Goal: Information Seeking & Learning: Learn about a topic

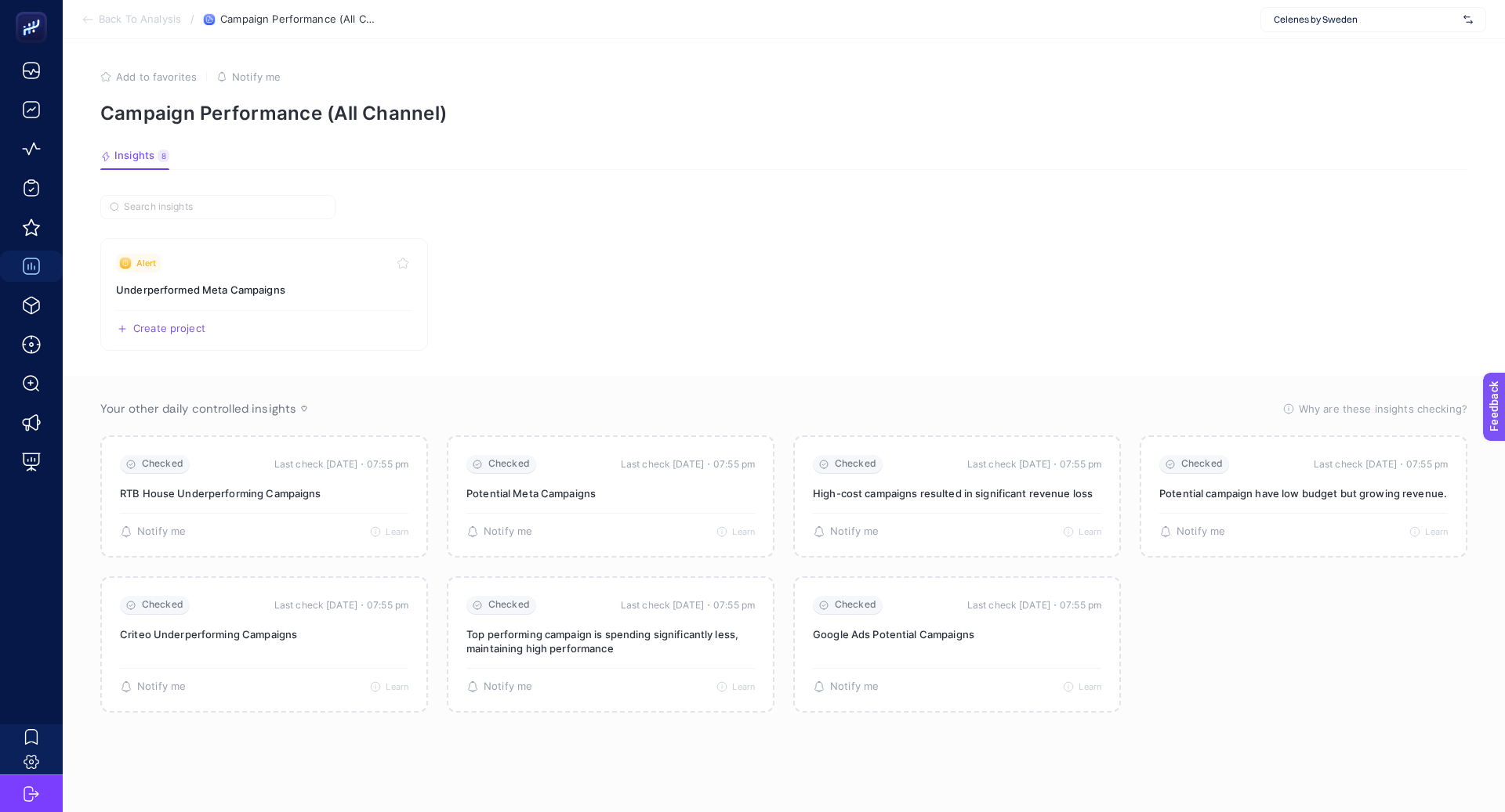
click at [1376, 17] on span "Celenes by Sweden" at bounding box center [1365, 19] width 183 height 13
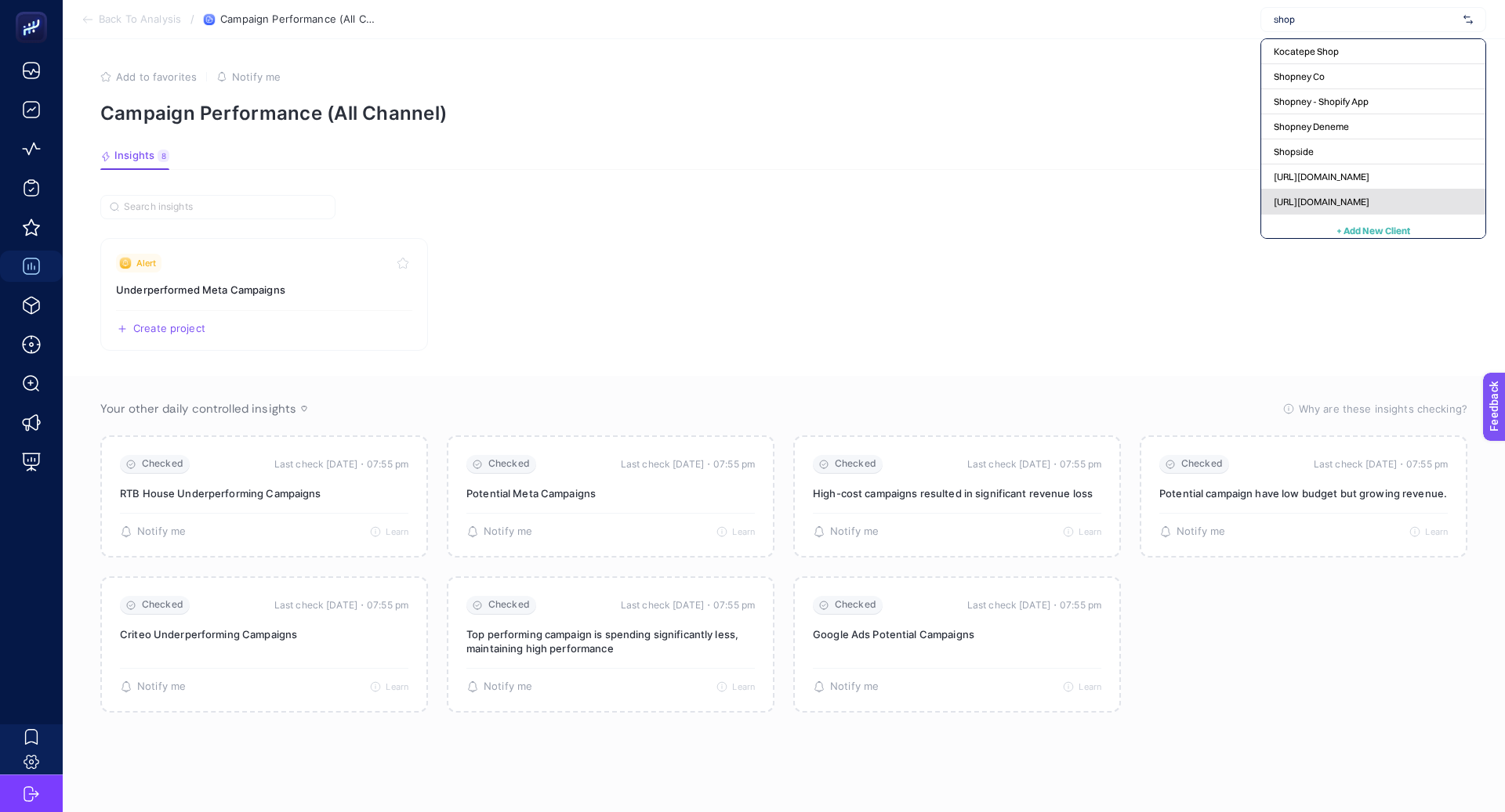
type input "shop"
click at [1345, 202] on span "[URL][DOMAIN_NAME]" at bounding box center [1322, 202] width 96 height 13
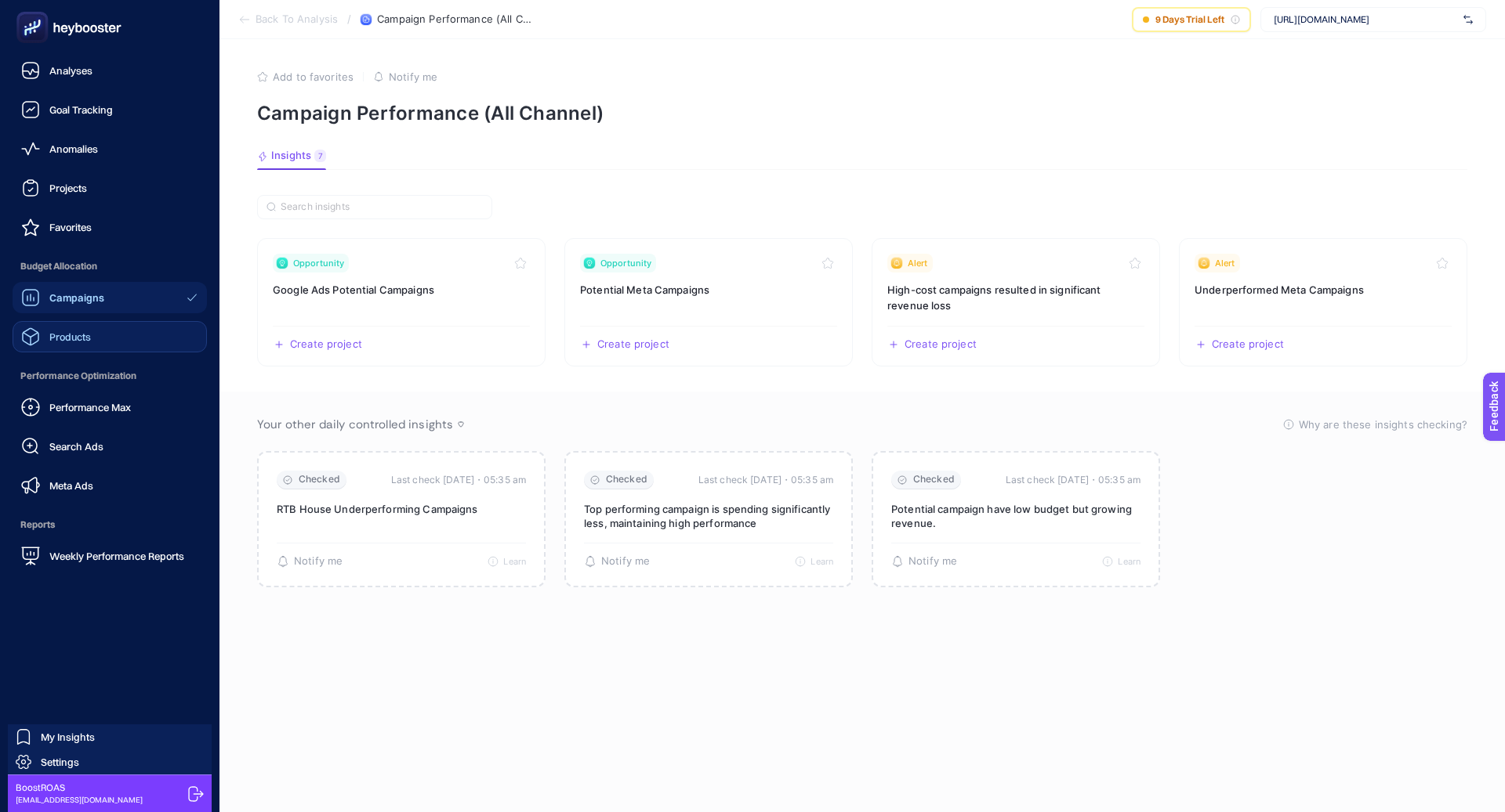
click at [133, 338] on link "Products" at bounding box center [110, 337] width 194 height 32
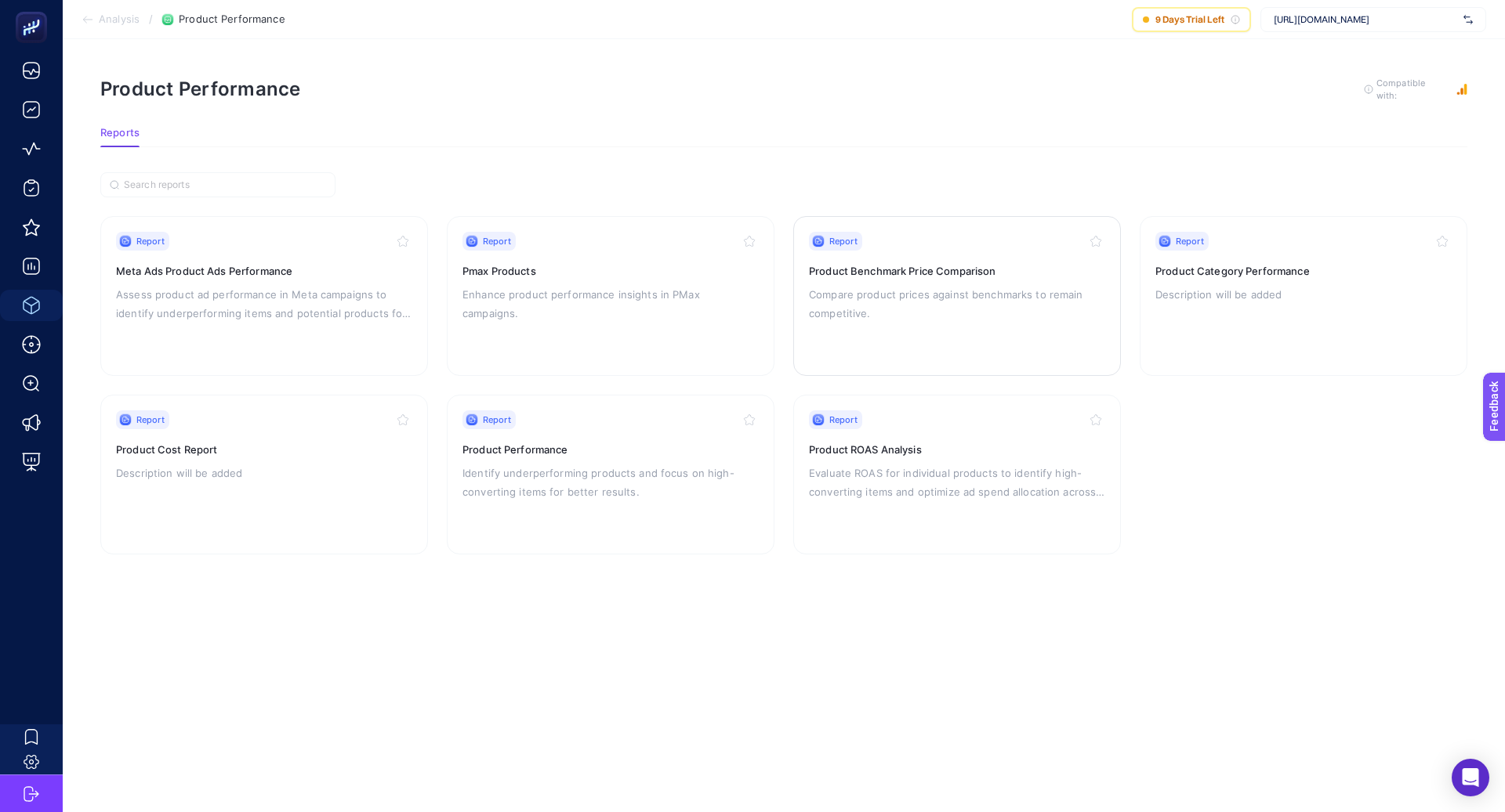
click at [980, 291] on p "Compare product prices against benchmarks to remain competitive." at bounding box center [956, 304] width 296 height 38
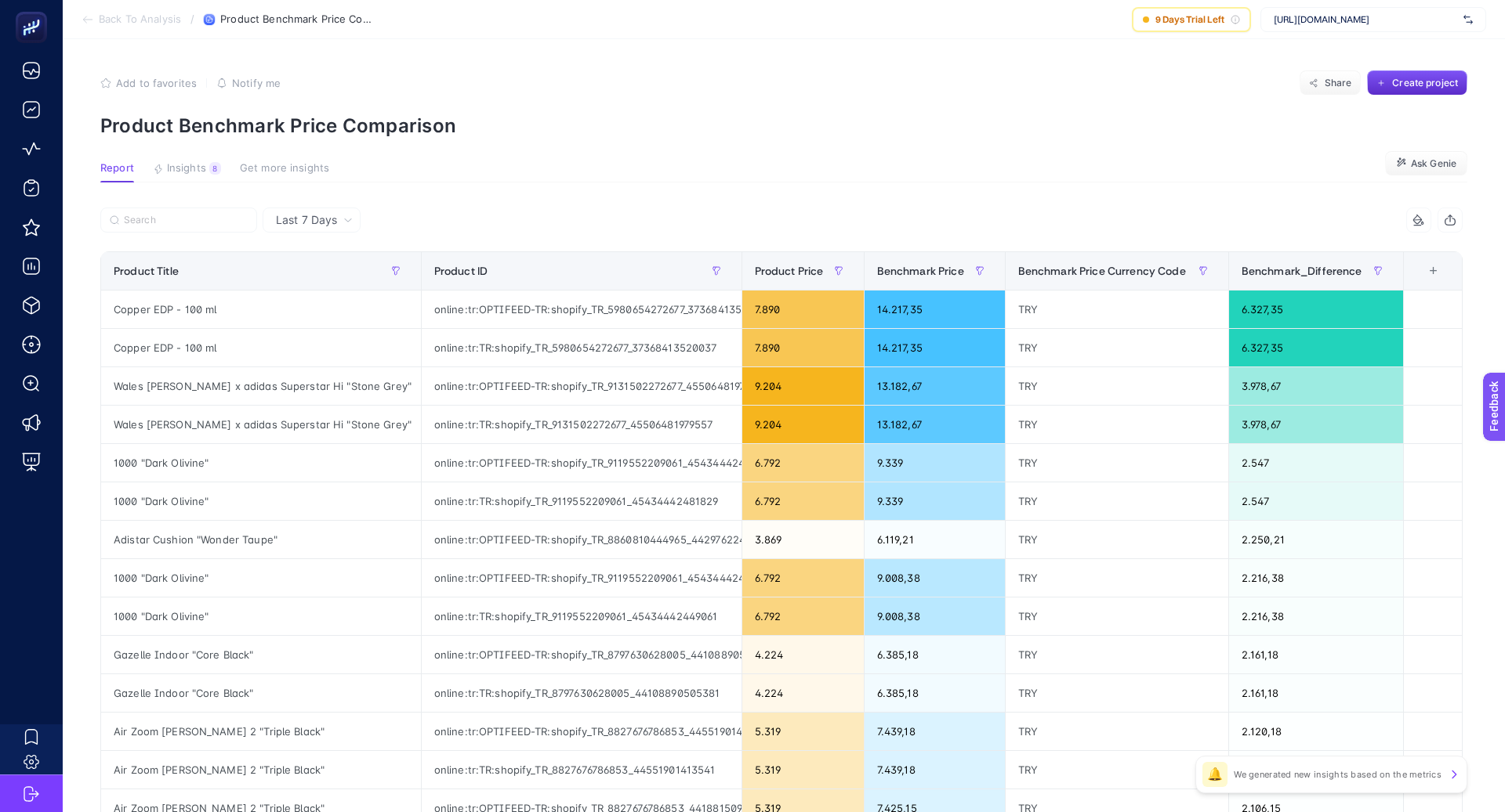
click at [340, 218] on div "Last 7 Days" at bounding box center [314, 220] width 89 height 11
click at [351, 271] on li "Last 30 Days" at bounding box center [311, 281] width 88 height 28
click at [1428, 267] on div "+" at bounding box center [1434, 270] width 30 height 13
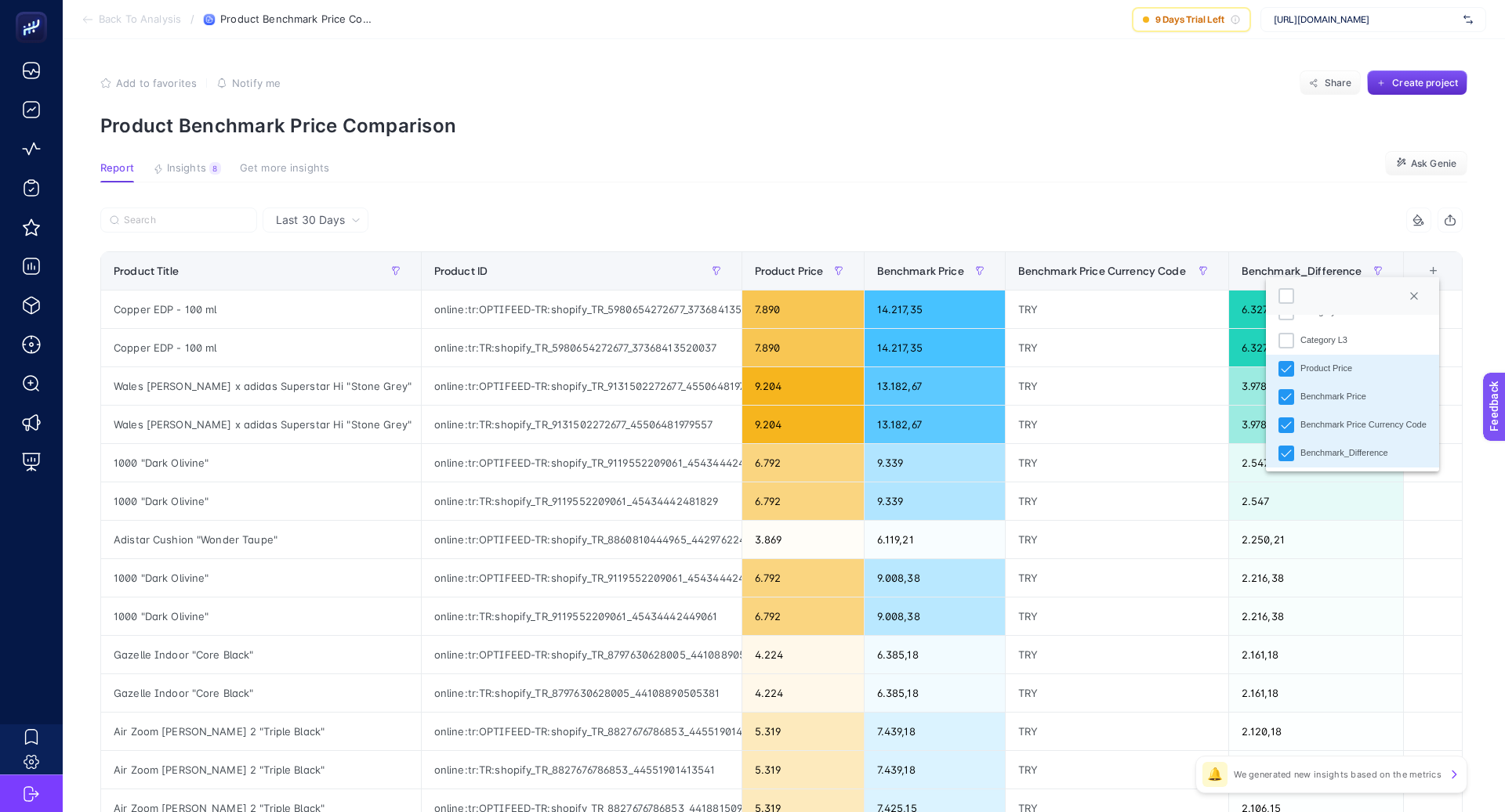
scroll to position [110, 0]
click at [1279, 422] on div "Benchmark Price Currency Code" at bounding box center [1286, 423] width 16 height 16
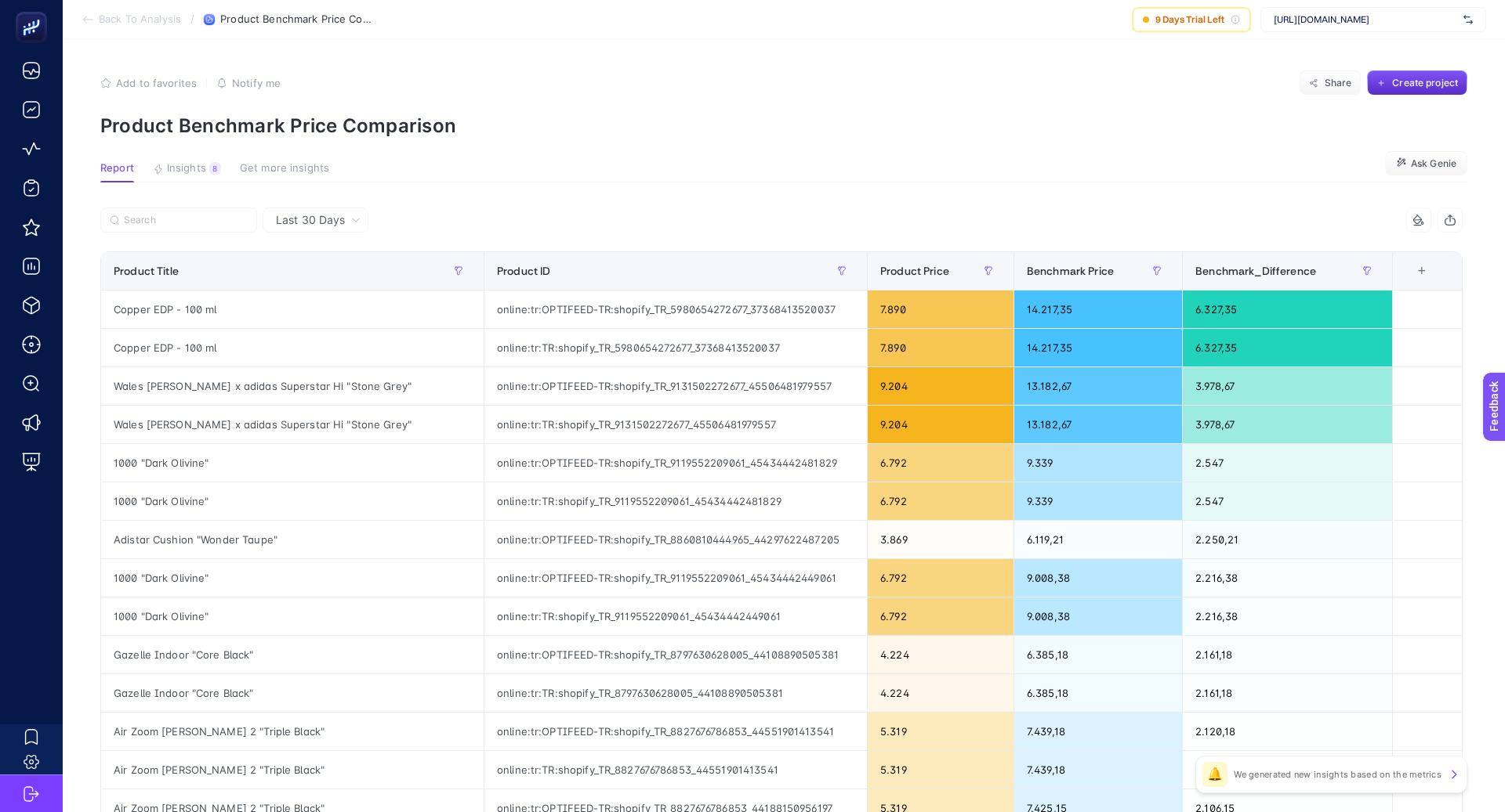
click at [1078, 214] on div "3 items selected" at bounding box center [1122, 220] width 681 height 25
click at [1281, 270] on span "Benchmark_Difference" at bounding box center [1255, 270] width 121 height 13
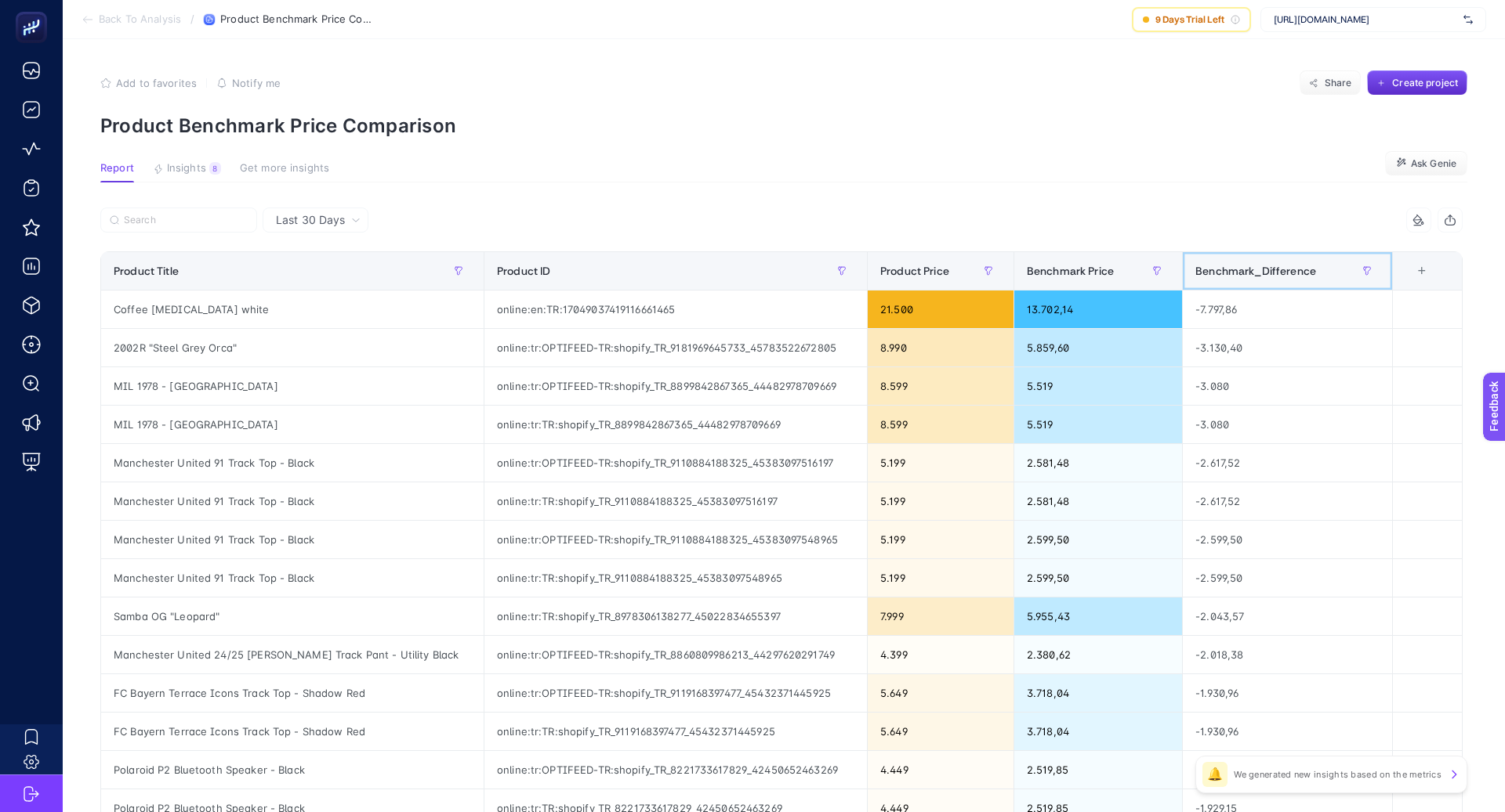
click at [1281, 269] on span "Benchmark_Difference" at bounding box center [1255, 270] width 121 height 13
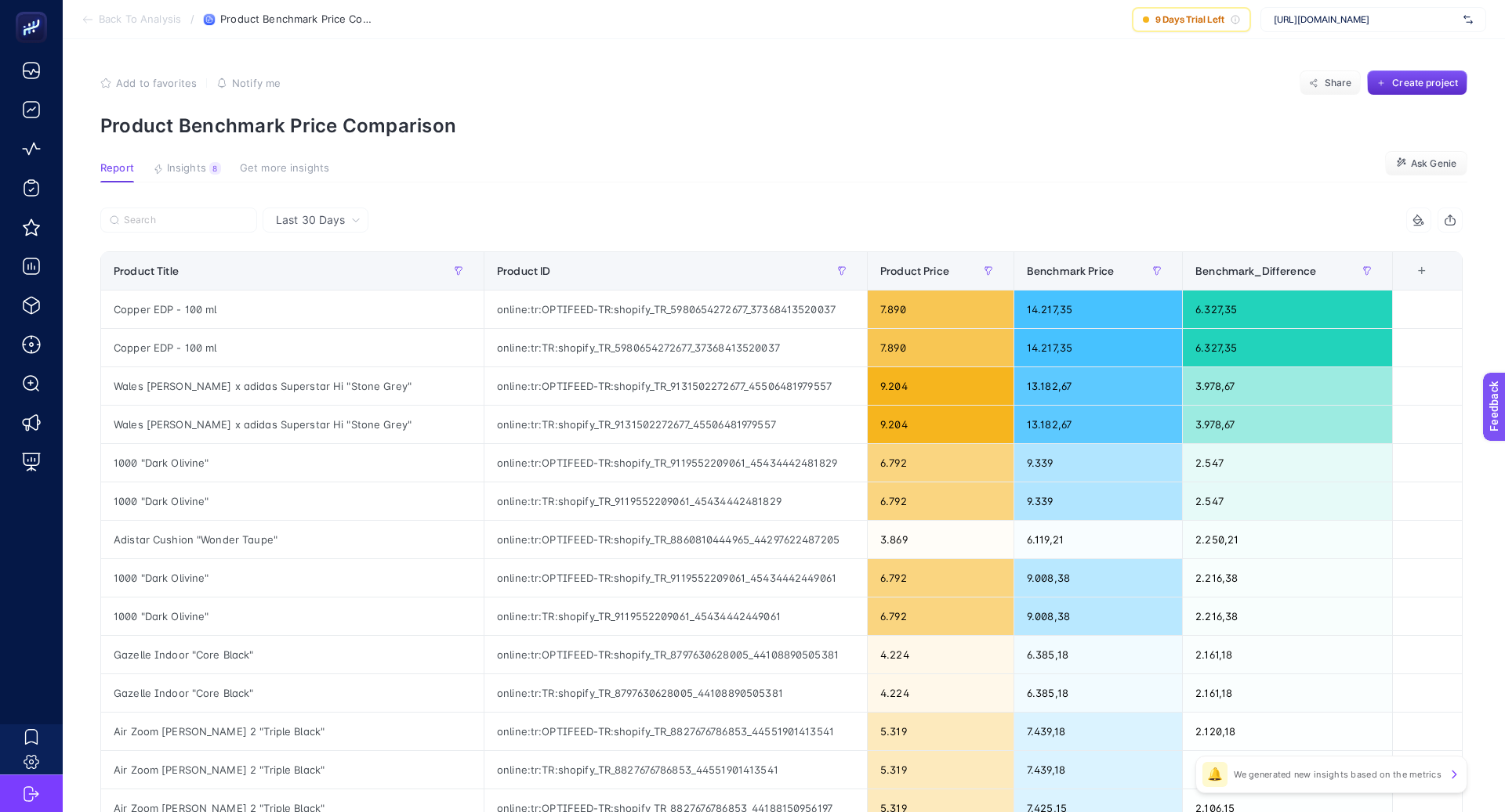
click at [1140, 197] on article "Add to favorites false Notify me Share Create project Product Benchmark Price C…" at bounding box center [784, 644] width 1443 height 1209
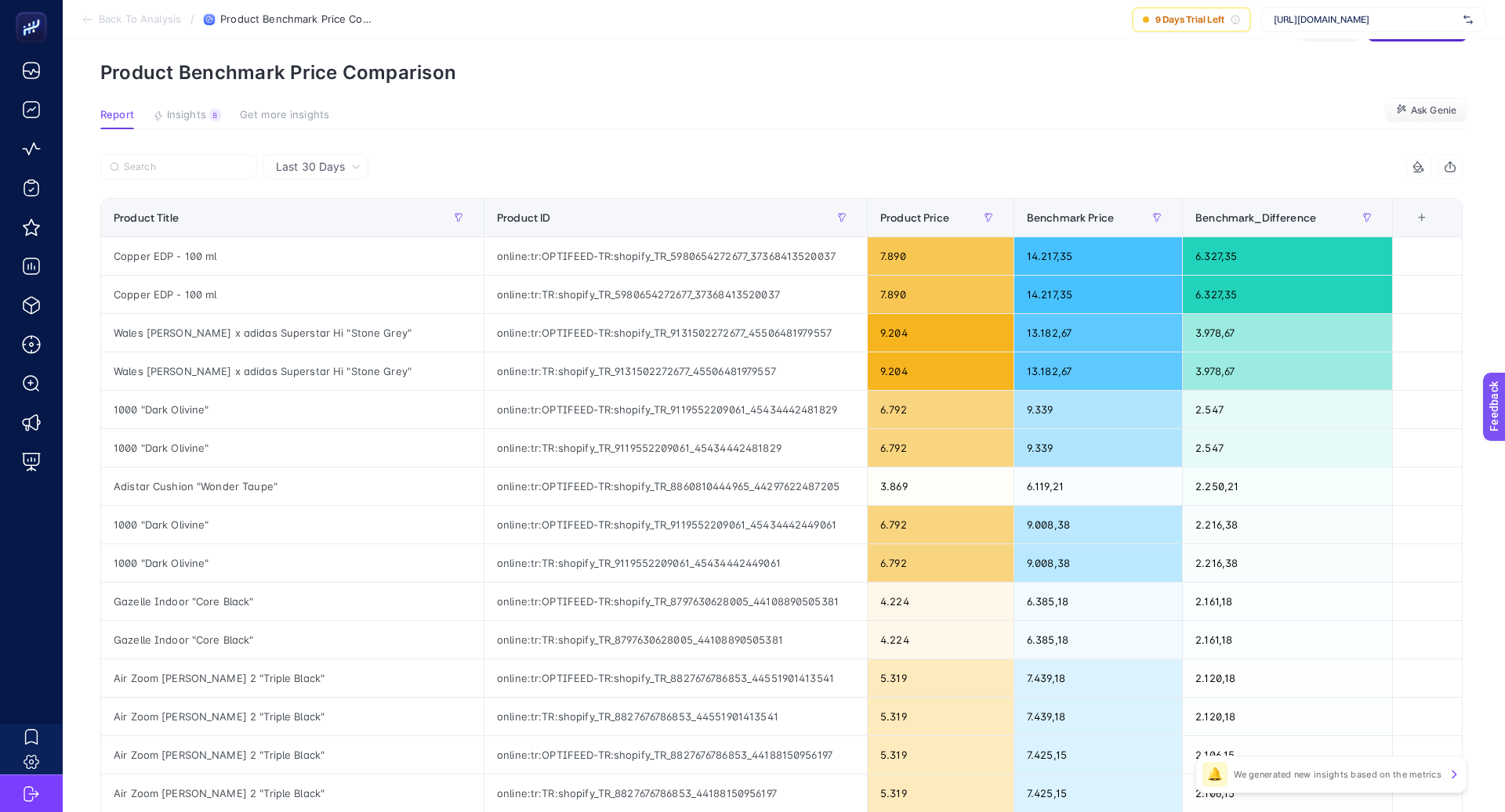
scroll to position [51, 0]
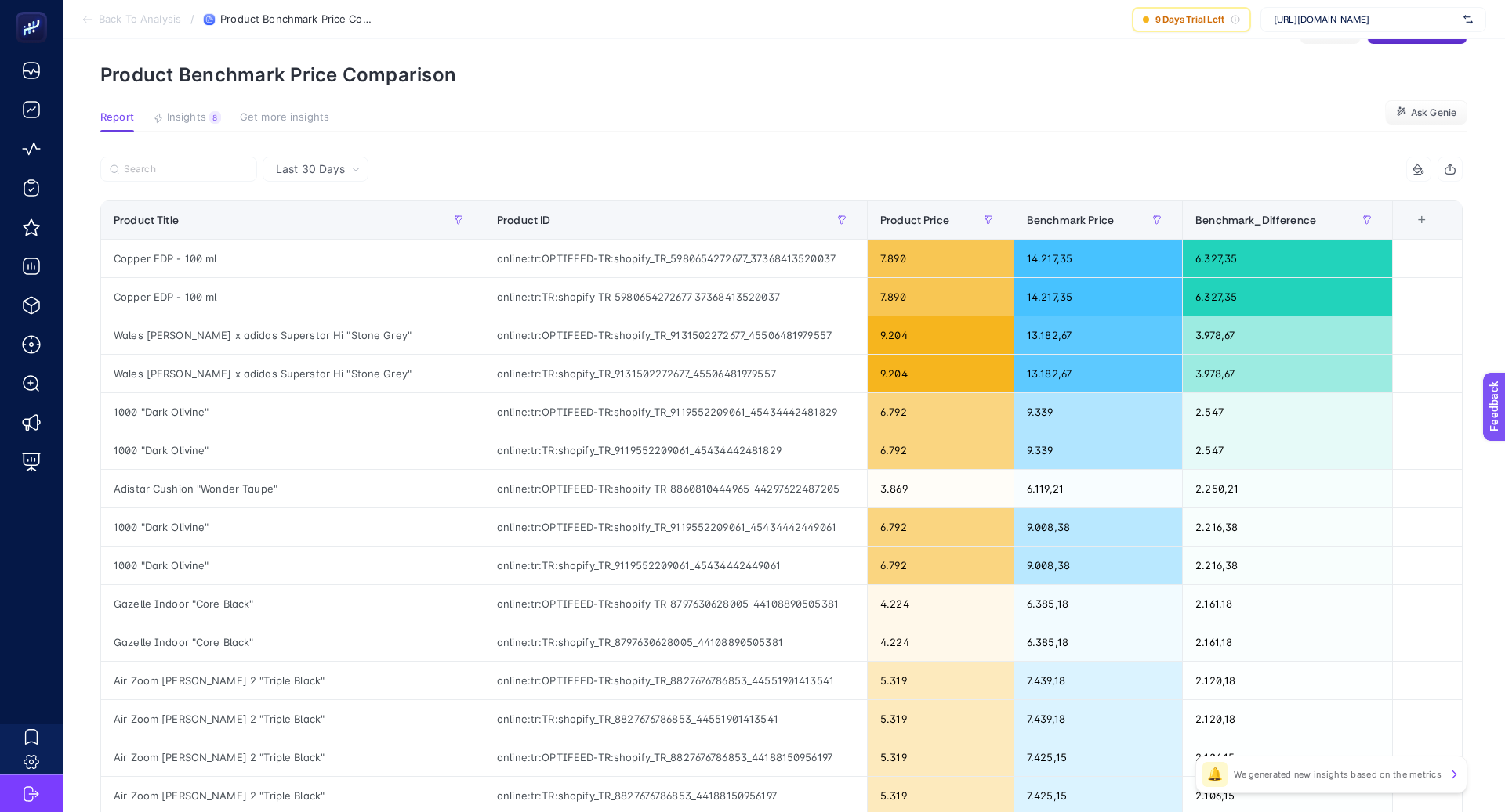
click at [630, 125] on section "Report Insights 8 We generated new insights based on the metrics Get more insig…" at bounding box center [784, 121] width 1367 height 21
click at [718, 166] on div at bounding box center [440, 173] width 681 height 35
click at [1270, 220] on span "Benchmark_Difference" at bounding box center [1255, 220] width 121 height 13
click at [1269, 220] on span "Benchmark_Difference" at bounding box center [1255, 220] width 121 height 13
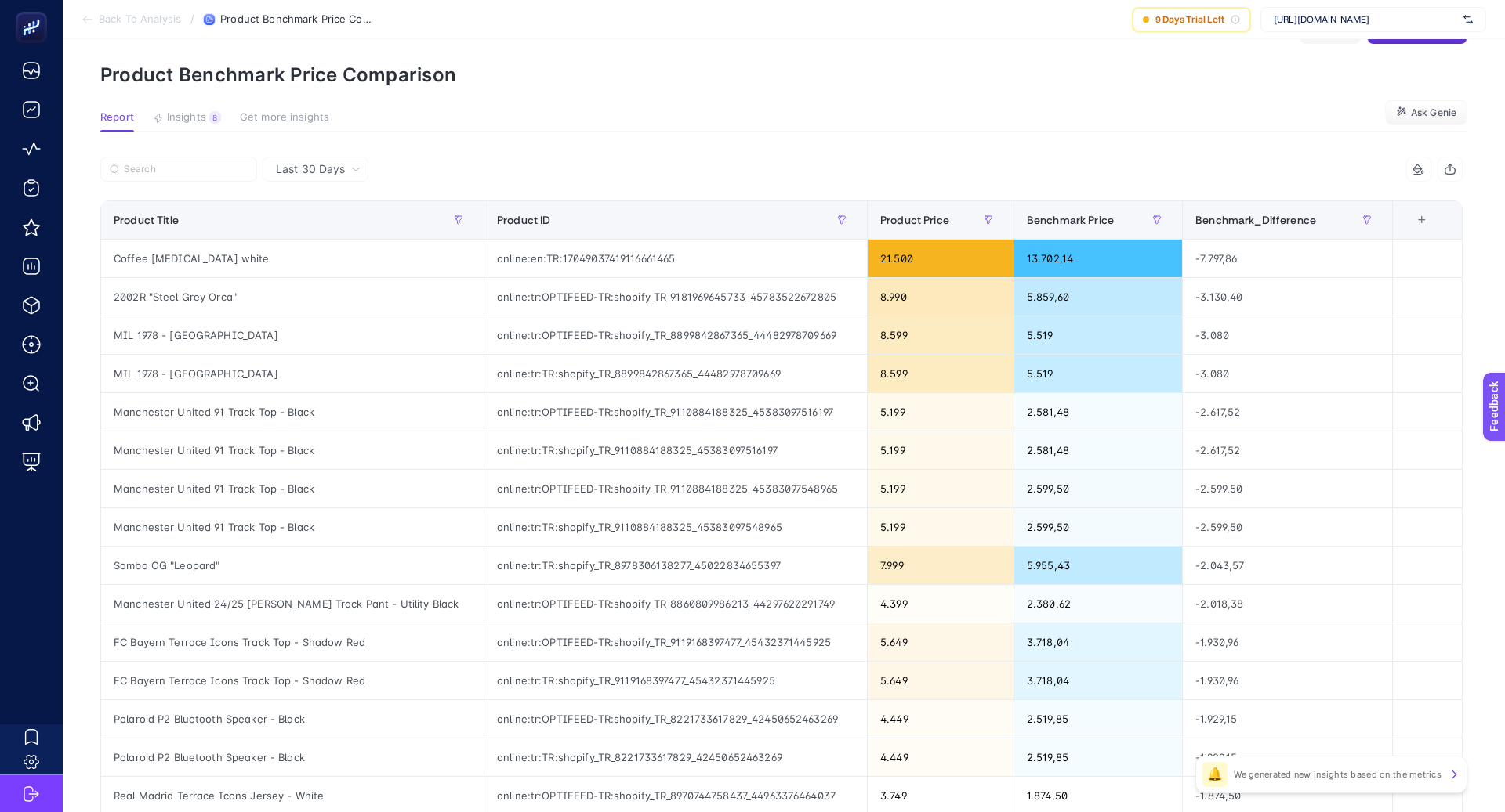
click at [1018, 140] on article "Add to favorites false Notify me Share Create project Product Benchmark Price C…" at bounding box center [784, 592] width 1443 height 1209
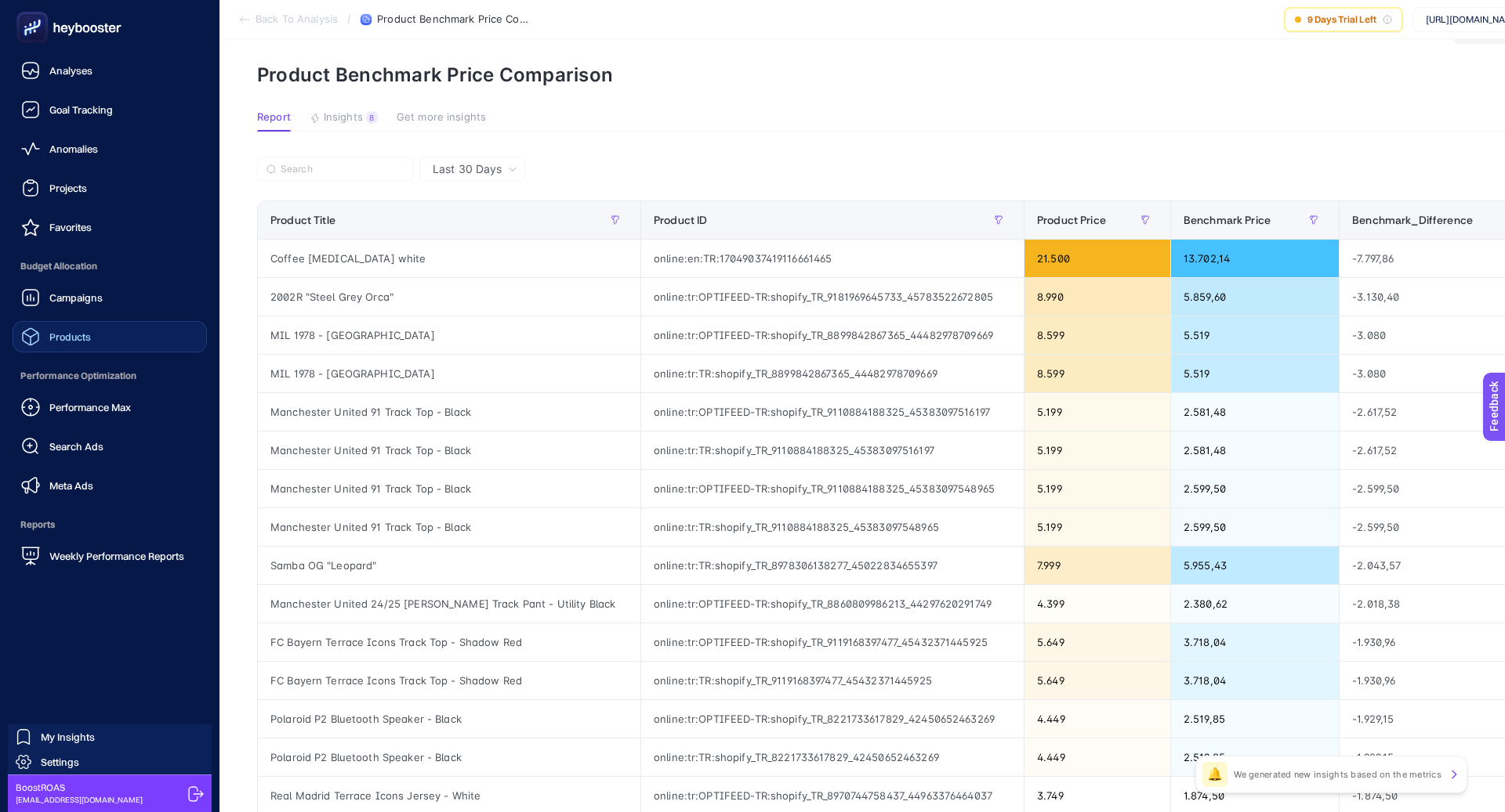
click at [108, 346] on link "Products" at bounding box center [110, 337] width 194 height 32
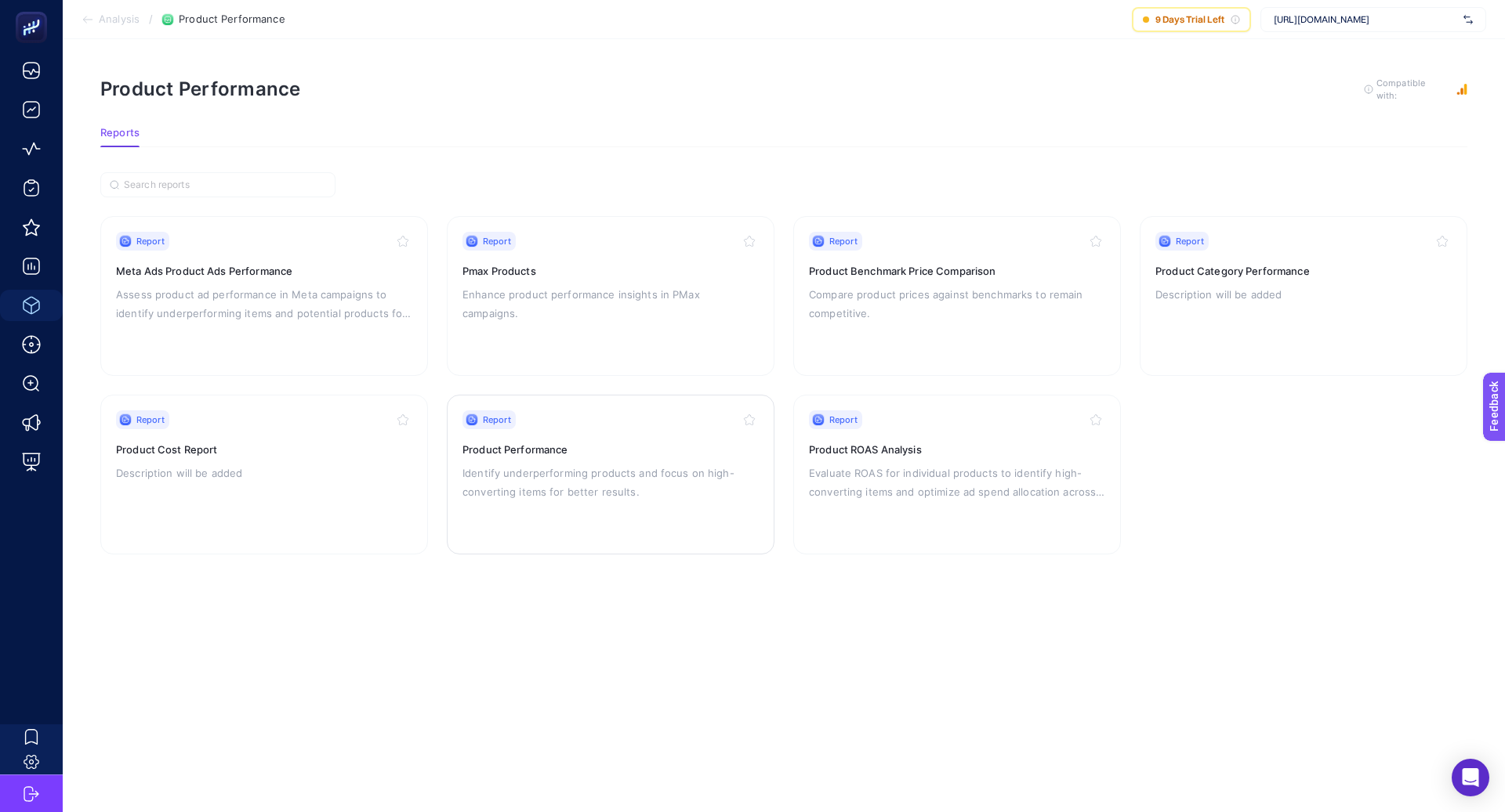
click at [557, 493] on p "Identify underperforming products and focus on high-converting items for better…" at bounding box center [610, 482] width 296 height 38
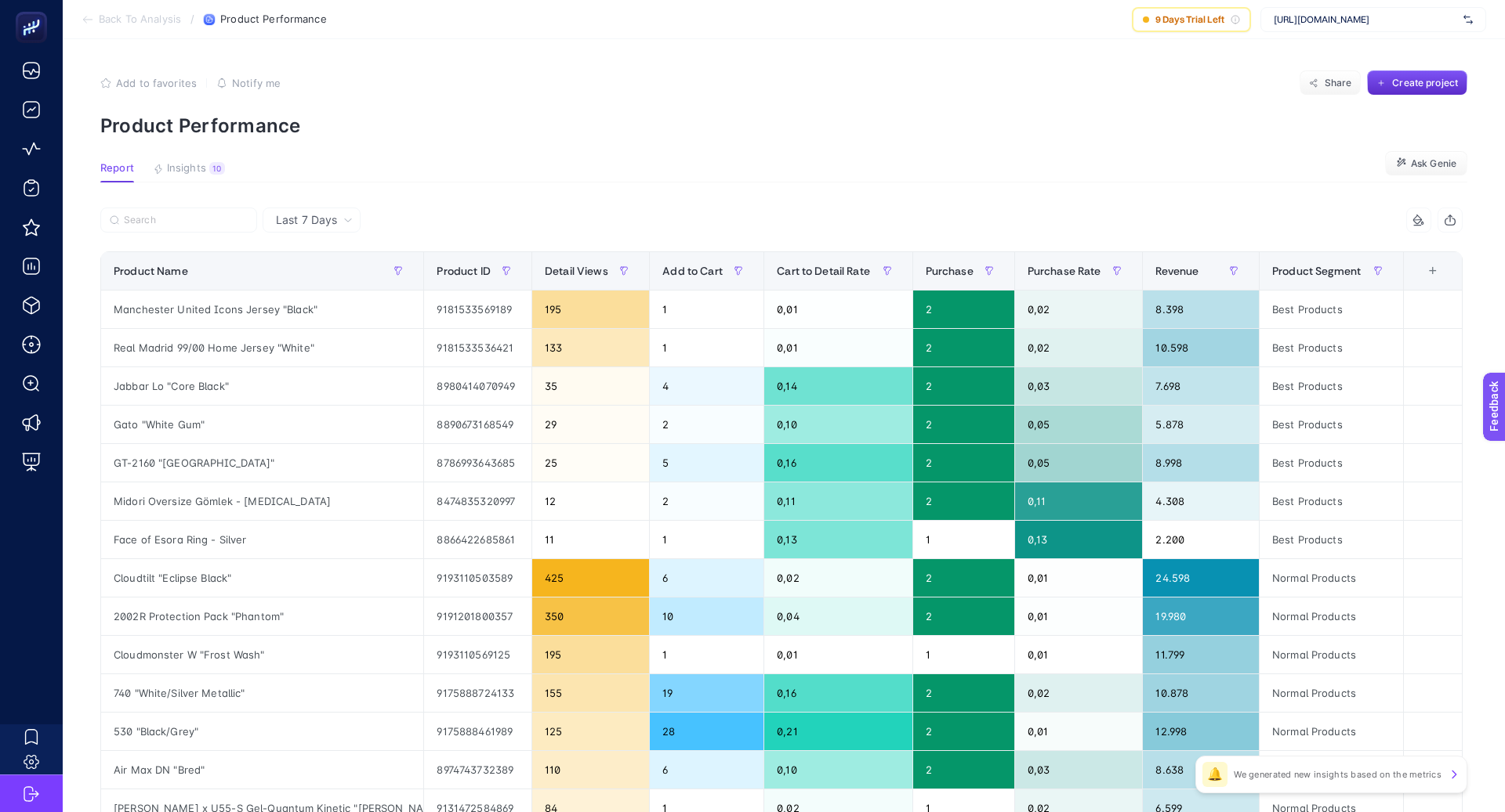
click at [1349, 264] on span "Product Segment" at bounding box center [1316, 270] width 88 height 13
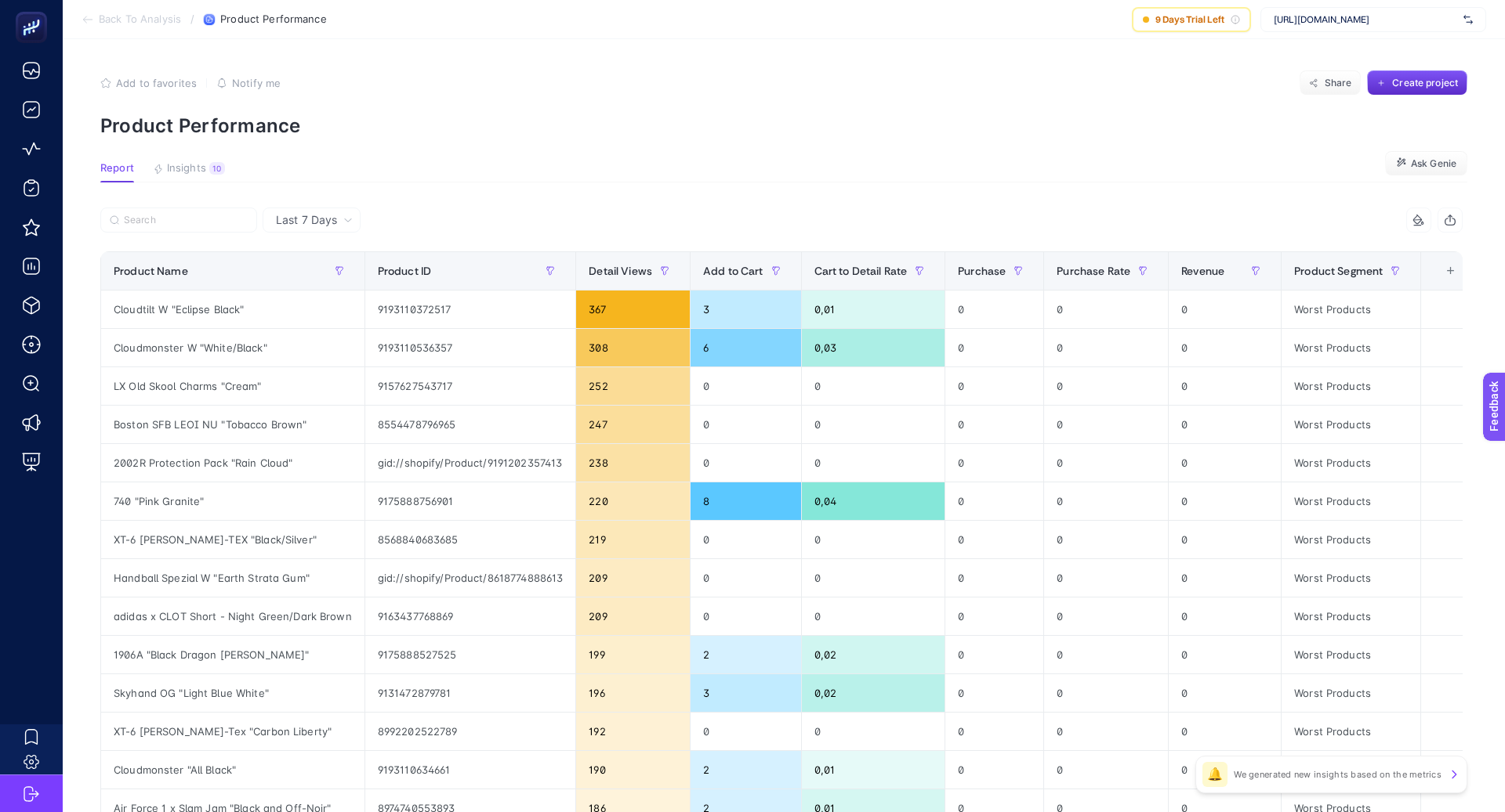
click at [1349, 266] on span "Product Segment" at bounding box center [1338, 270] width 88 height 13
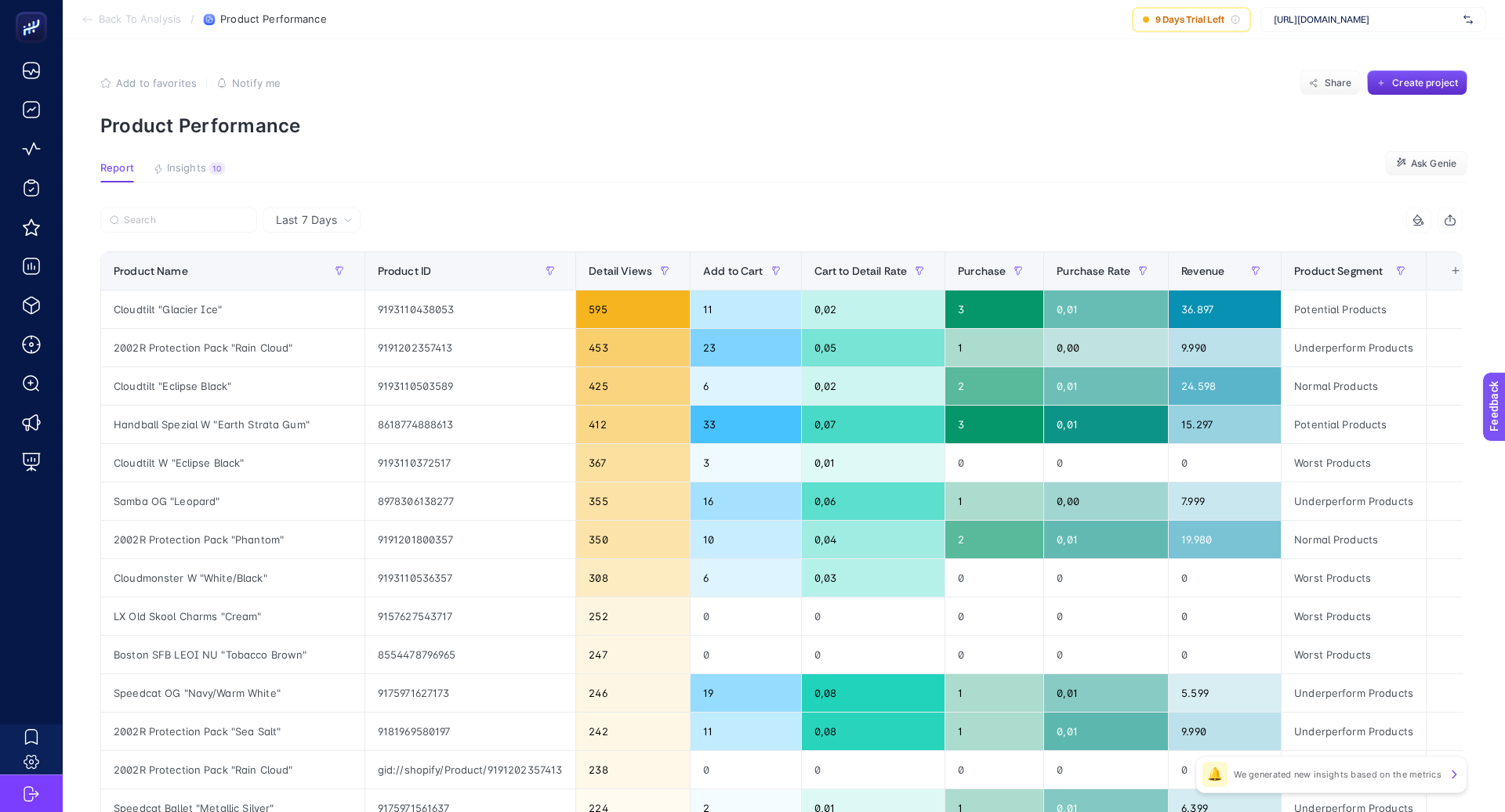
click at [1349, 268] on span "Product Segment" at bounding box center [1338, 270] width 88 height 13
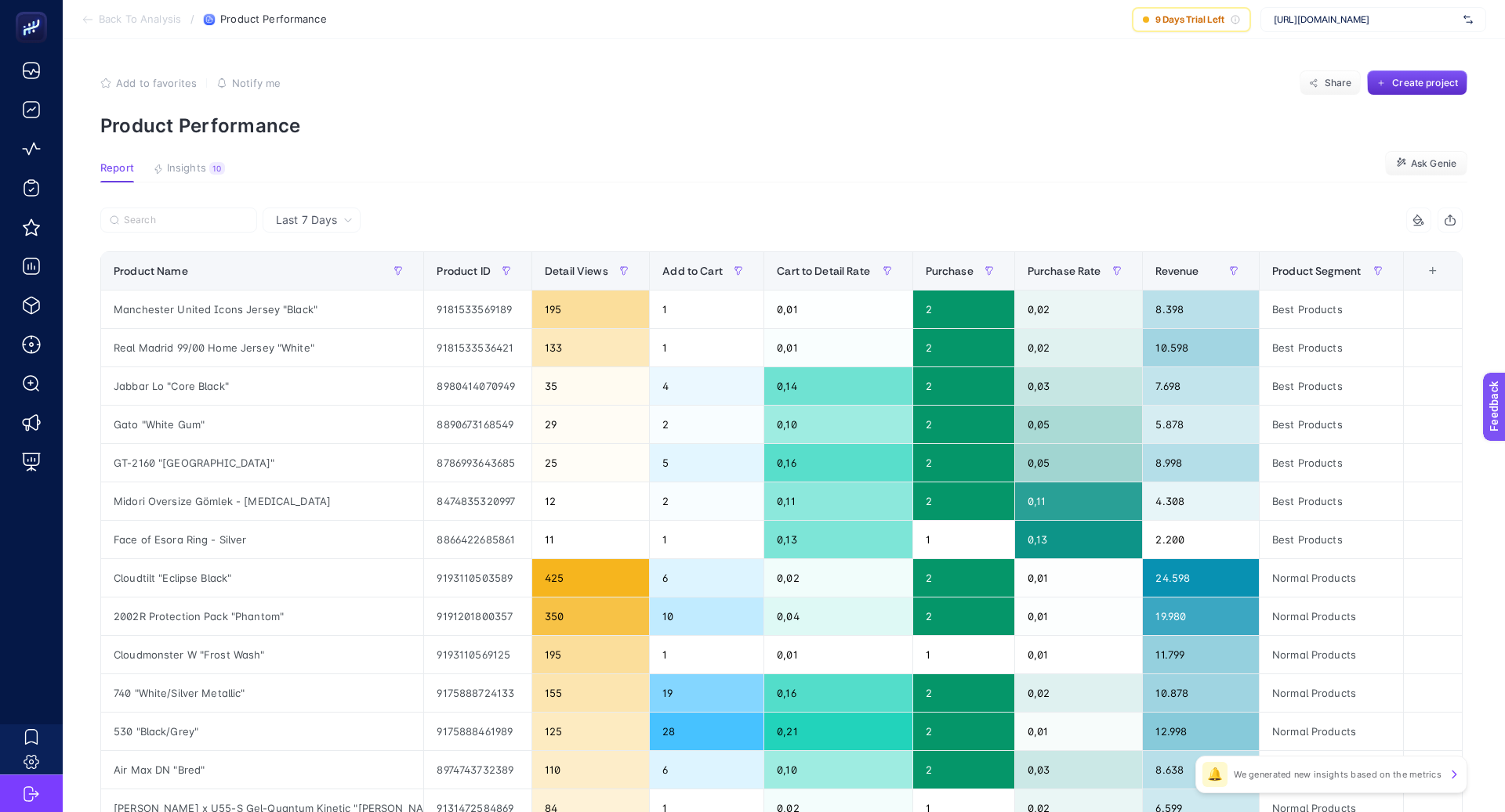
click at [1349, 269] on span "Product Segment" at bounding box center [1316, 270] width 88 height 13
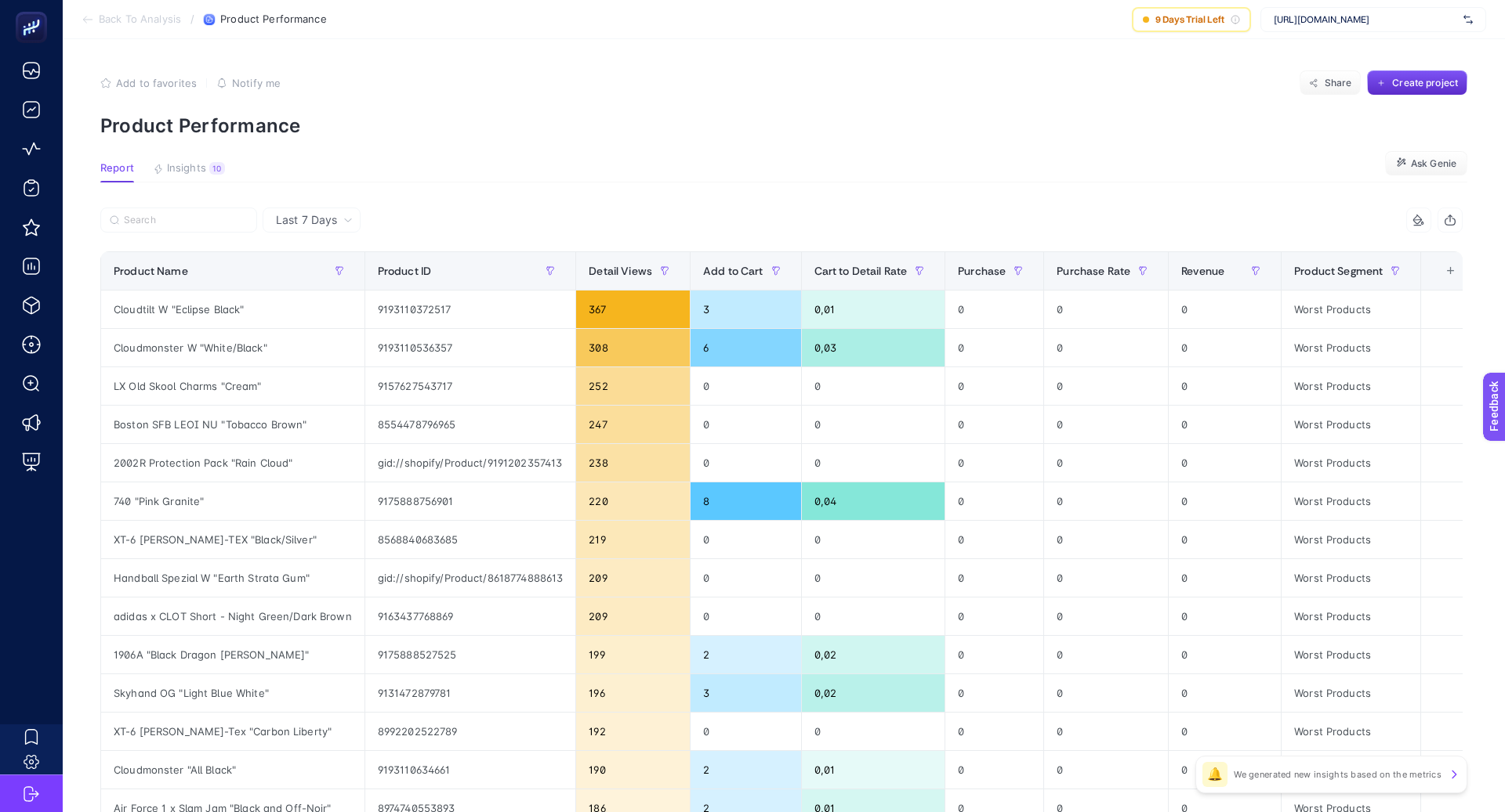
click at [1261, 217] on div "6 items selected" at bounding box center [1122, 220] width 681 height 25
click at [1394, 272] on icon "button" at bounding box center [1394, 270] width 9 height 9
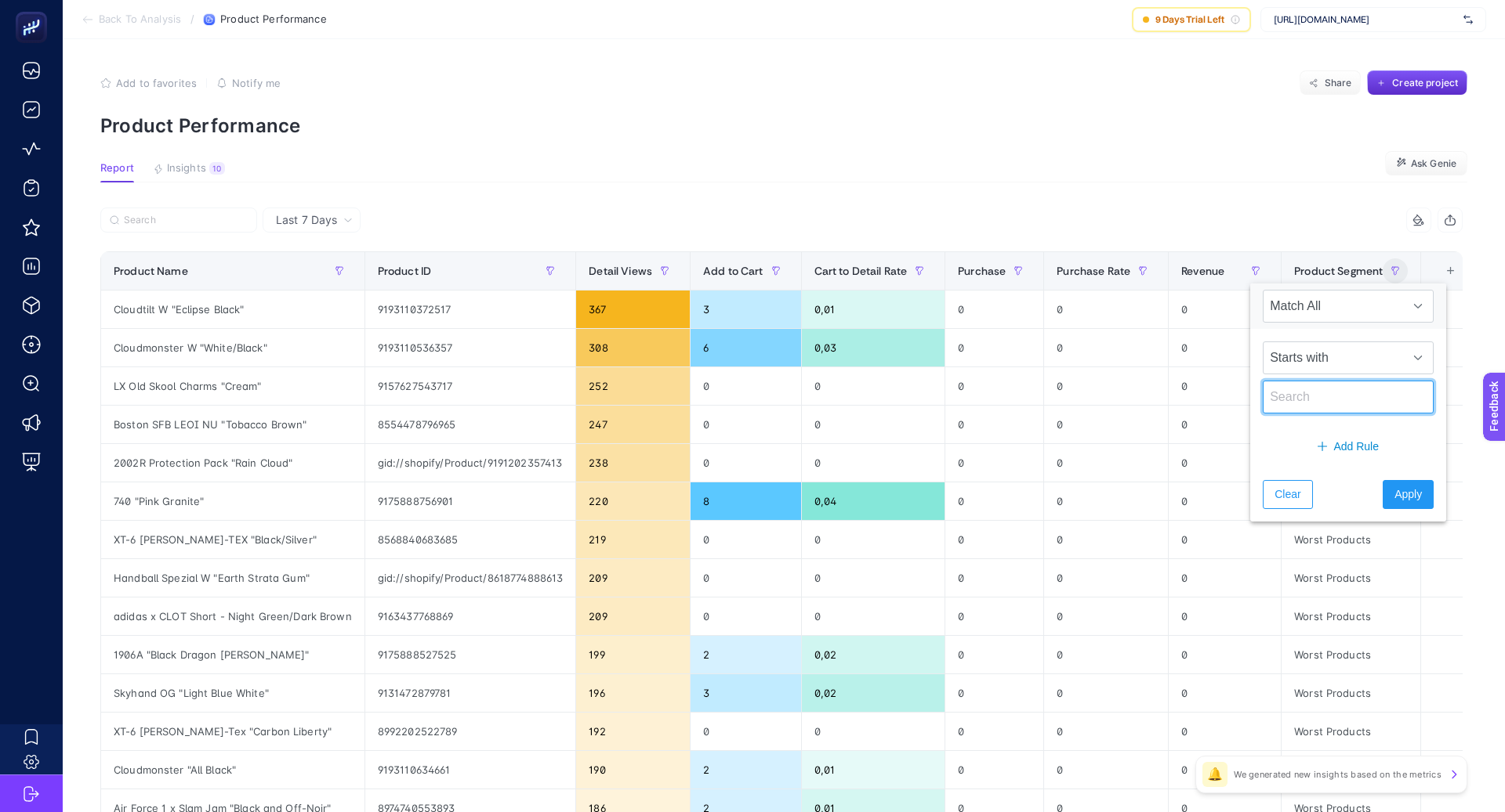
click at [1327, 398] on input "text" at bounding box center [1347, 396] width 170 height 33
type input "under"
click at [1386, 502] on button "Apply" at bounding box center [1408, 494] width 51 height 29
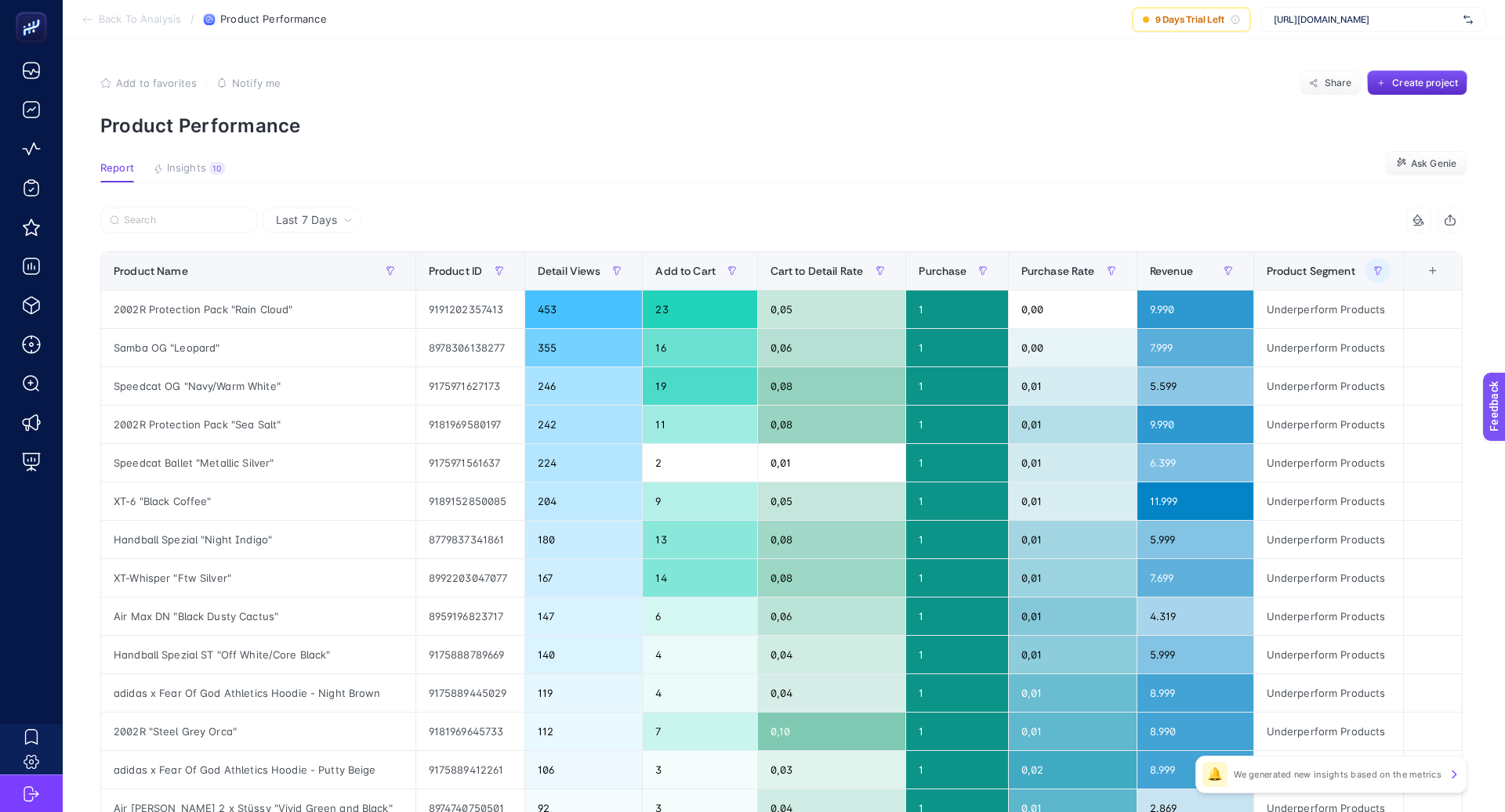
click at [1082, 226] on div "6 items selected" at bounding box center [1122, 220] width 681 height 25
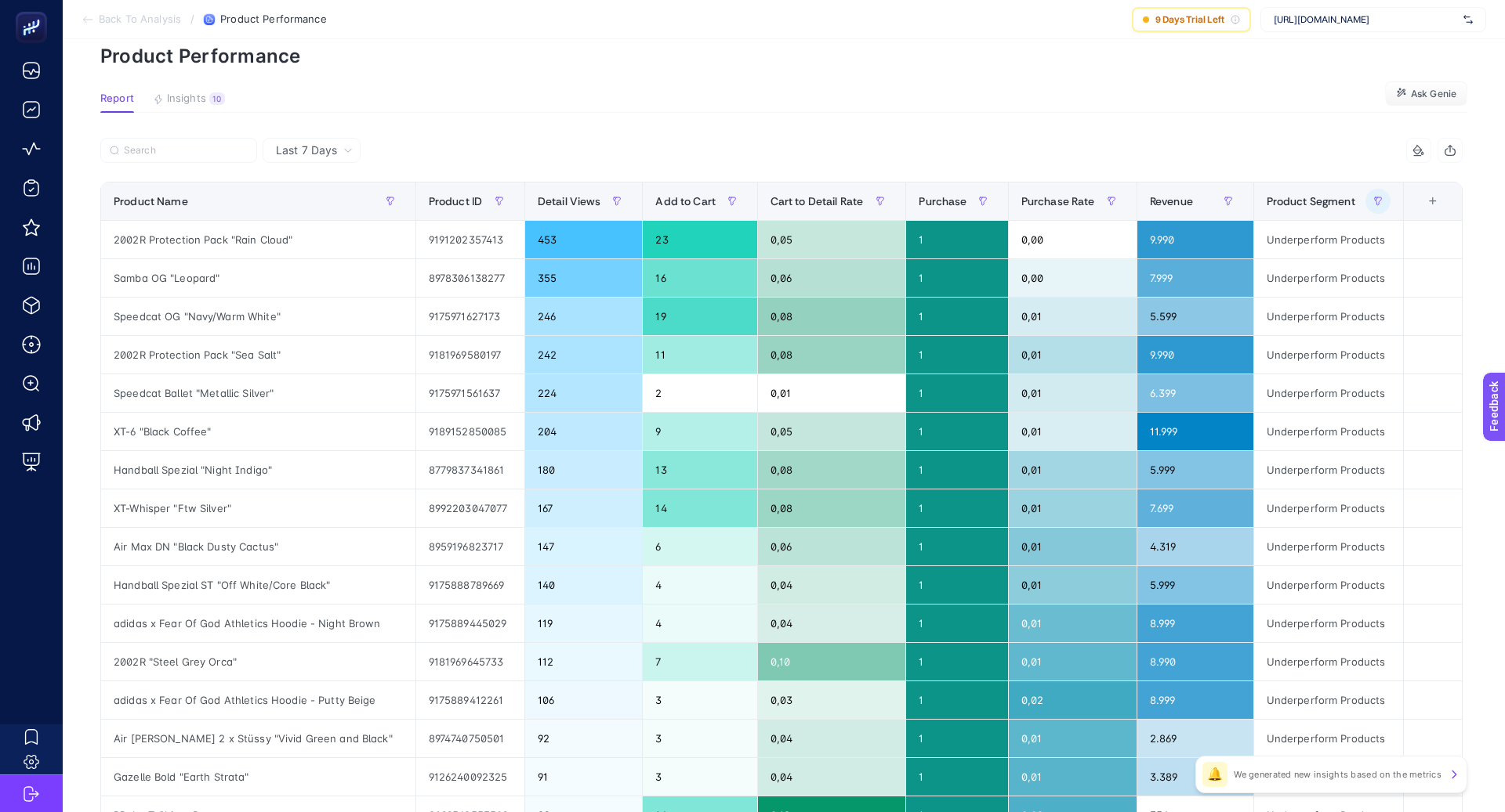
scroll to position [75, 0]
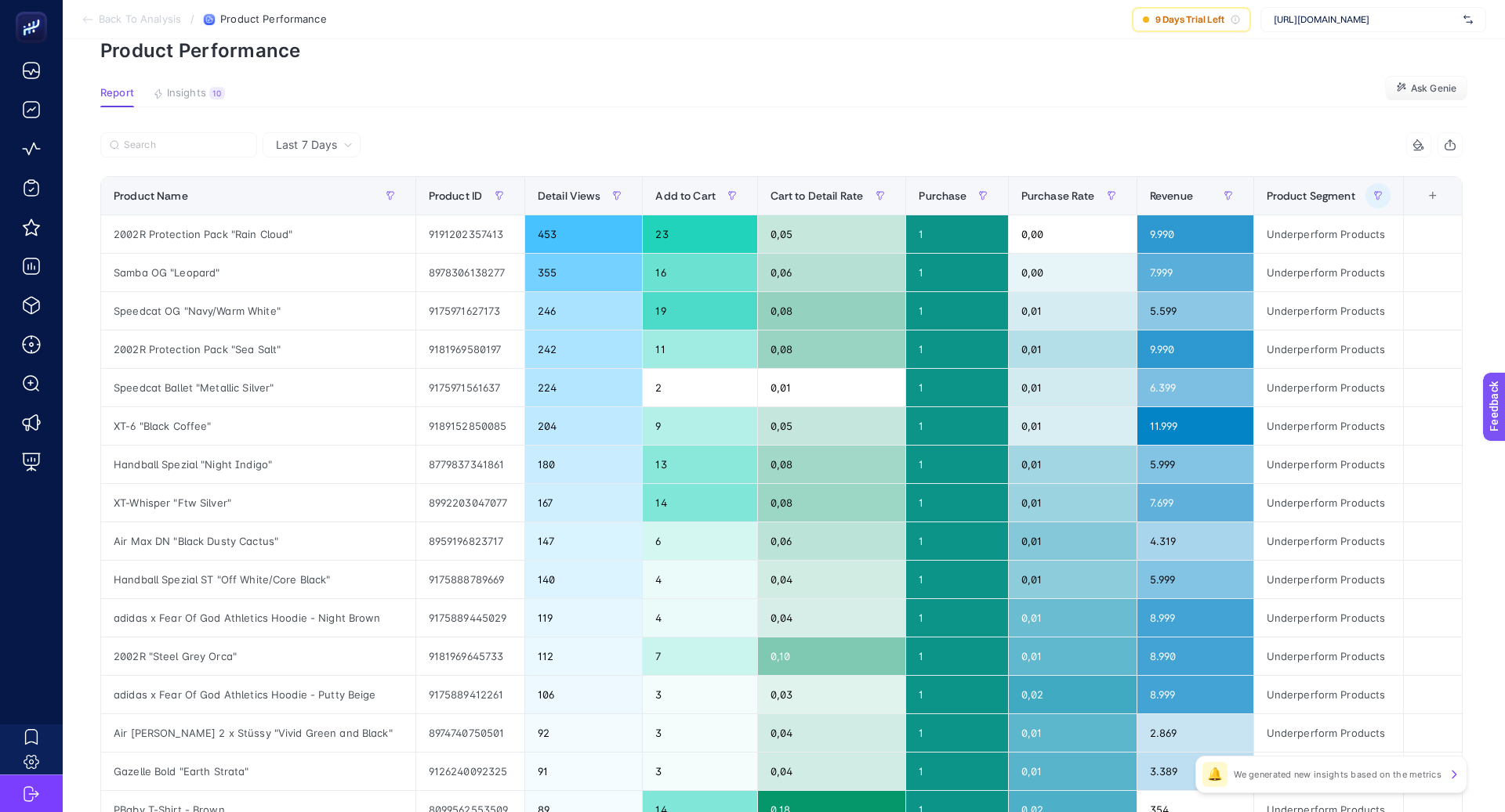
click at [1057, 144] on div "6 items selected" at bounding box center [1122, 145] width 681 height 25
click at [601, 97] on section "Report Insights 10 We generated new insights based on the metrics Ask [PERSON_N…" at bounding box center [784, 97] width 1367 height 21
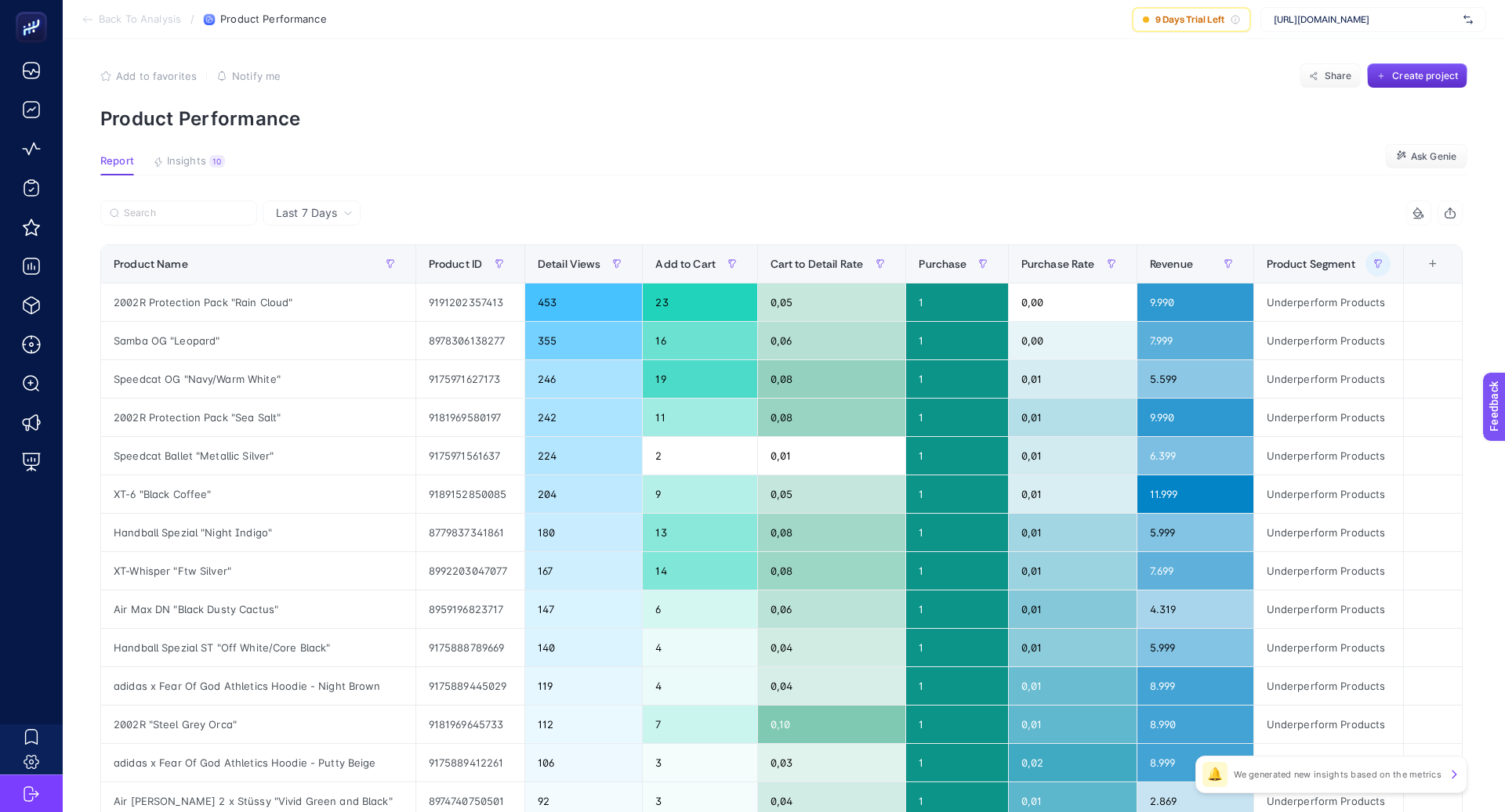
scroll to position [0, 0]
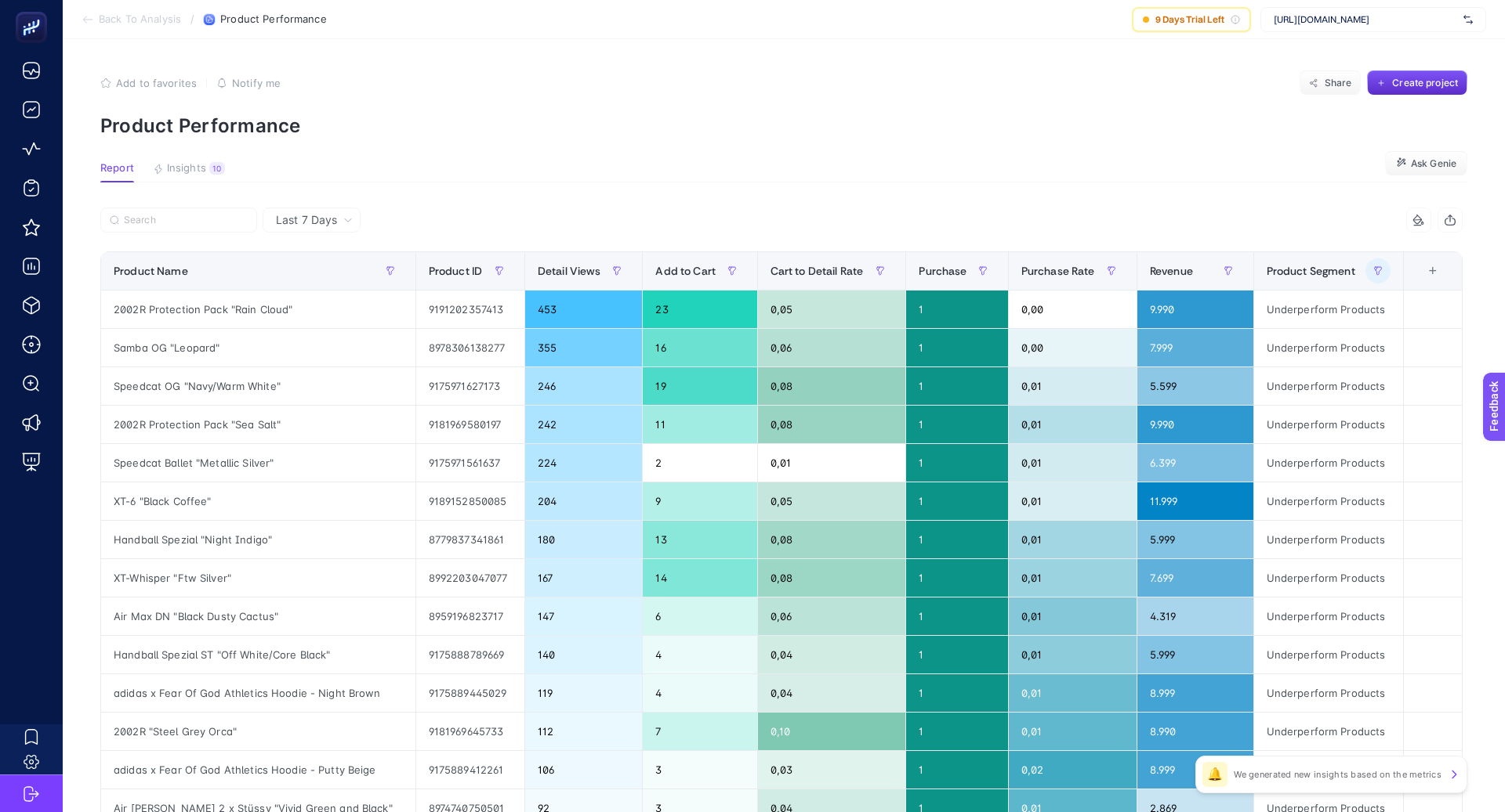
click at [580, 41] on article "Add to favorites false Notify me Share Create project Product Performance Repor…" at bounding box center [784, 652] width 1443 height 1225
click at [336, 216] on span "Last 7 Days" at bounding box center [306, 220] width 61 height 16
click at [328, 288] on li "Last 30 Days" at bounding box center [311, 281] width 88 height 28
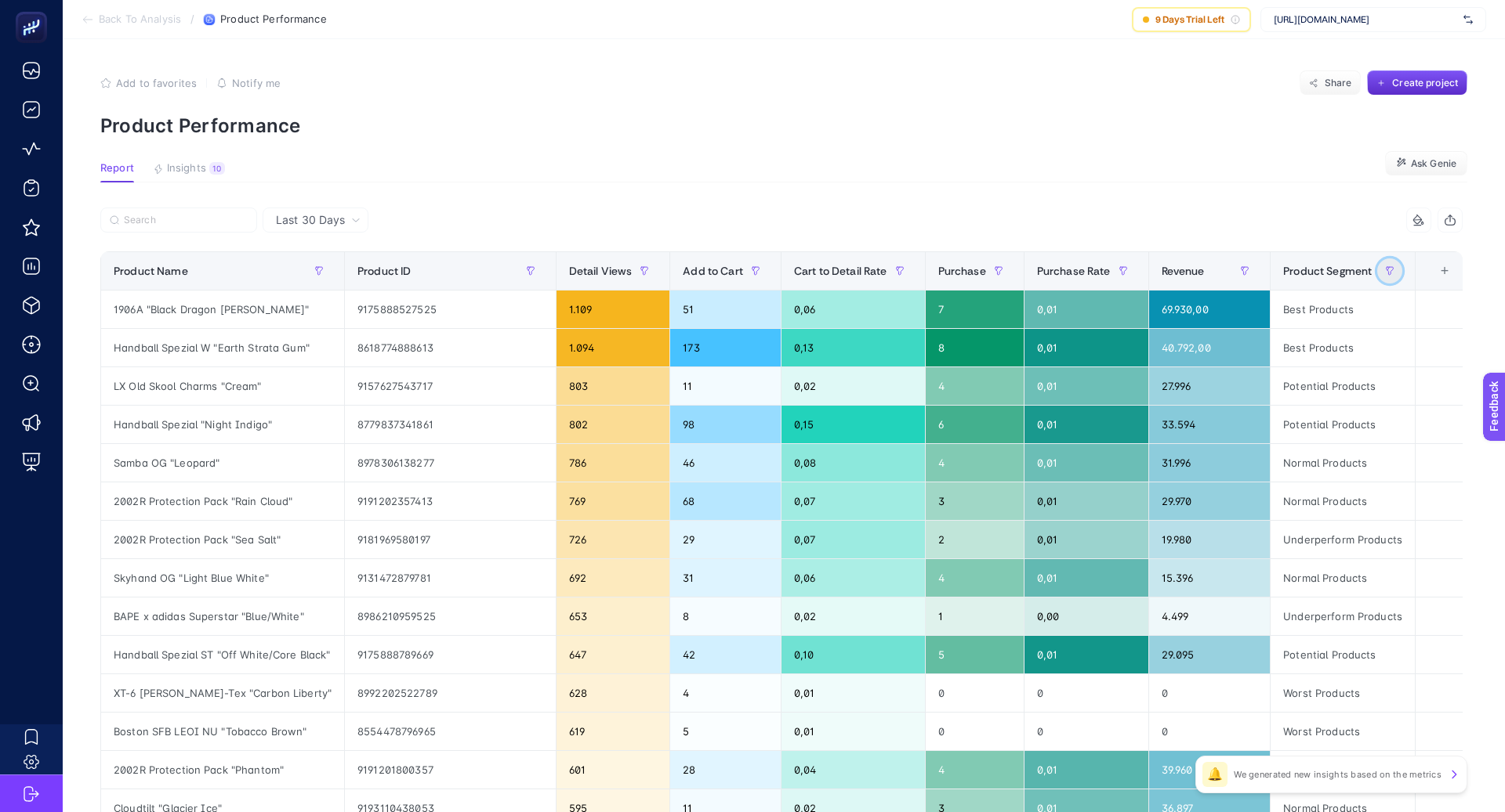
click at [1394, 273] on icon "button" at bounding box center [1389, 270] width 9 height 9
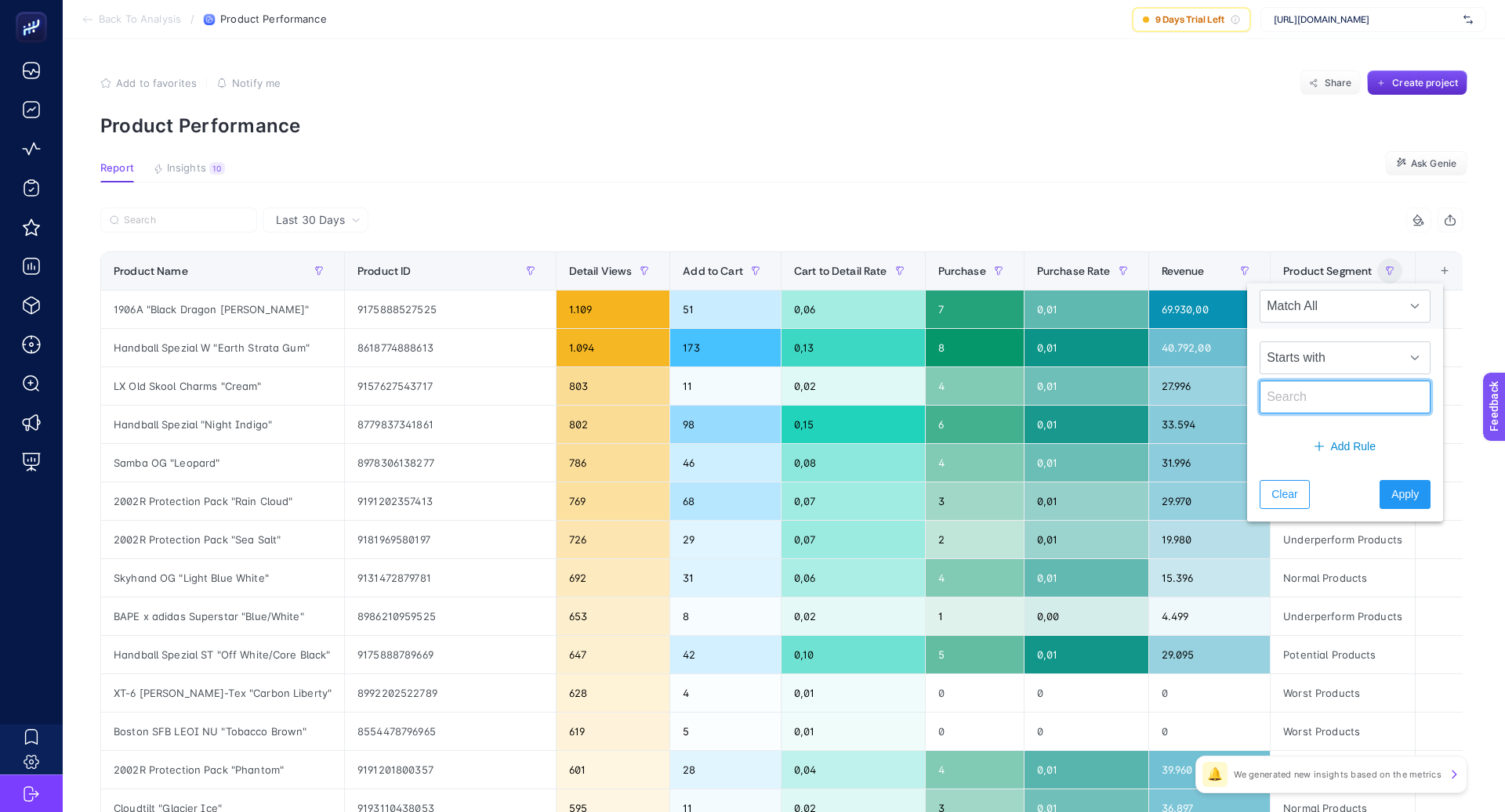
click at [1313, 395] on input "text" at bounding box center [1344, 396] width 170 height 33
type input "under"
drag, startPoint x: 1388, startPoint y: 493, endPoint x: 1367, endPoint y: 470, distance: 31.1
click at [1391, 493] on span "Apply" at bounding box center [1405, 494] width 28 height 17
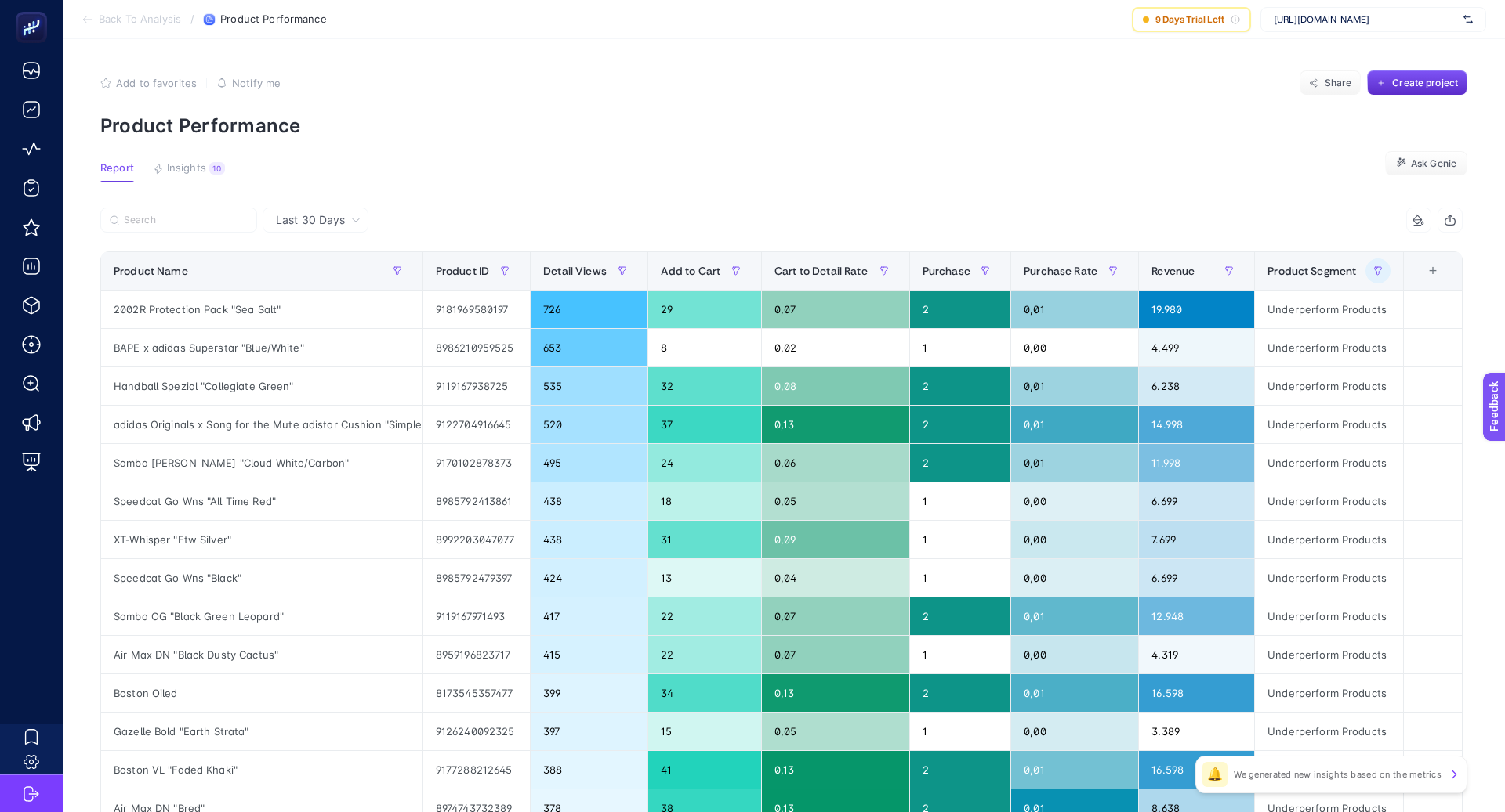
click at [1004, 182] on article "Add to favorites false Notify me Share Create project Product Performance Repor…" at bounding box center [784, 652] width 1443 height 1225
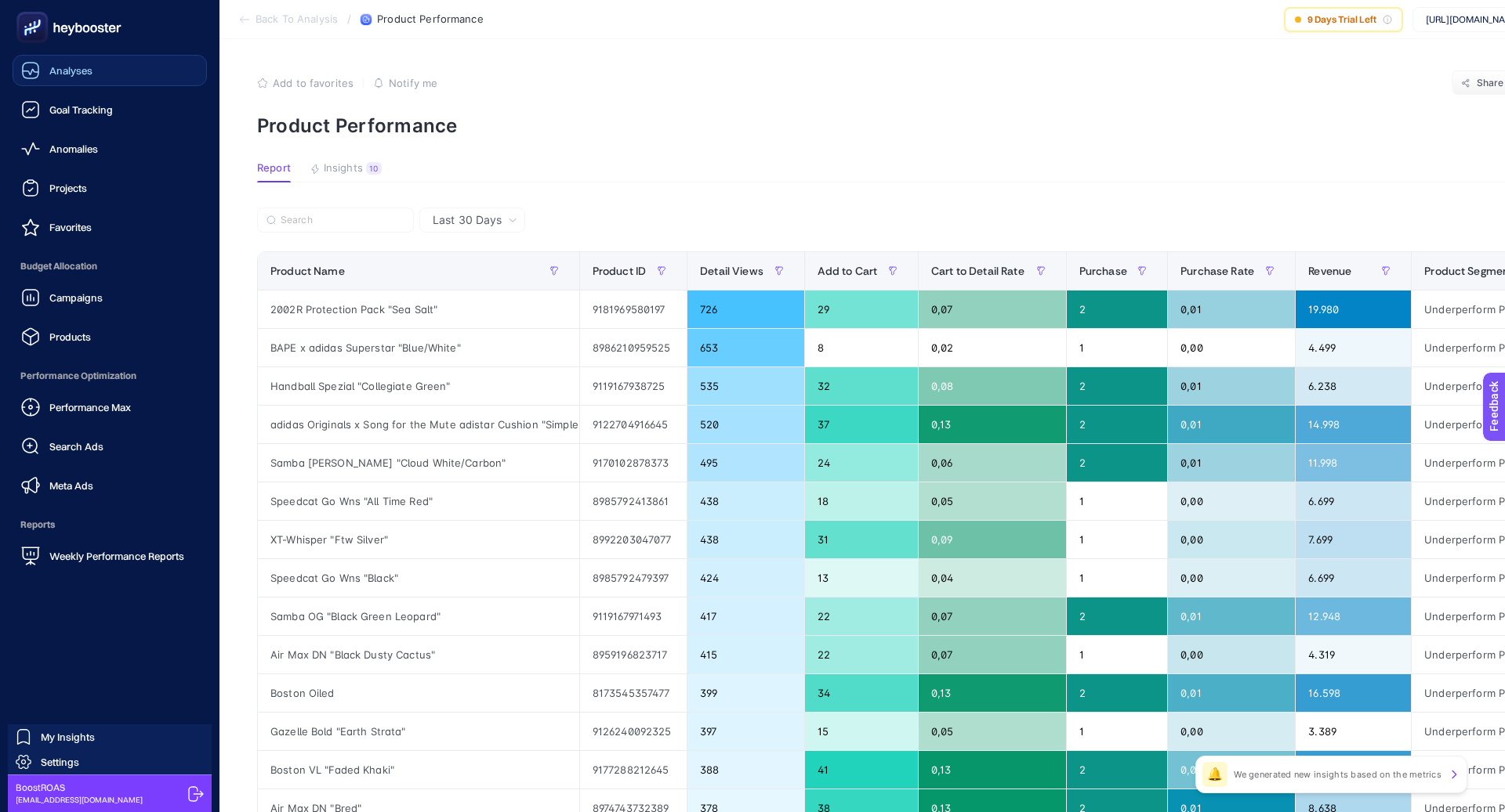
click at [124, 63] on link "Analyses" at bounding box center [110, 70] width 194 height 32
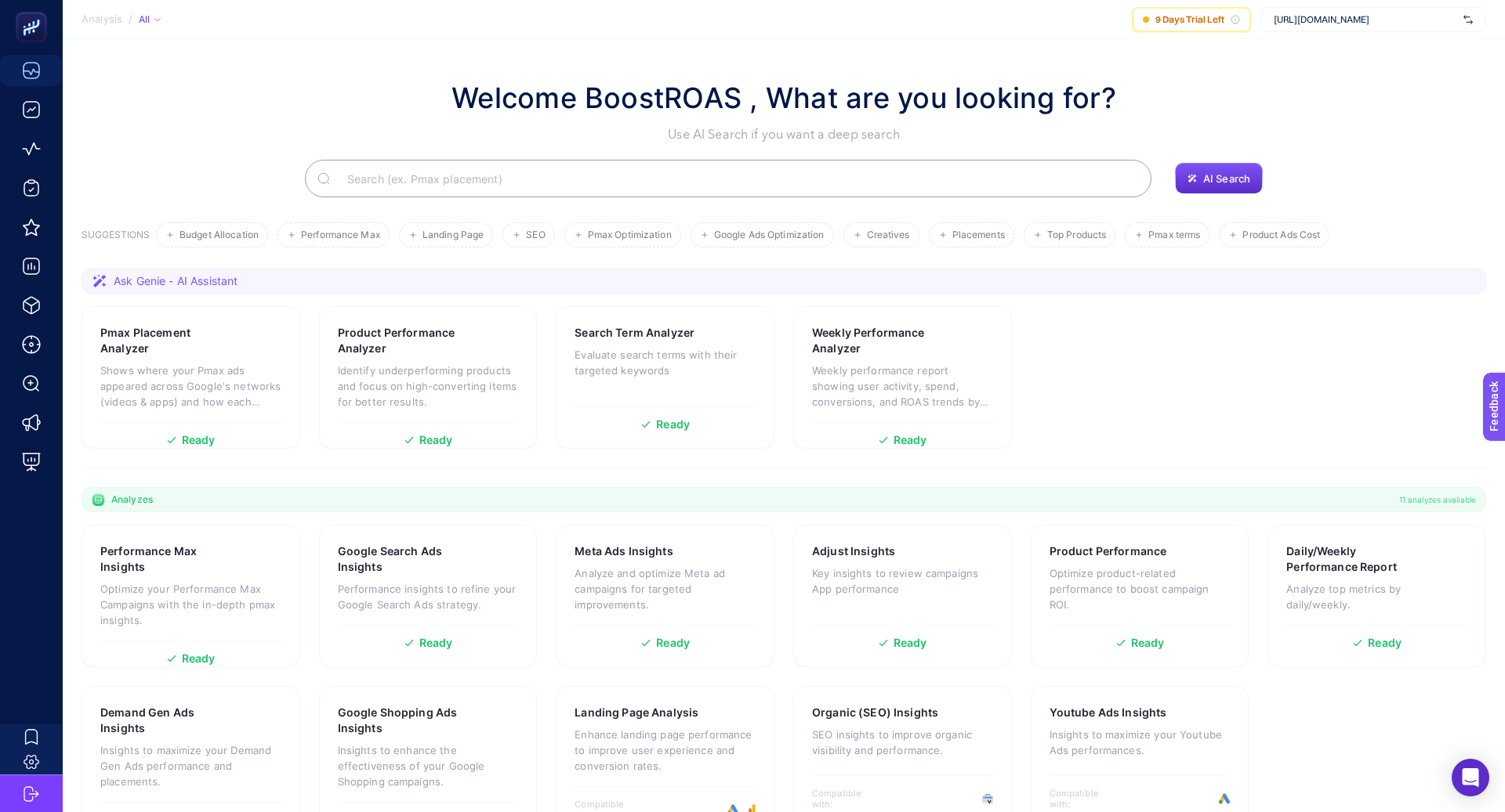
click at [411, 177] on input "Search" at bounding box center [737, 178] width 805 height 44
type input "x"
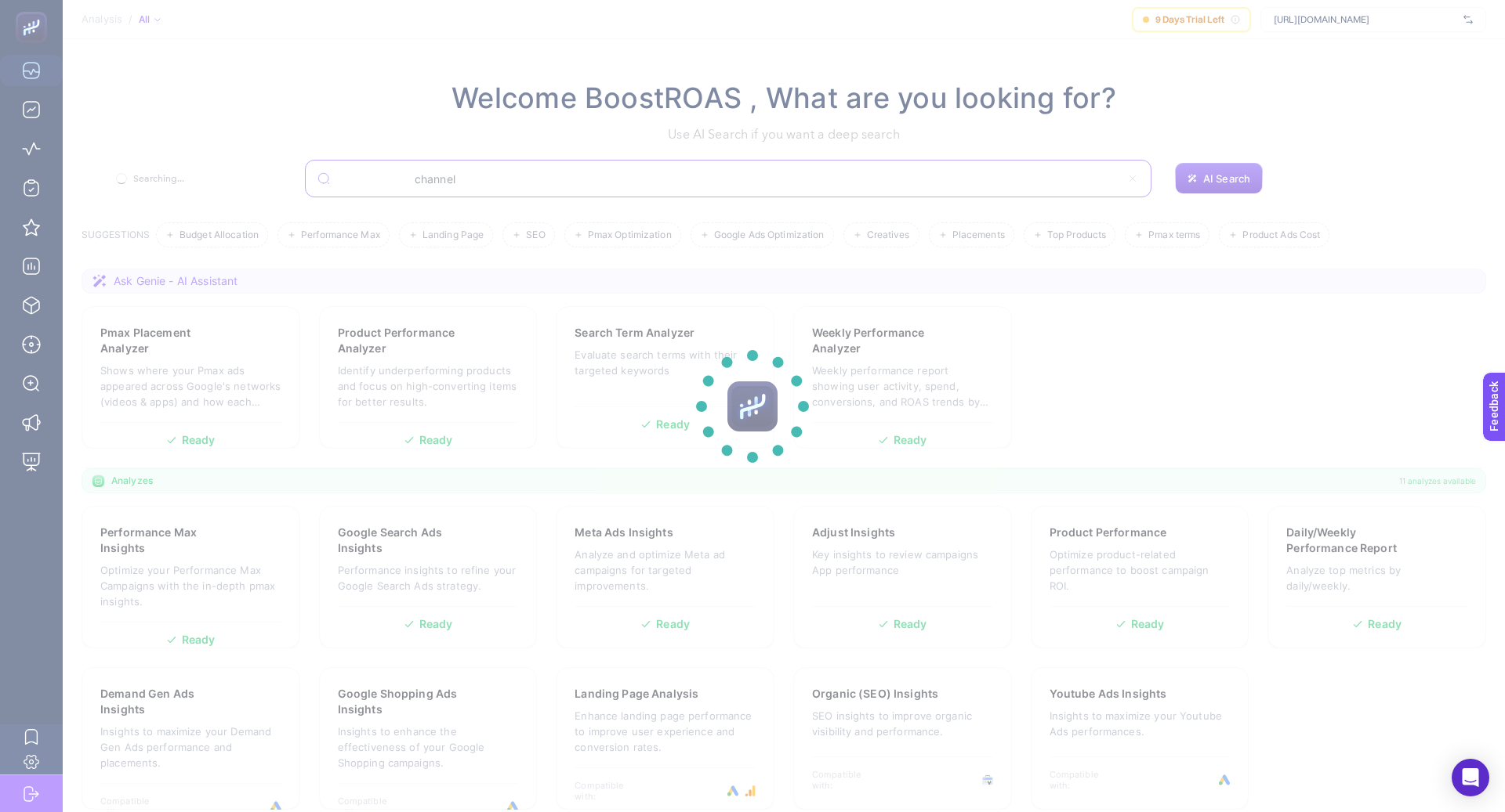
type input "channel"
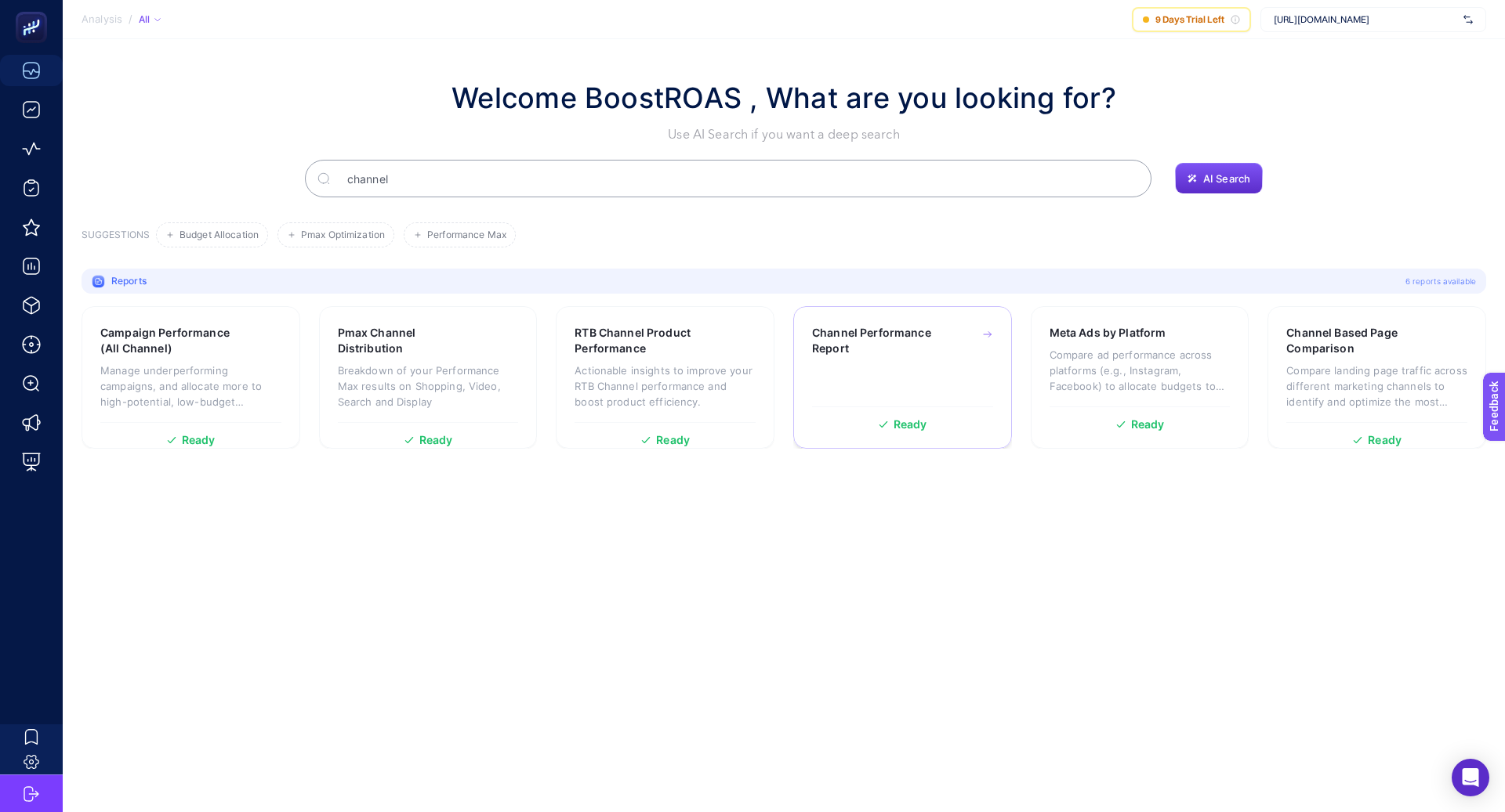
click at [860, 368] on div "Channel Performance Report" at bounding box center [903, 357] width 181 height 65
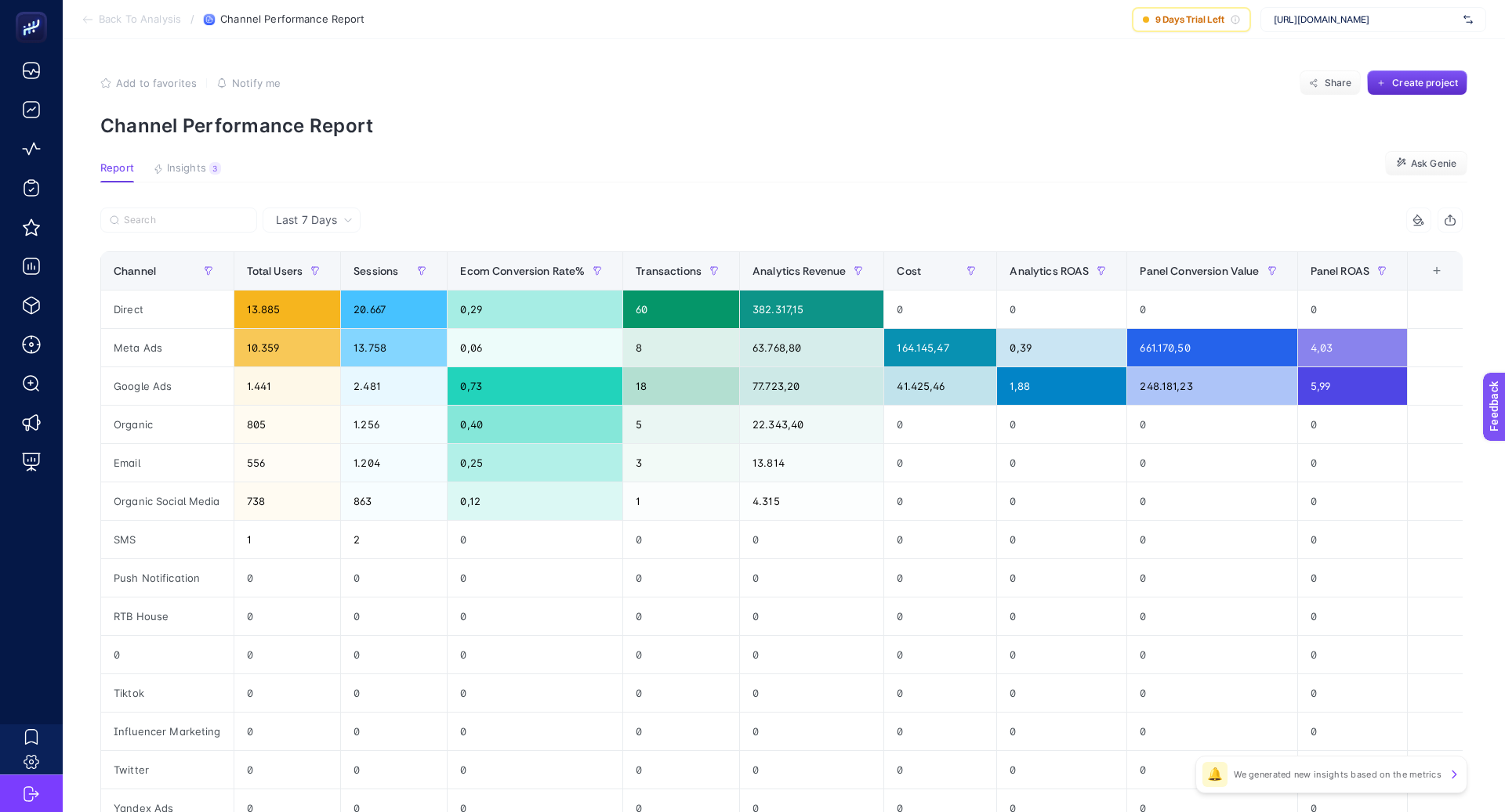
click at [334, 231] on div "Last 7 Days" at bounding box center [311, 220] width 98 height 25
click at [343, 283] on li "Last 30 Days" at bounding box center [311, 281] width 88 height 28
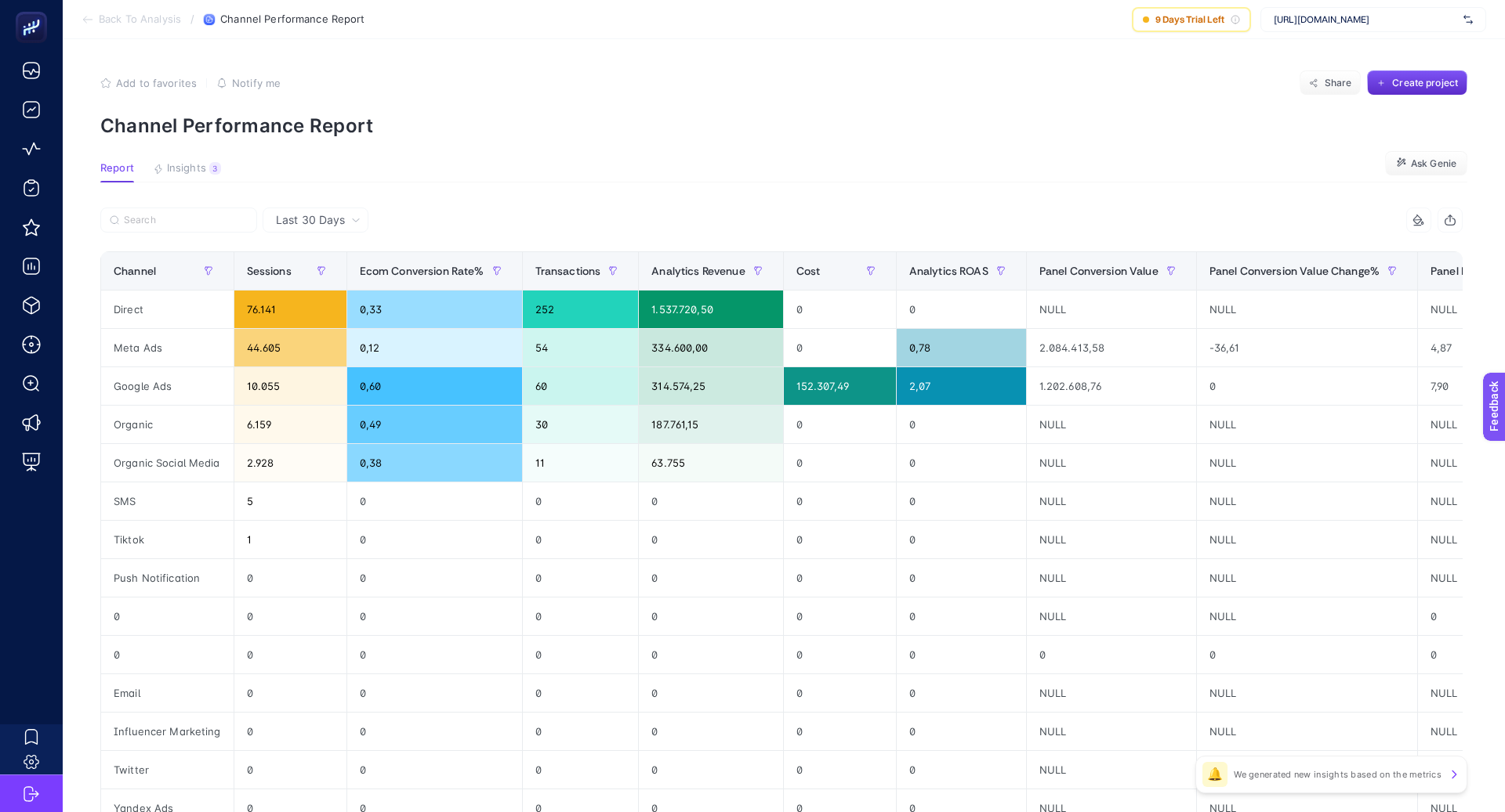
click at [531, 197] on article "Add to favorites false Notify me Share Create project Channel Performance Repor…" at bounding box center [784, 537] width 1443 height 994
click at [912, 166] on section "Report Insights 3 We generated new insights based on the metrics Ask [PERSON_NA…" at bounding box center [784, 172] width 1367 height 21
click at [184, 166] on span "Insights" at bounding box center [187, 168] width 40 height 13
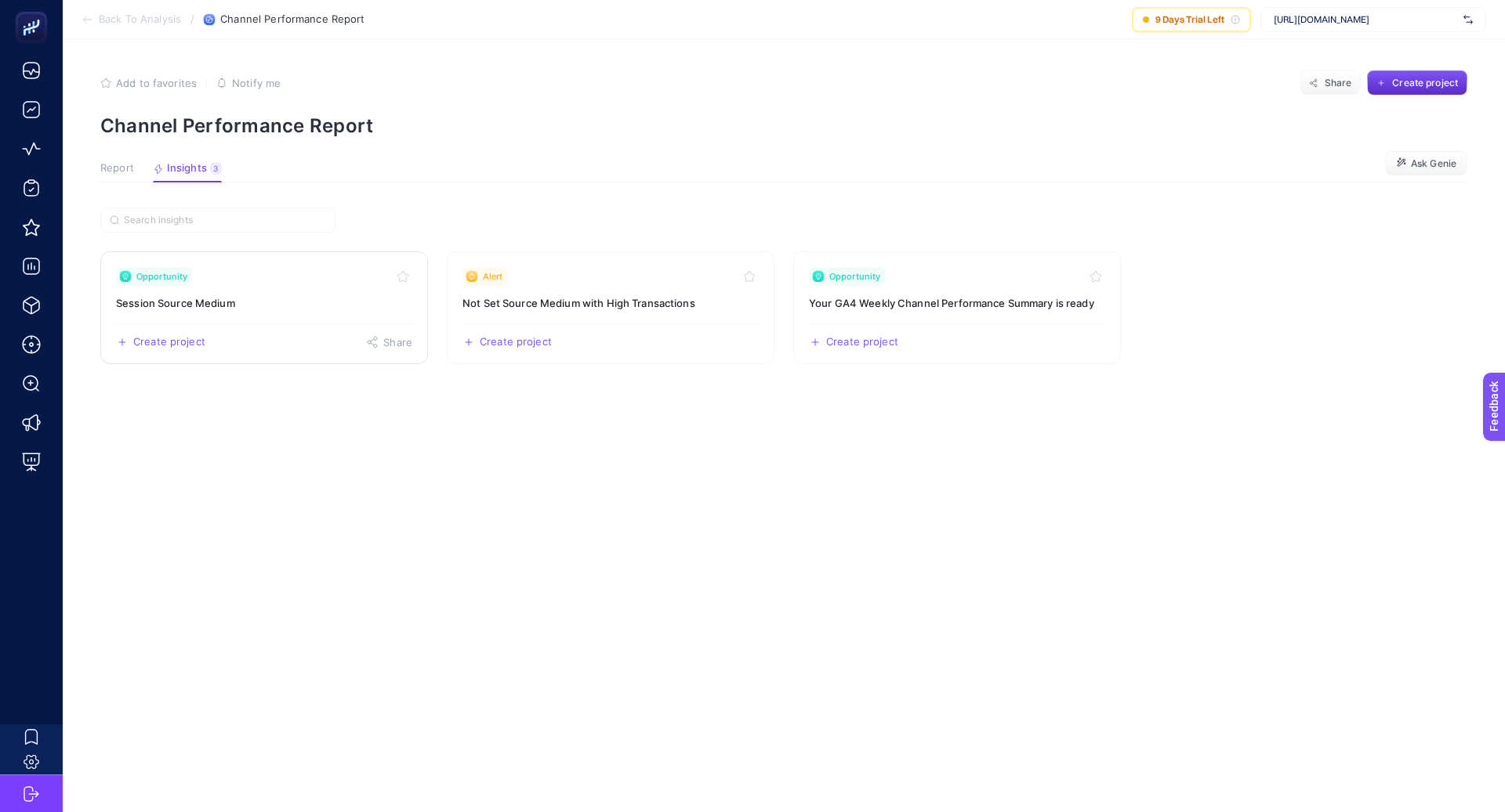
click at [279, 287] on link "Opportunity Session Source Medium Create project Share" at bounding box center [264, 308] width 328 height 113
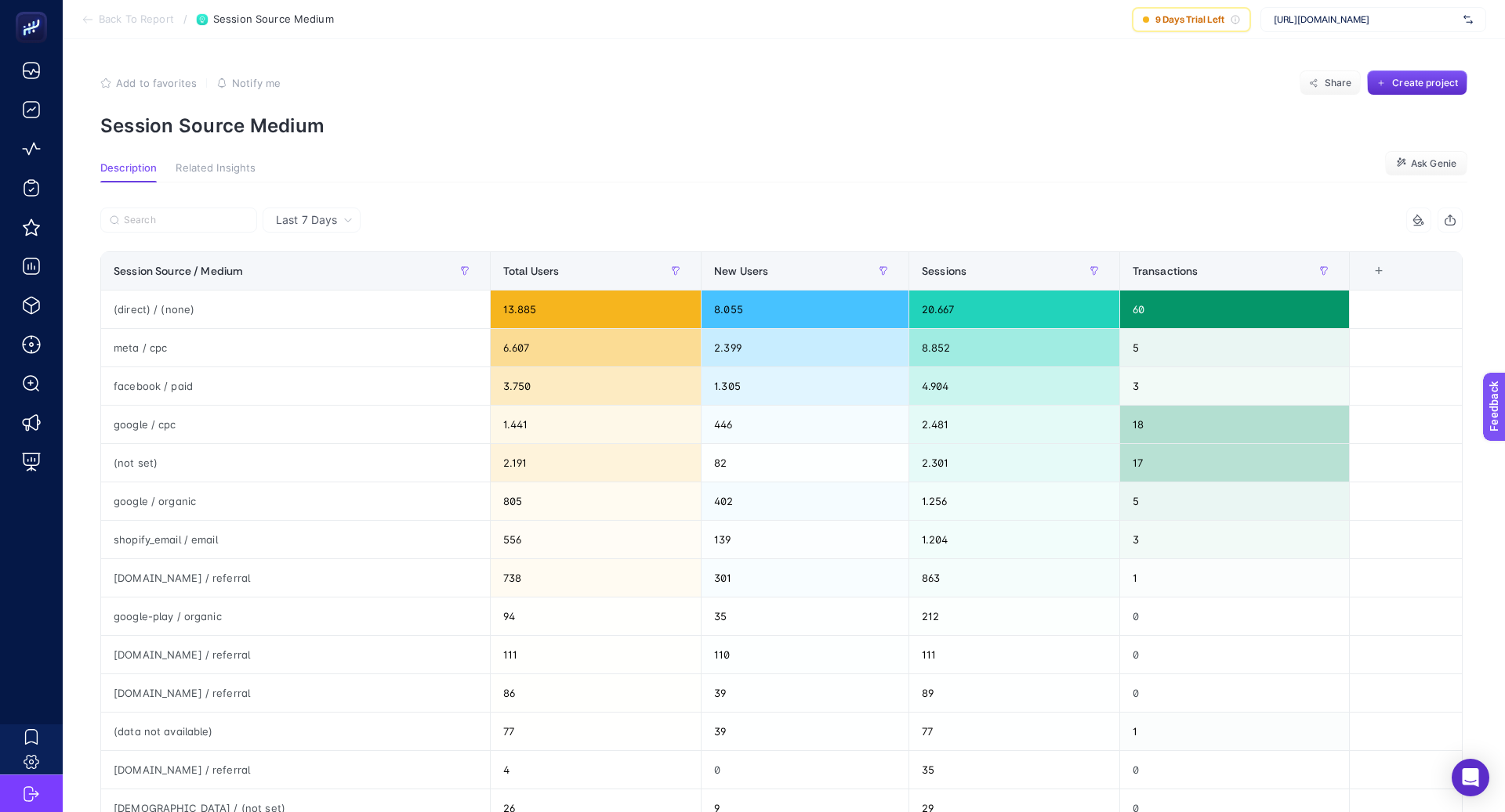
click at [538, 72] on div "Add to favorites false Notify me Share Create project" at bounding box center [784, 82] width 1367 height 25
click at [334, 212] on div "Last 7 Days" at bounding box center [311, 220] width 98 height 25
click at [333, 275] on li "Last 30 Days" at bounding box center [311, 281] width 88 height 28
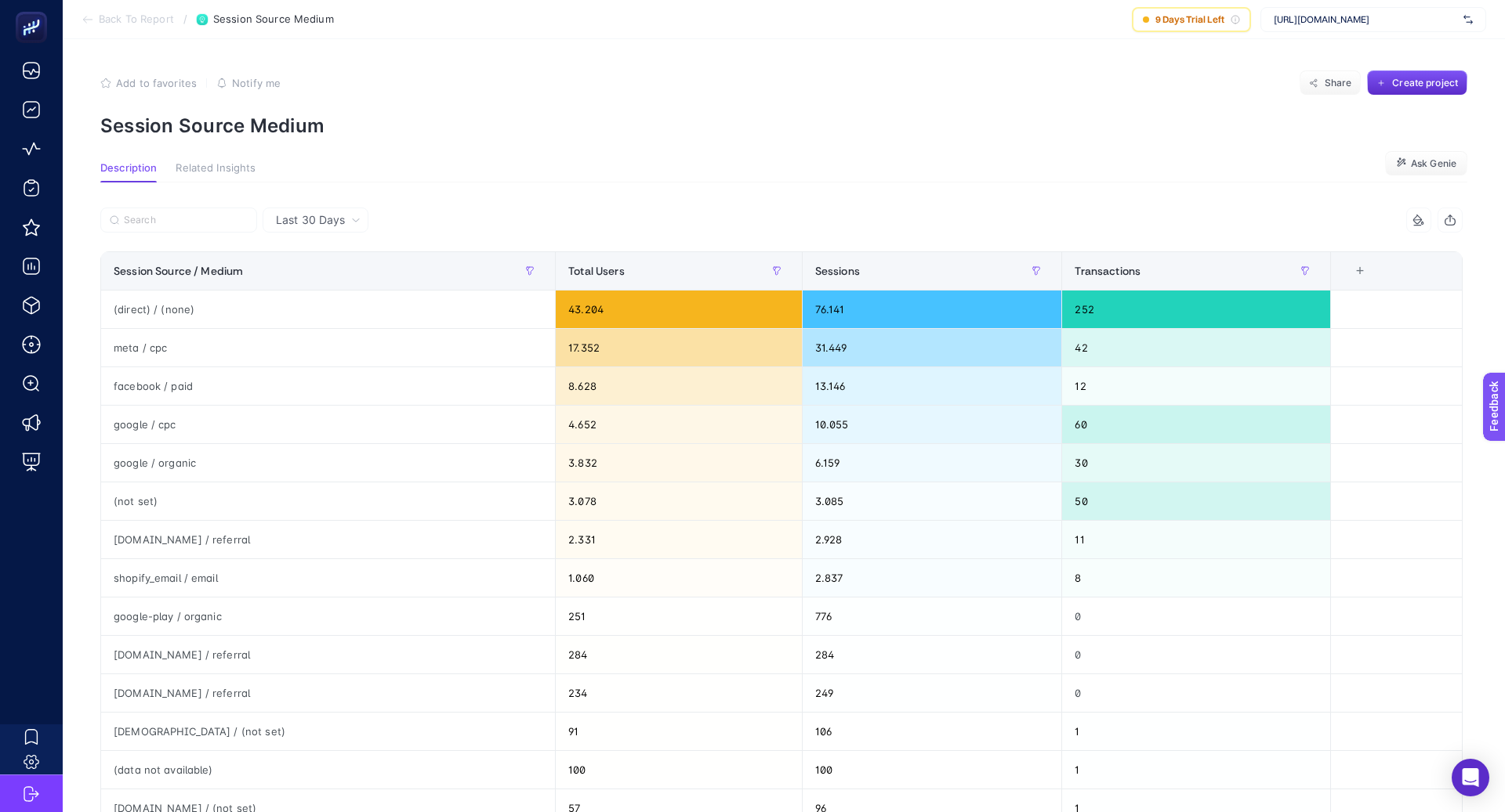
click at [463, 62] on article "Add to favorites false Notify me Share Create project Session Source Medium Des…" at bounding box center [784, 658] width 1443 height 1237
click at [174, 223] on input "Search" at bounding box center [185, 221] width 124 height 12
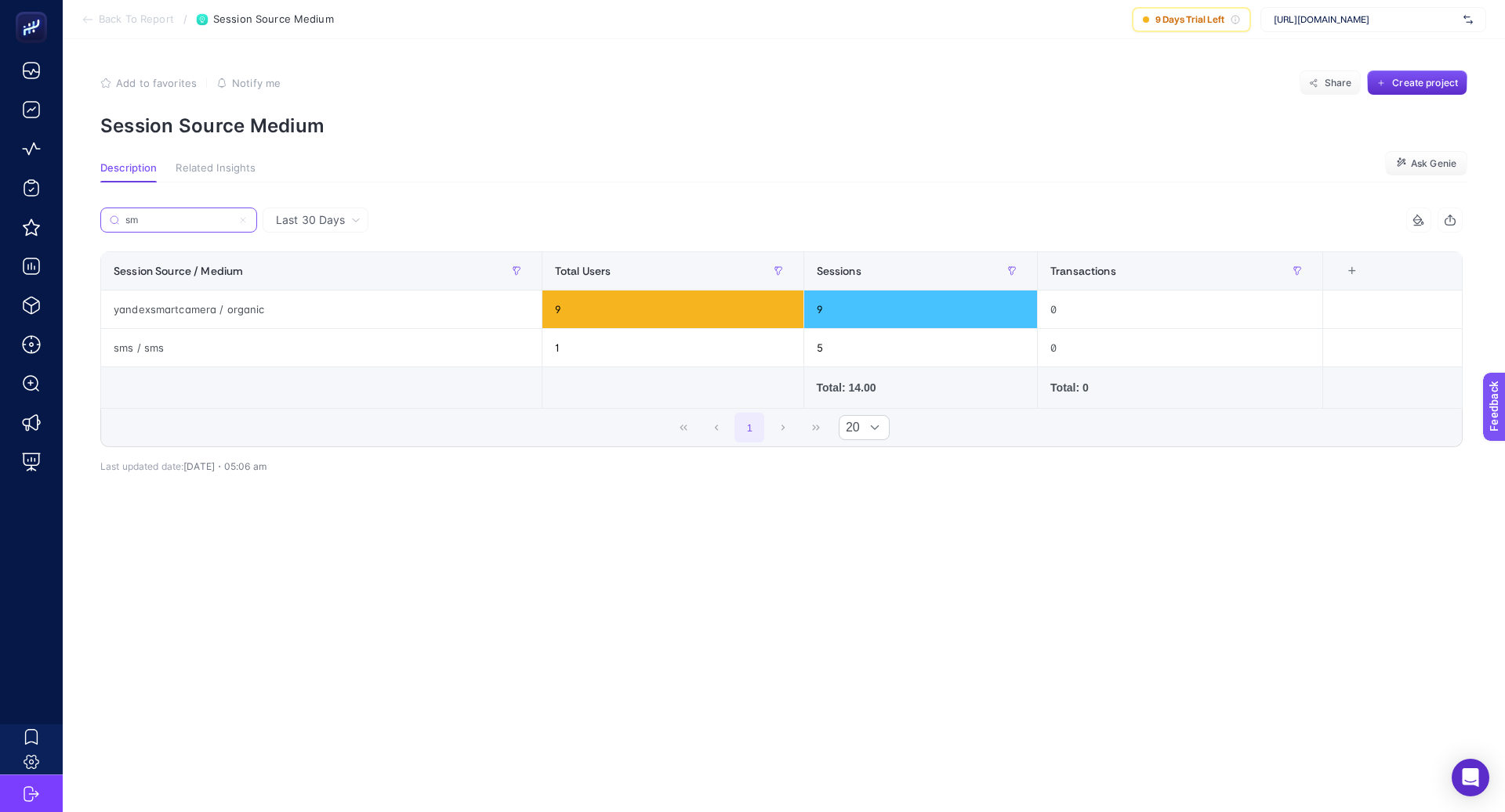
type input "sms"
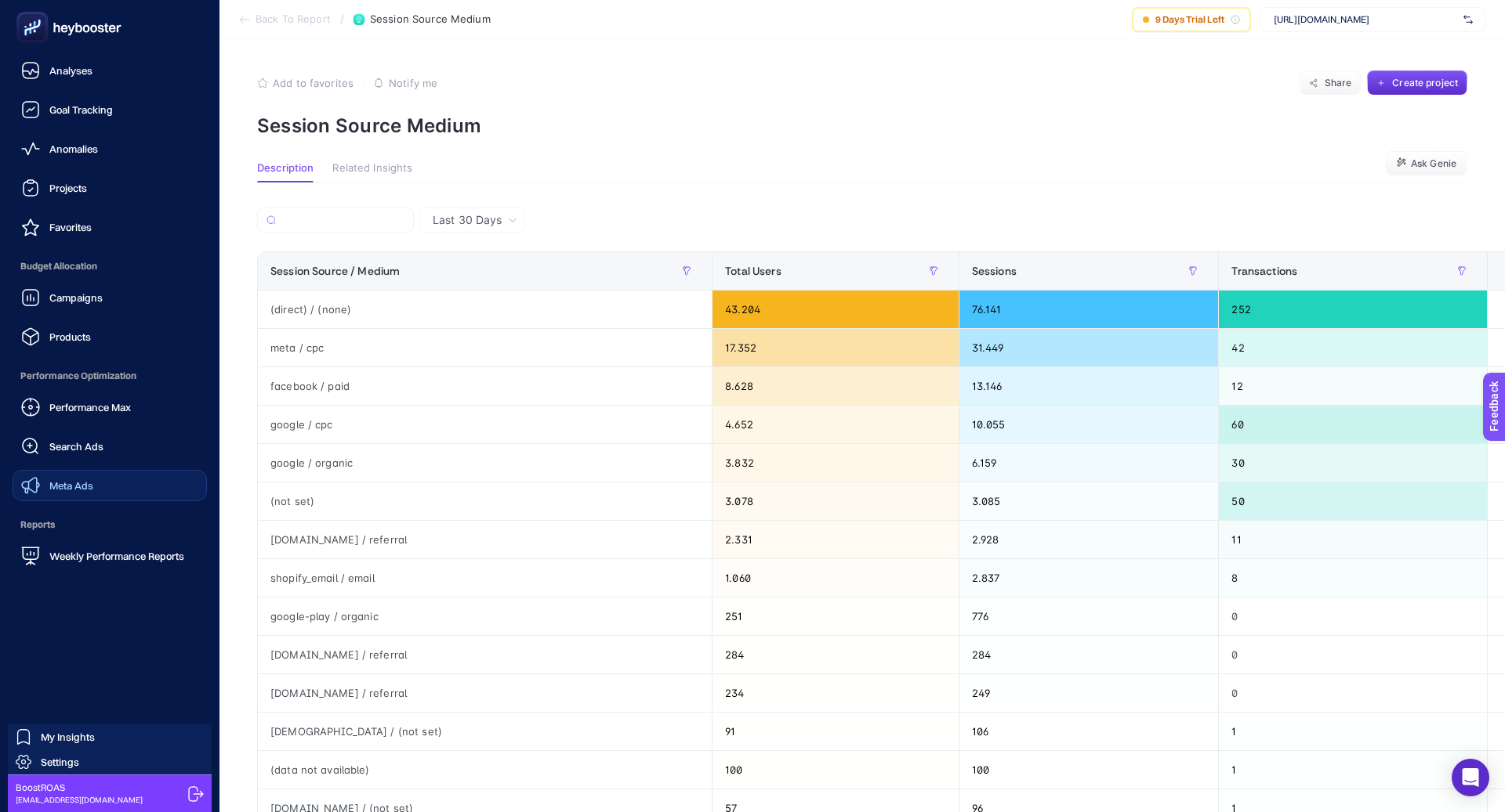
click at [74, 493] on div "Meta Ads" at bounding box center [56, 485] width 72 height 19
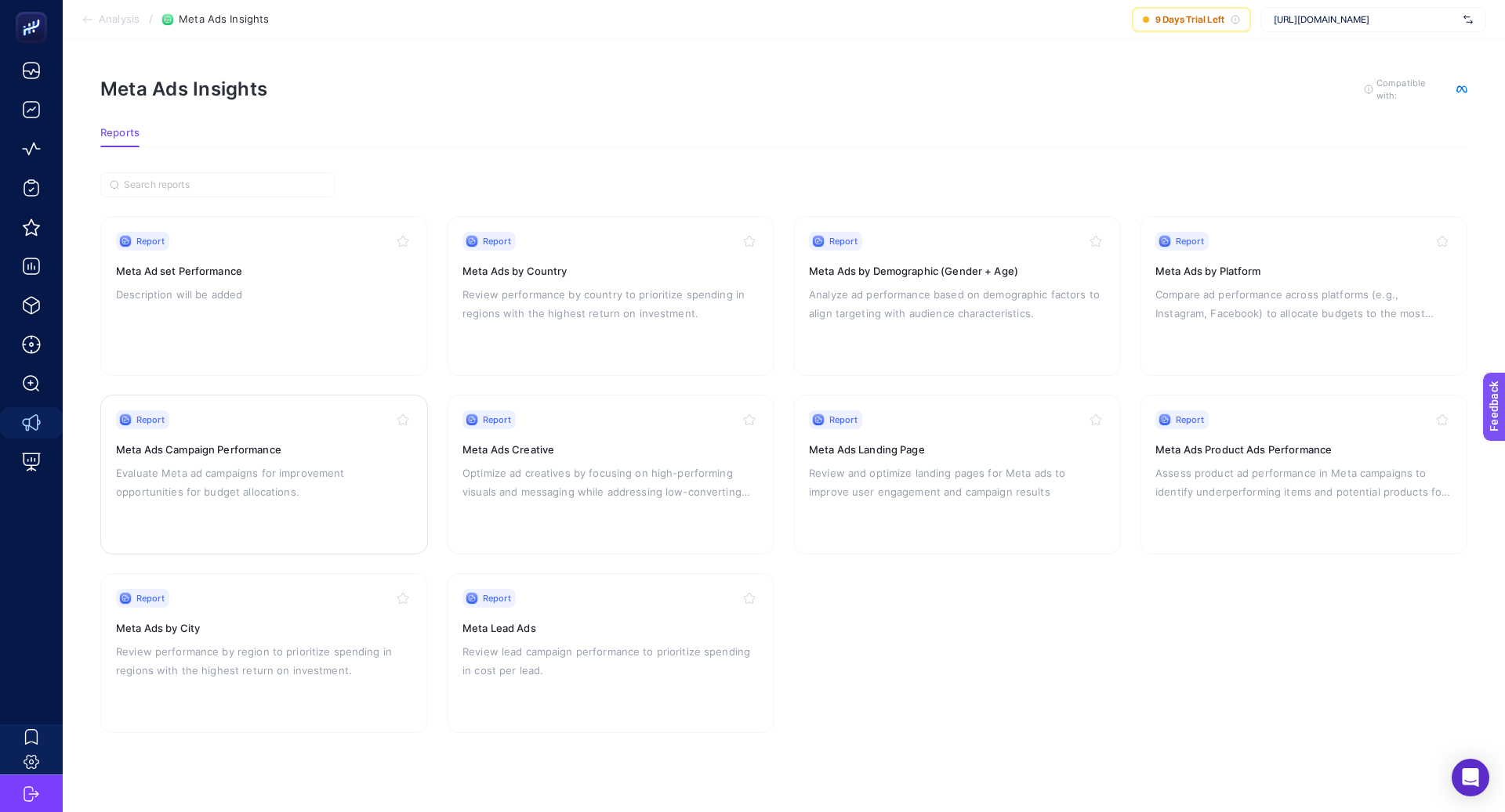
click at [269, 476] on p "Evaluate Meta ad campaigns for improvement opportunities for budget allocations." at bounding box center [264, 482] width 296 height 38
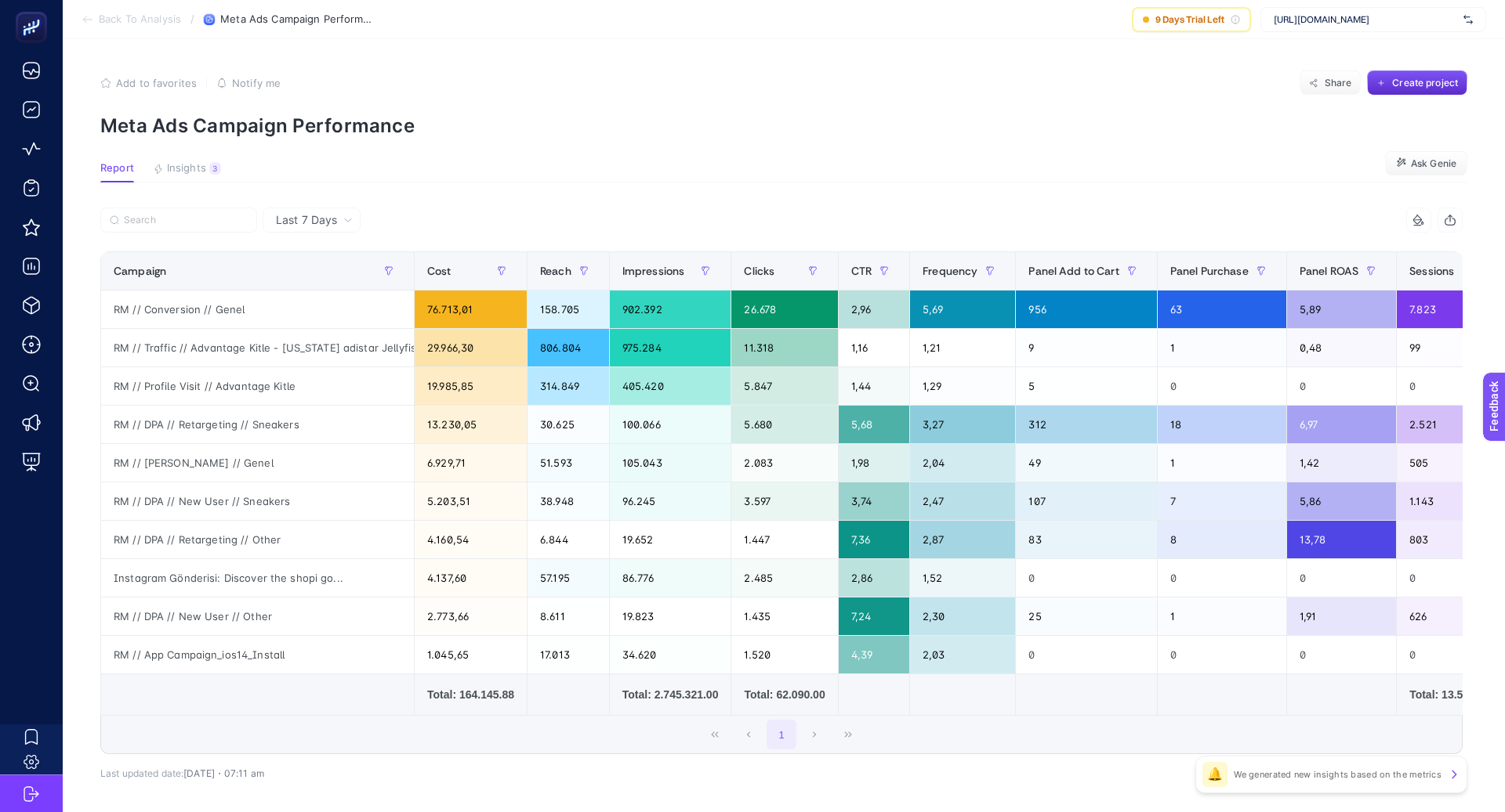
click at [323, 223] on span "Last 7 Days" at bounding box center [306, 220] width 61 height 16
click at [344, 284] on li "Last 30 Days" at bounding box center [311, 281] width 88 height 28
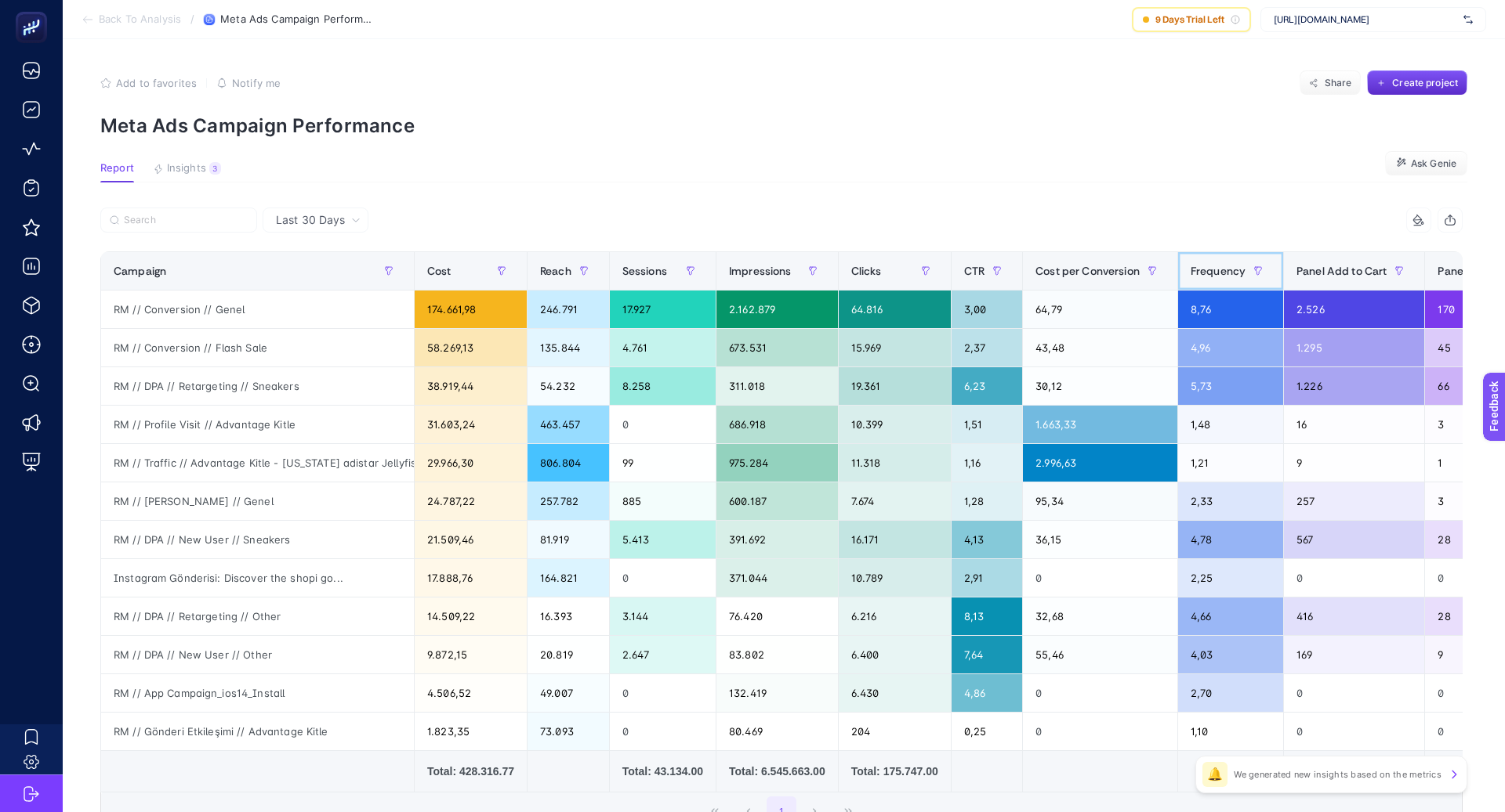
click at [1245, 272] on span "Frequency" at bounding box center [1218, 270] width 54 height 13
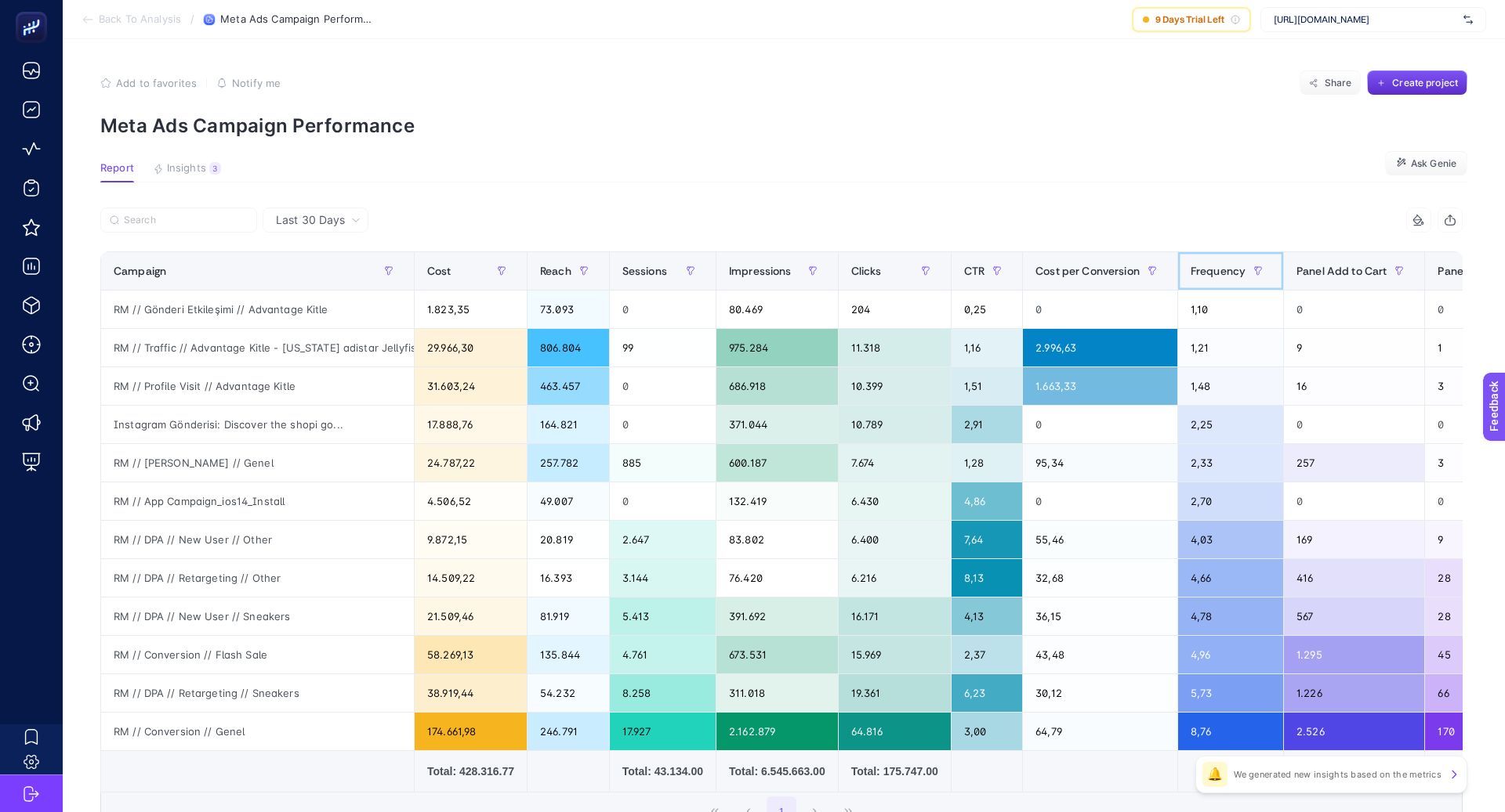
click at [1245, 272] on span "Frequency" at bounding box center [1218, 270] width 54 height 13
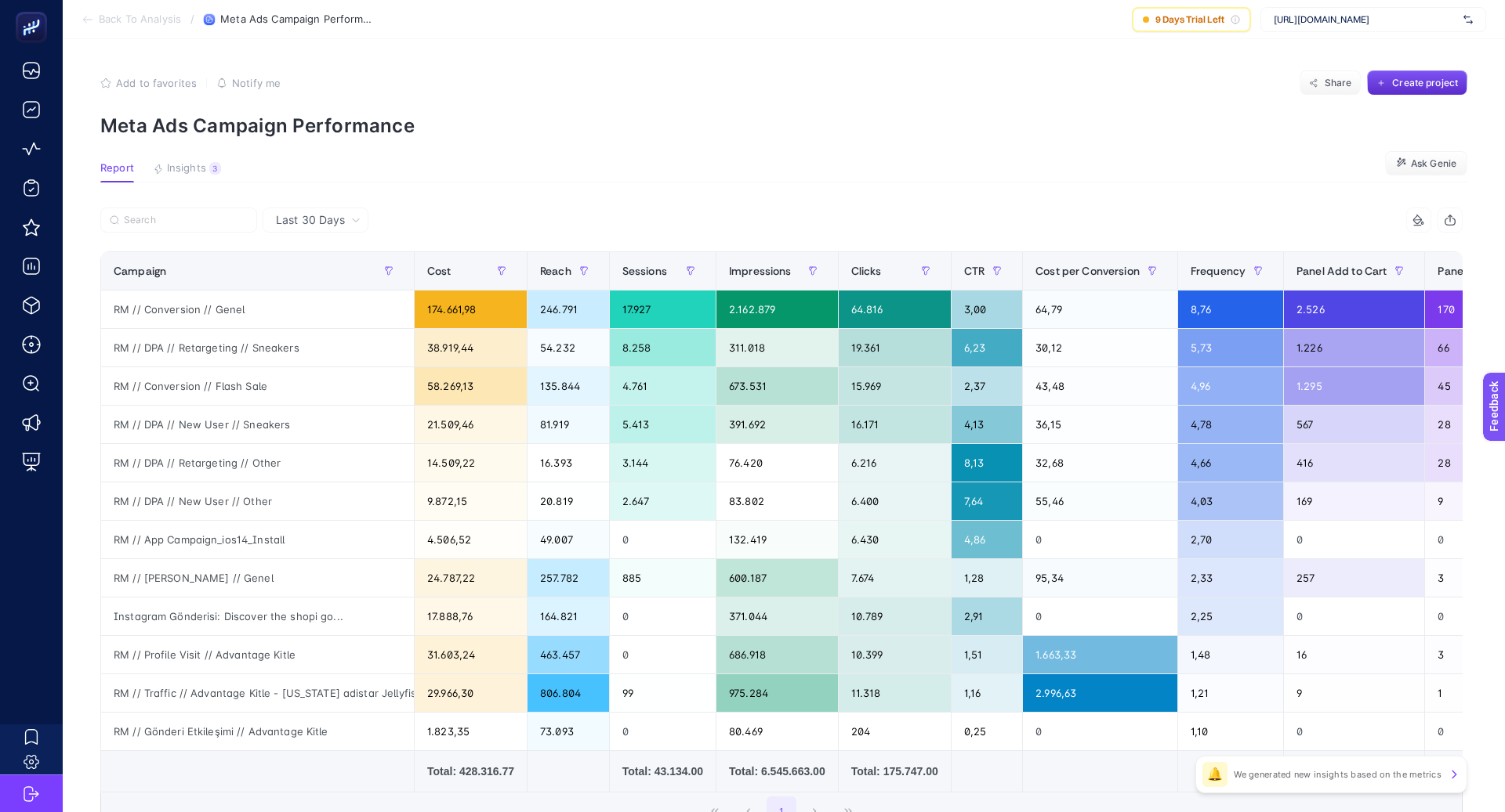
click at [1161, 205] on article "Add to favorites false Notify me Share Create project Meta Ads Campaign Perform…" at bounding box center [784, 498] width 1443 height 917
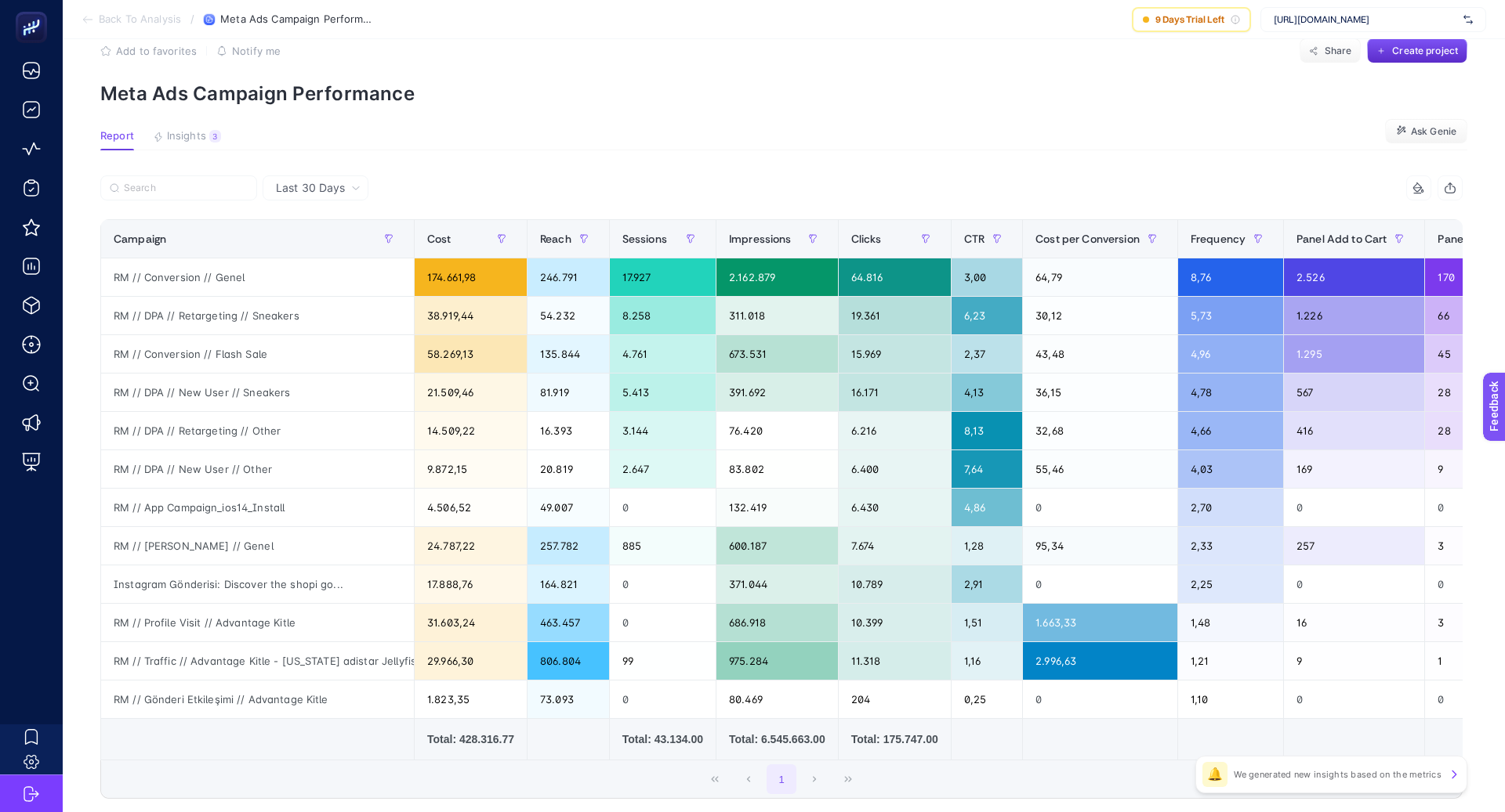
scroll to position [30, 0]
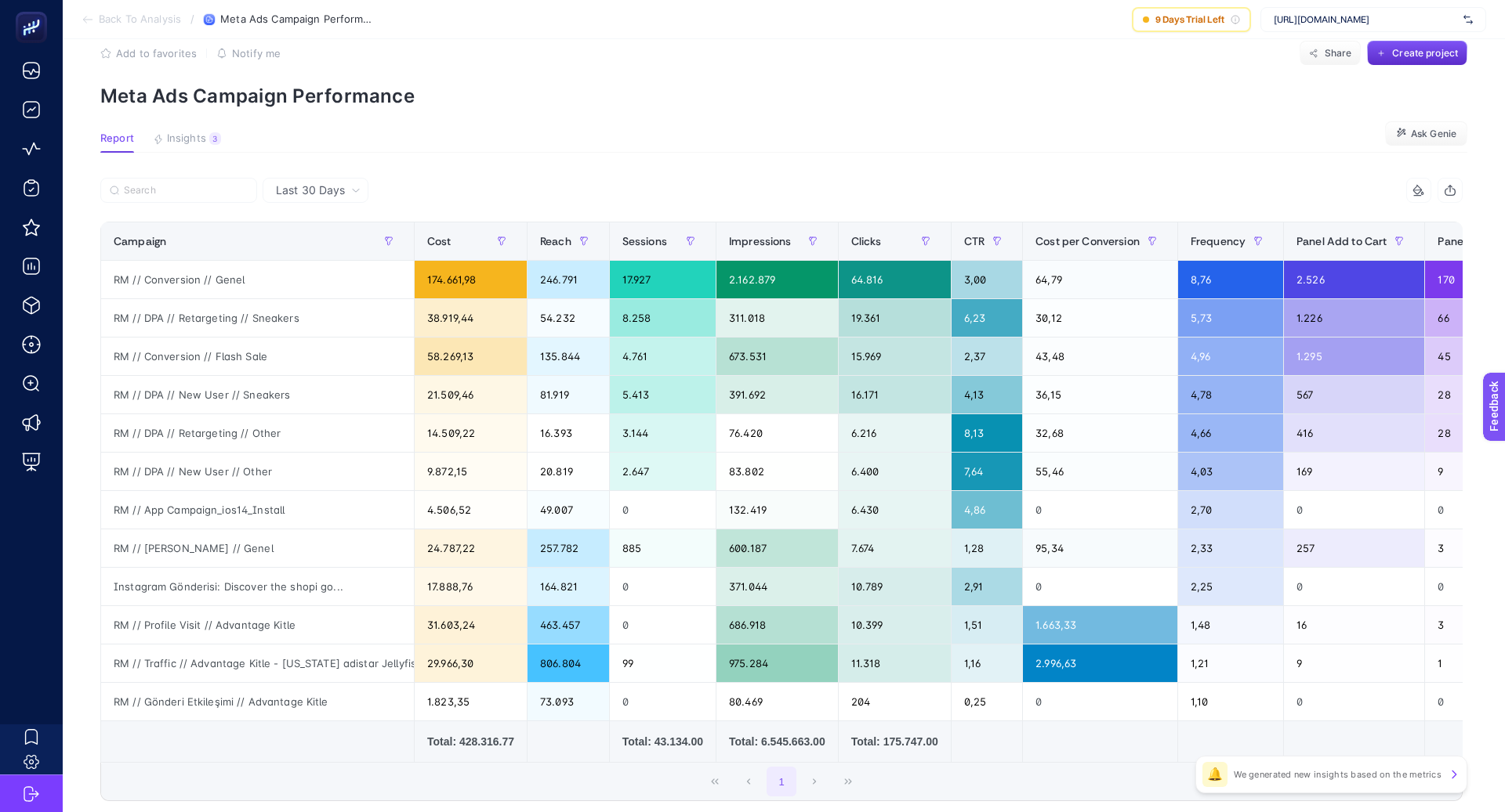
click at [1128, 92] on p "Meta Ads Campaign Performance" at bounding box center [784, 95] width 1367 height 23
click at [332, 197] on span "Last 30 Days" at bounding box center [310, 190] width 69 height 16
click at [331, 223] on li "Last 7 Days" at bounding box center [315, 223] width 96 height 28
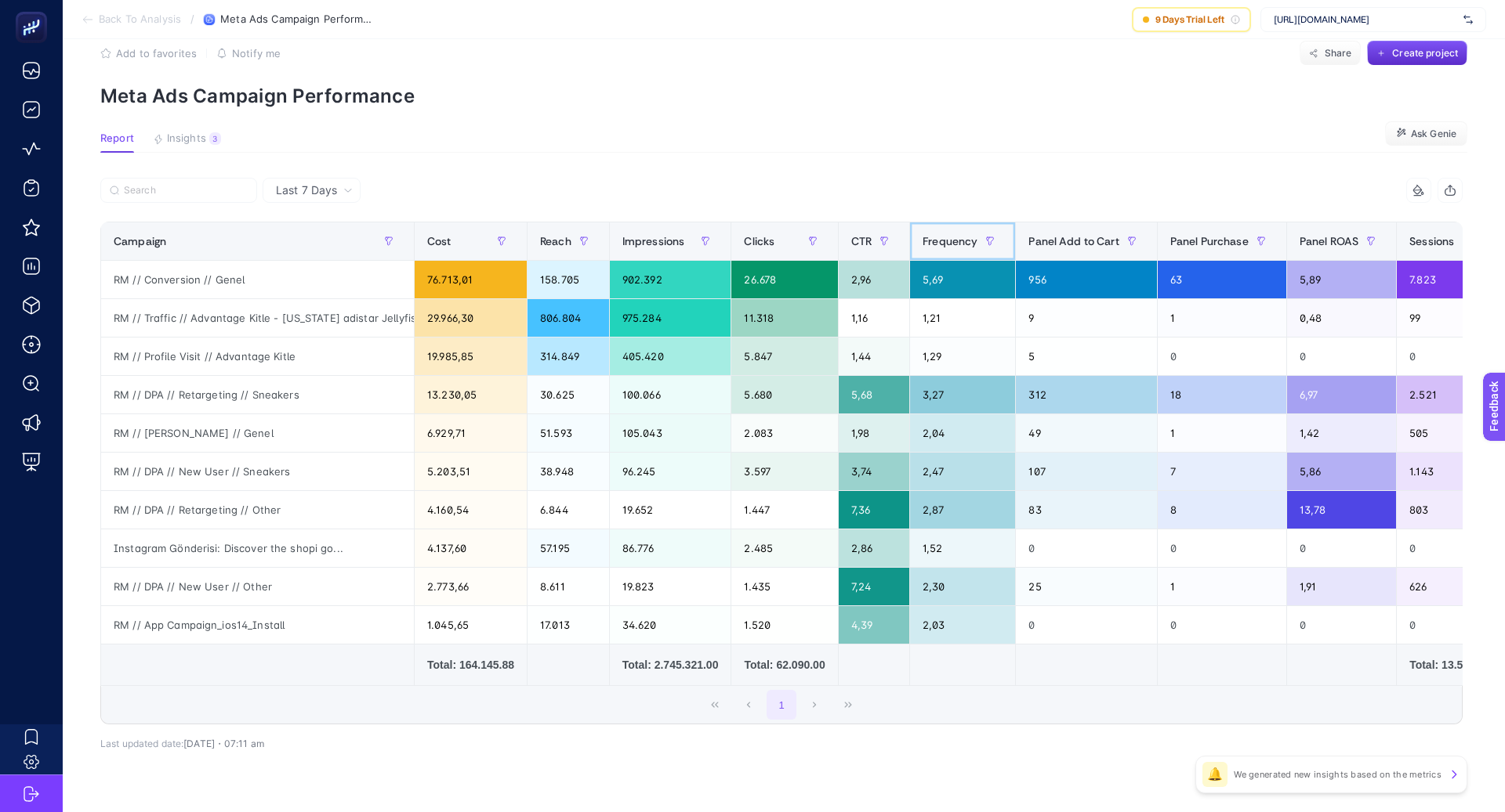
click at [960, 239] on span "Frequency" at bounding box center [949, 241] width 54 height 13
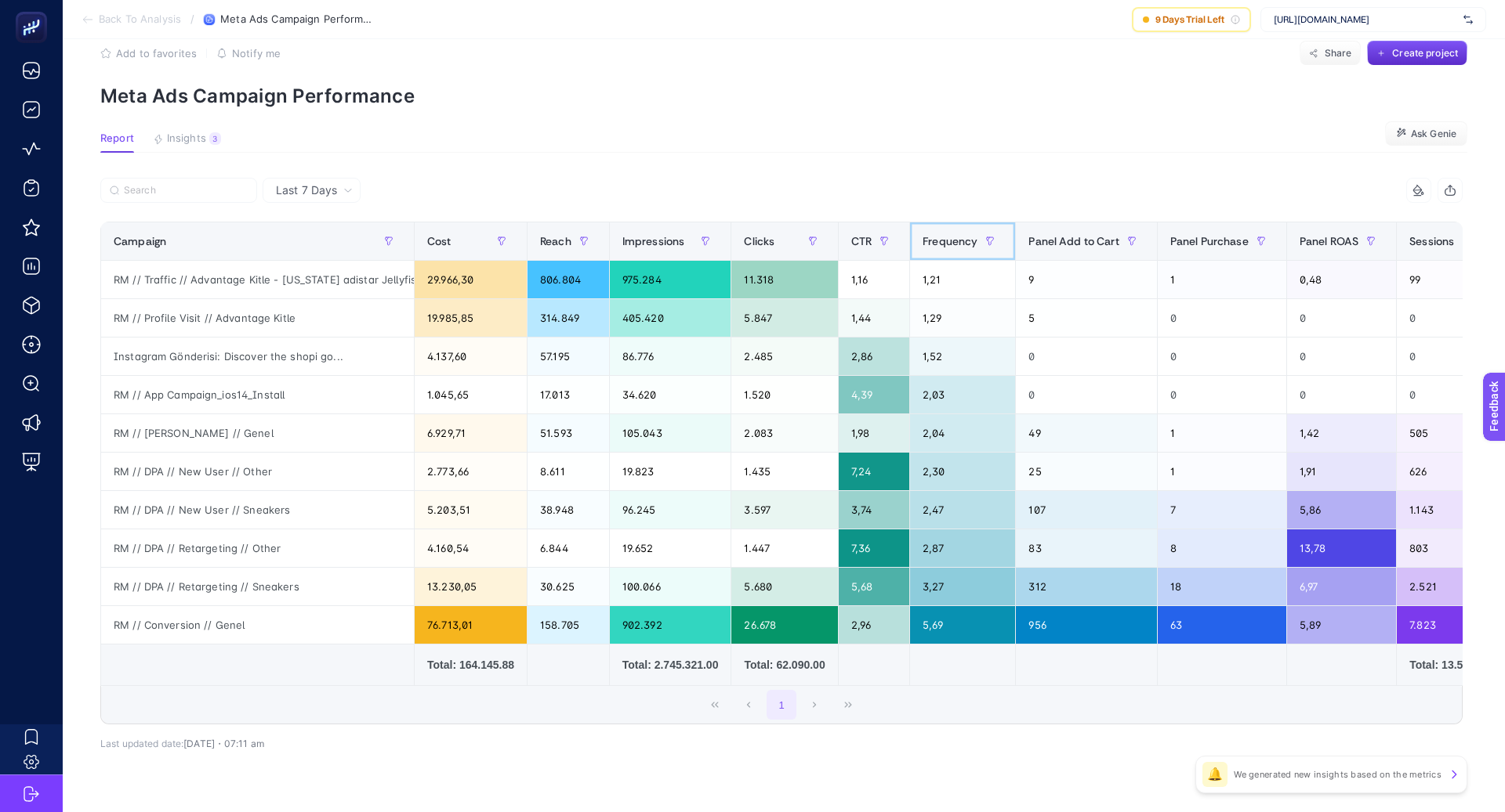
click at [960, 240] on span "Frequency" at bounding box center [949, 241] width 54 height 13
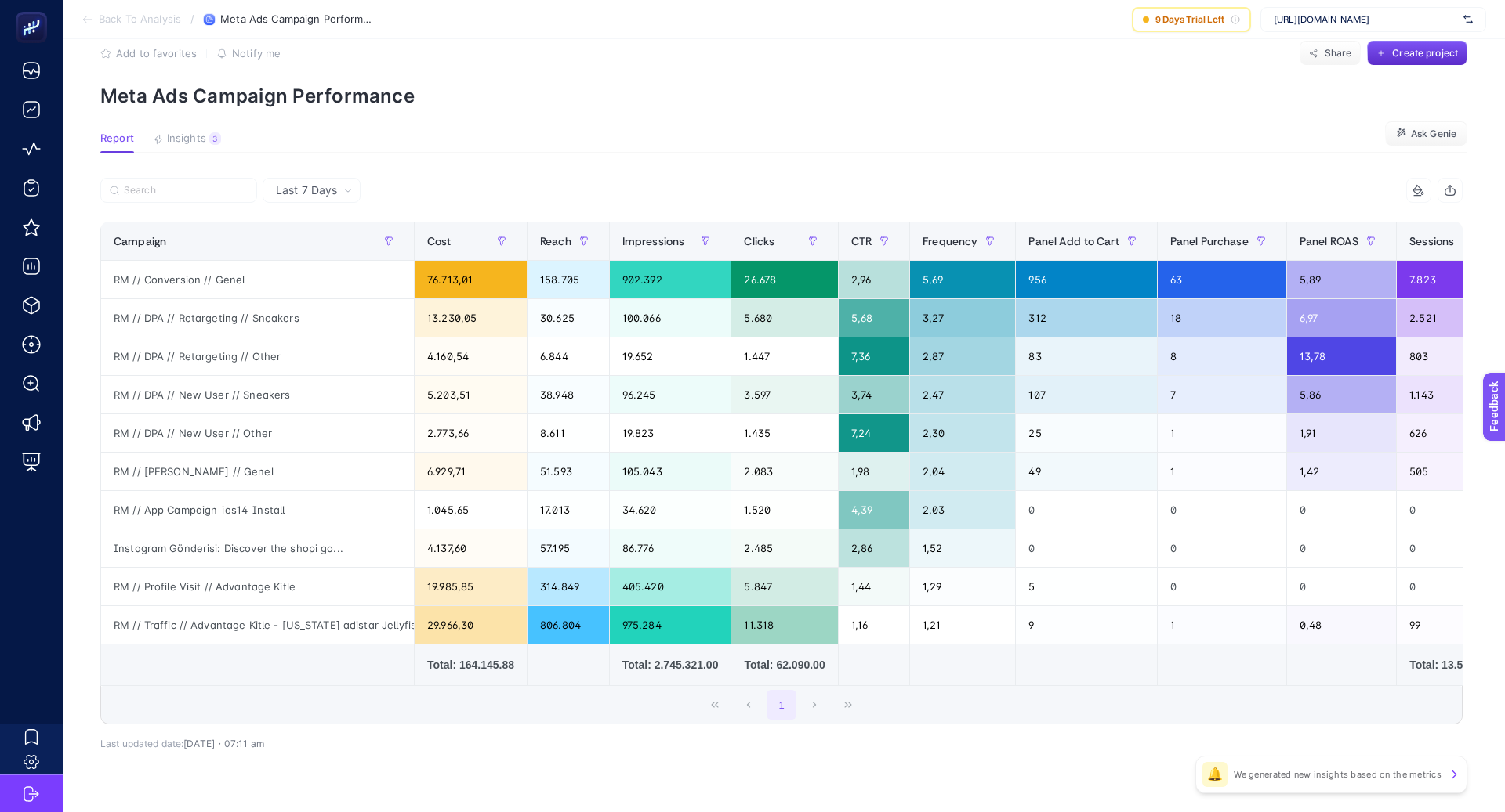
click at [302, 193] on span "Last 7 Days" at bounding box center [306, 190] width 61 height 16
click at [334, 247] on li "Last 30 Days" at bounding box center [311, 252] width 88 height 28
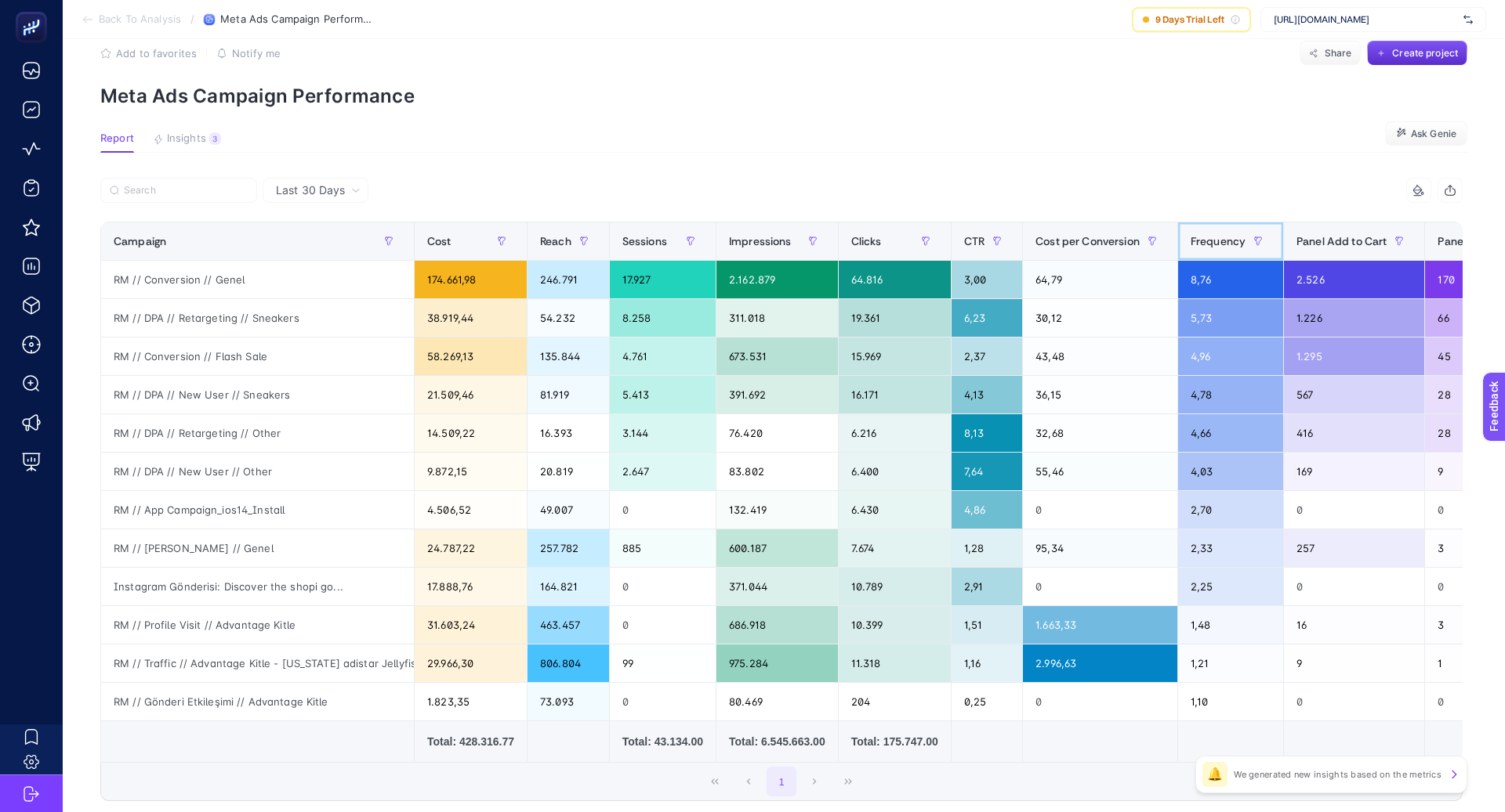
click at [1230, 238] on span "Frequency" at bounding box center [1218, 241] width 54 height 13
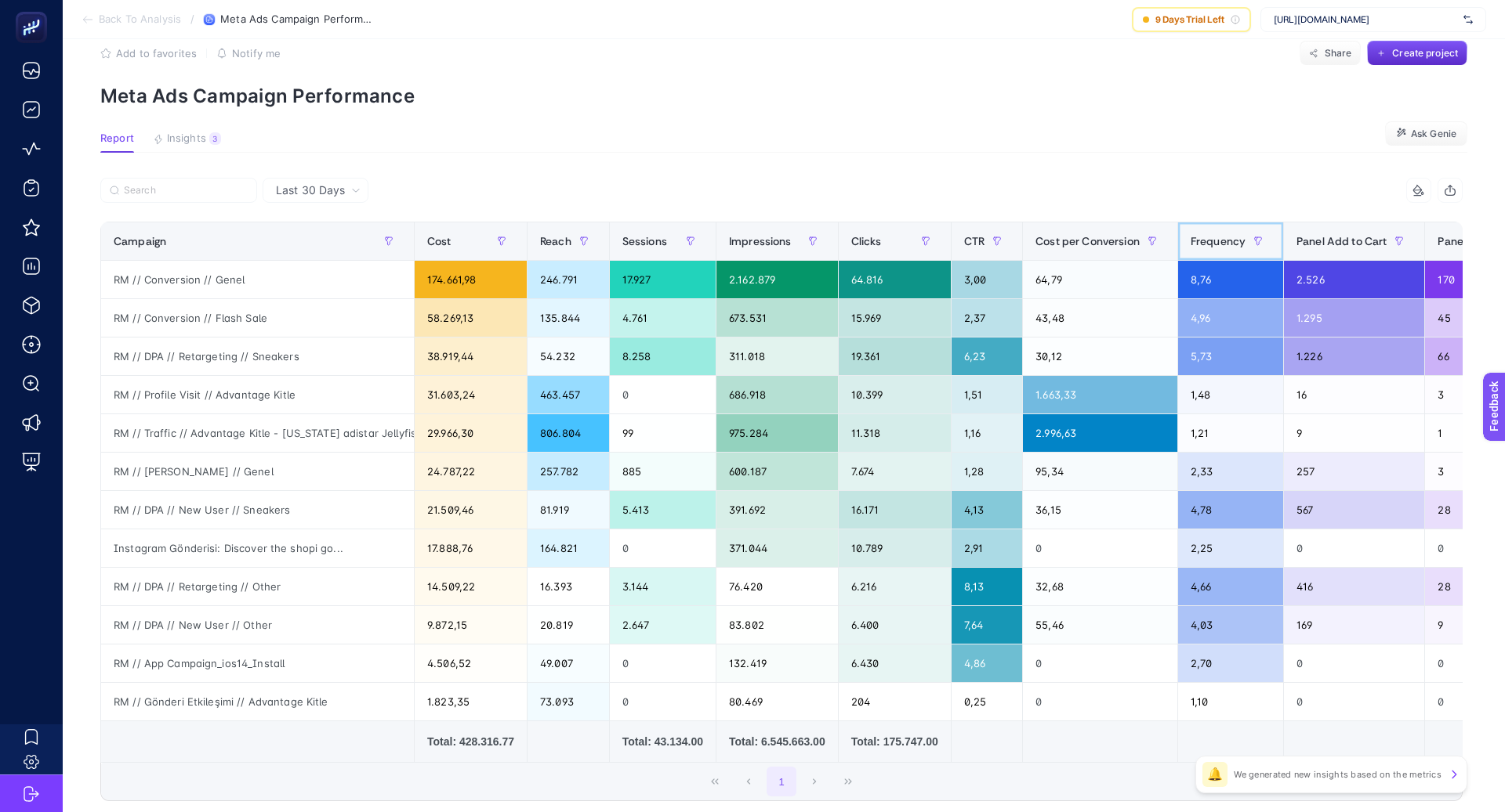
click at [1230, 238] on span "Frequency" at bounding box center [1218, 241] width 54 height 13
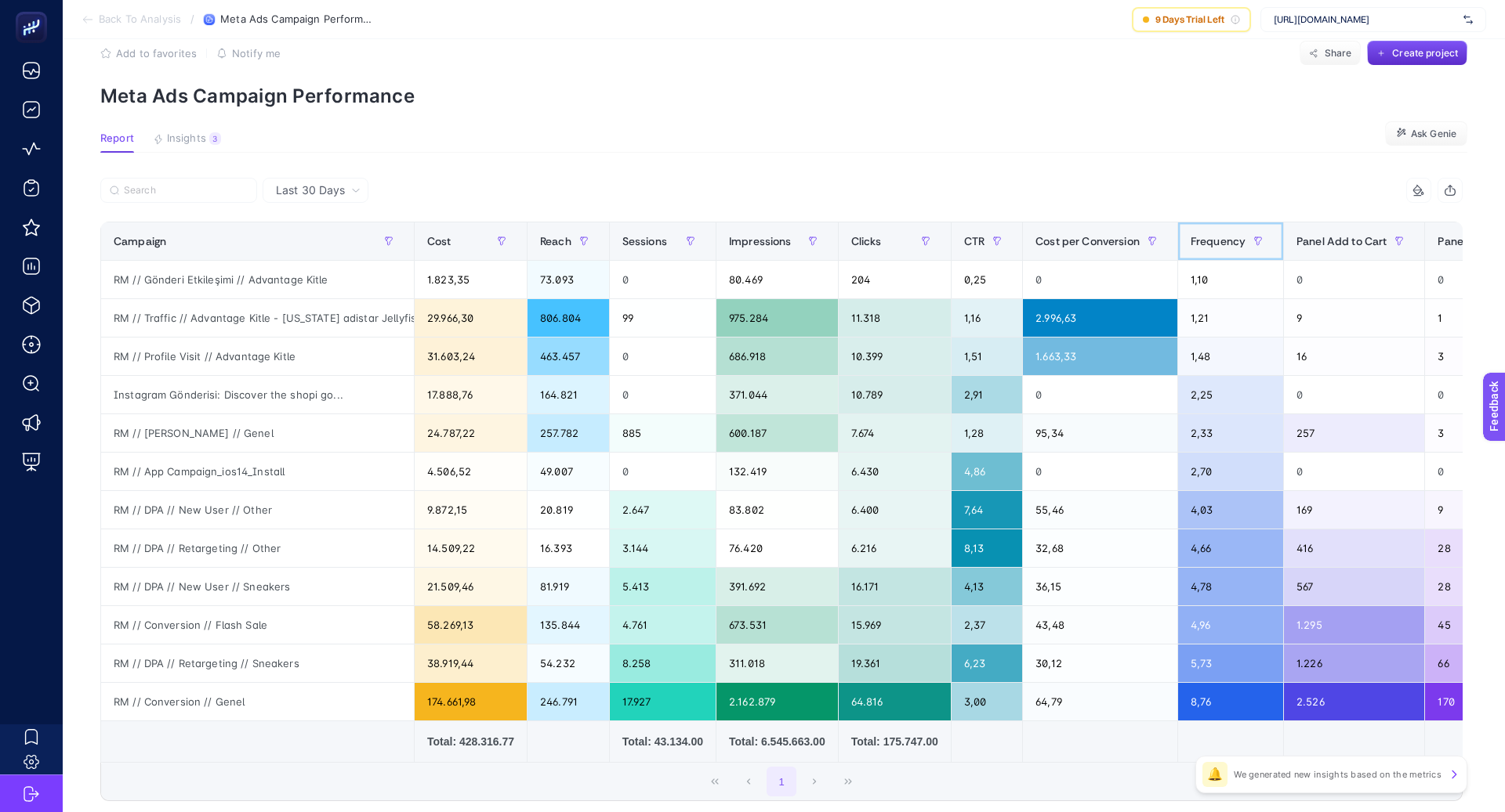
click at [1230, 238] on span "Frequency" at bounding box center [1218, 241] width 54 height 13
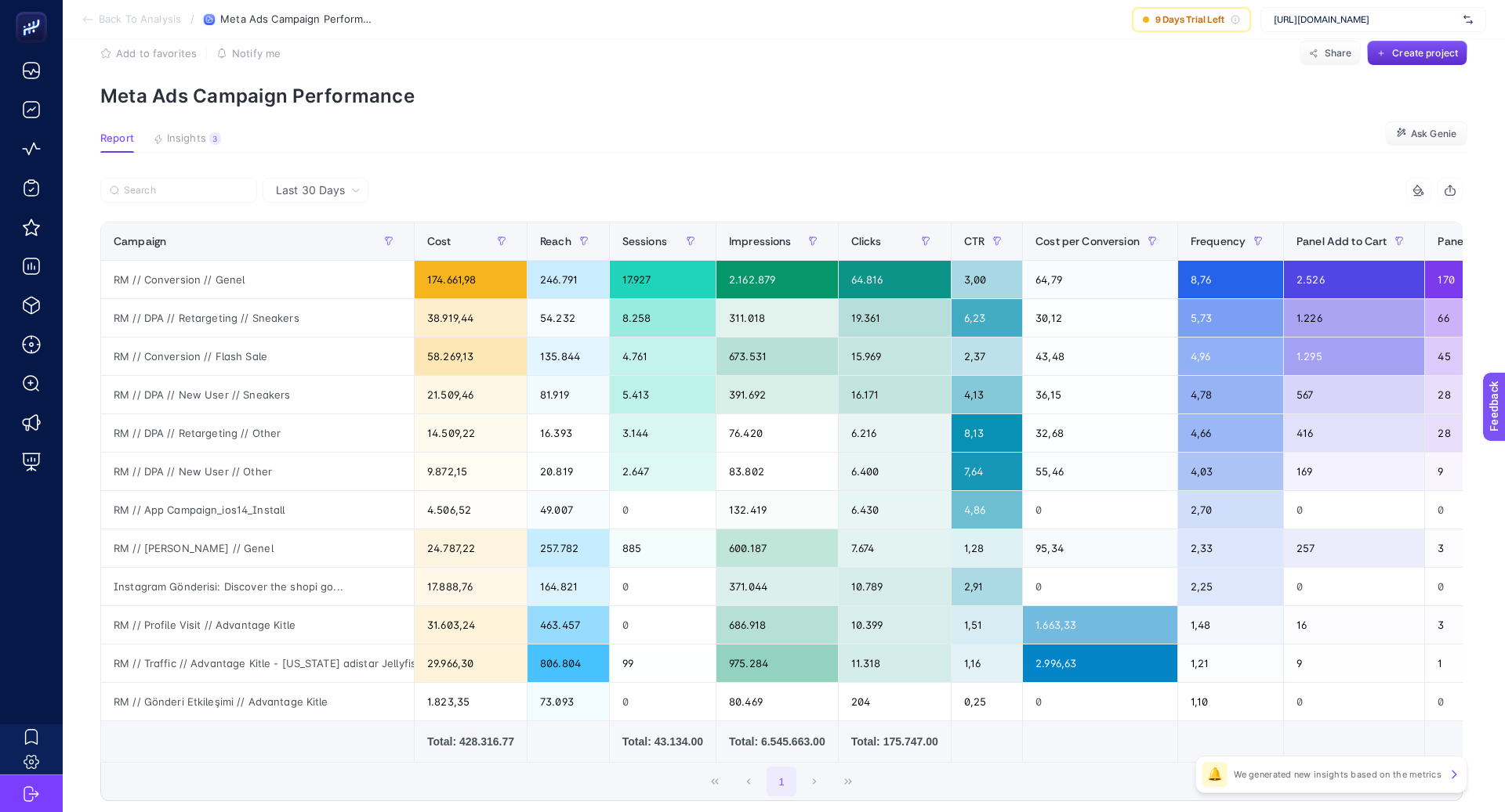
click at [933, 99] on p "Meta Ads Campaign Performance" at bounding box center [784, 95] width 1367 height 23
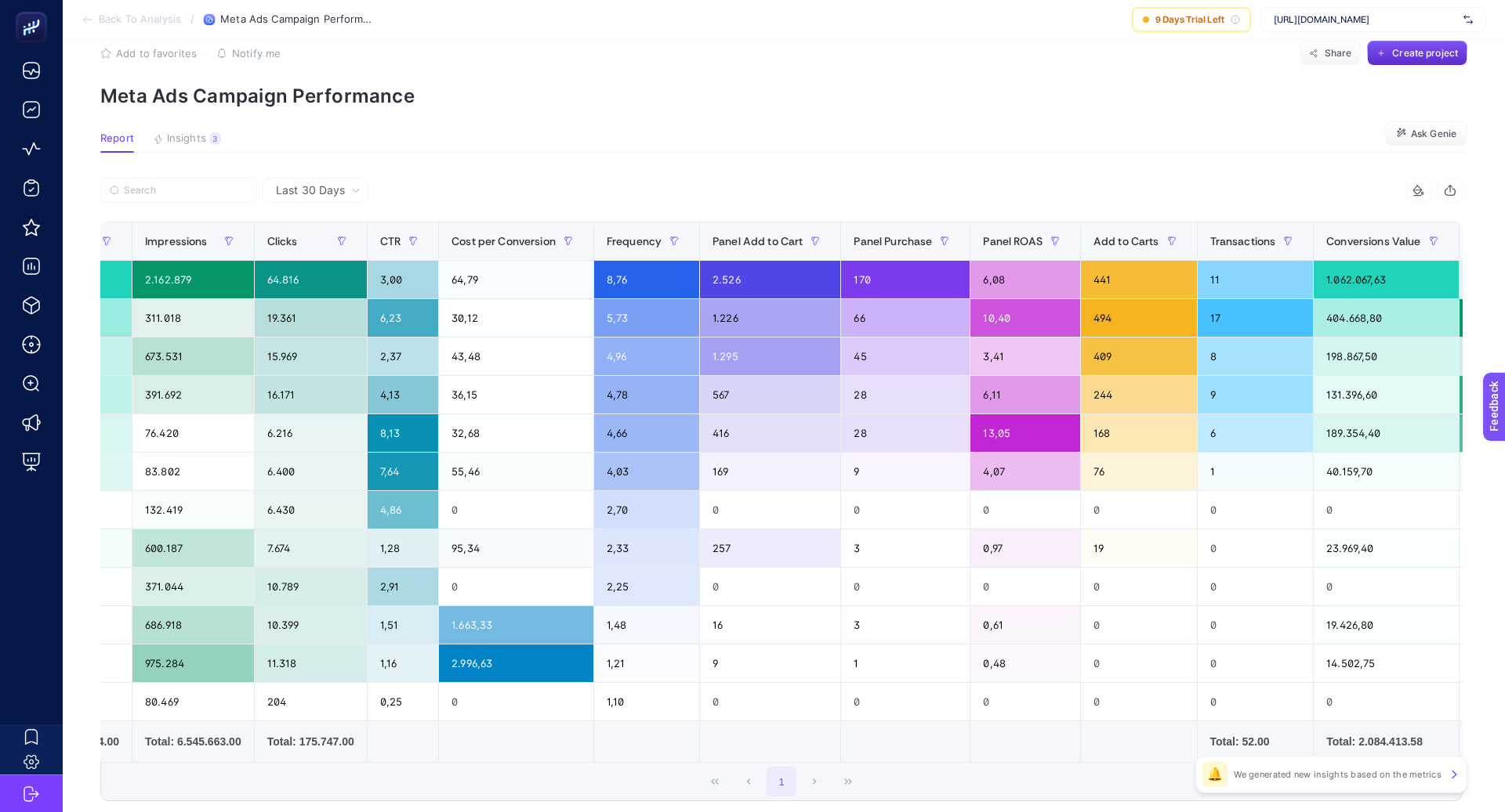
scroll to position [0, 926]
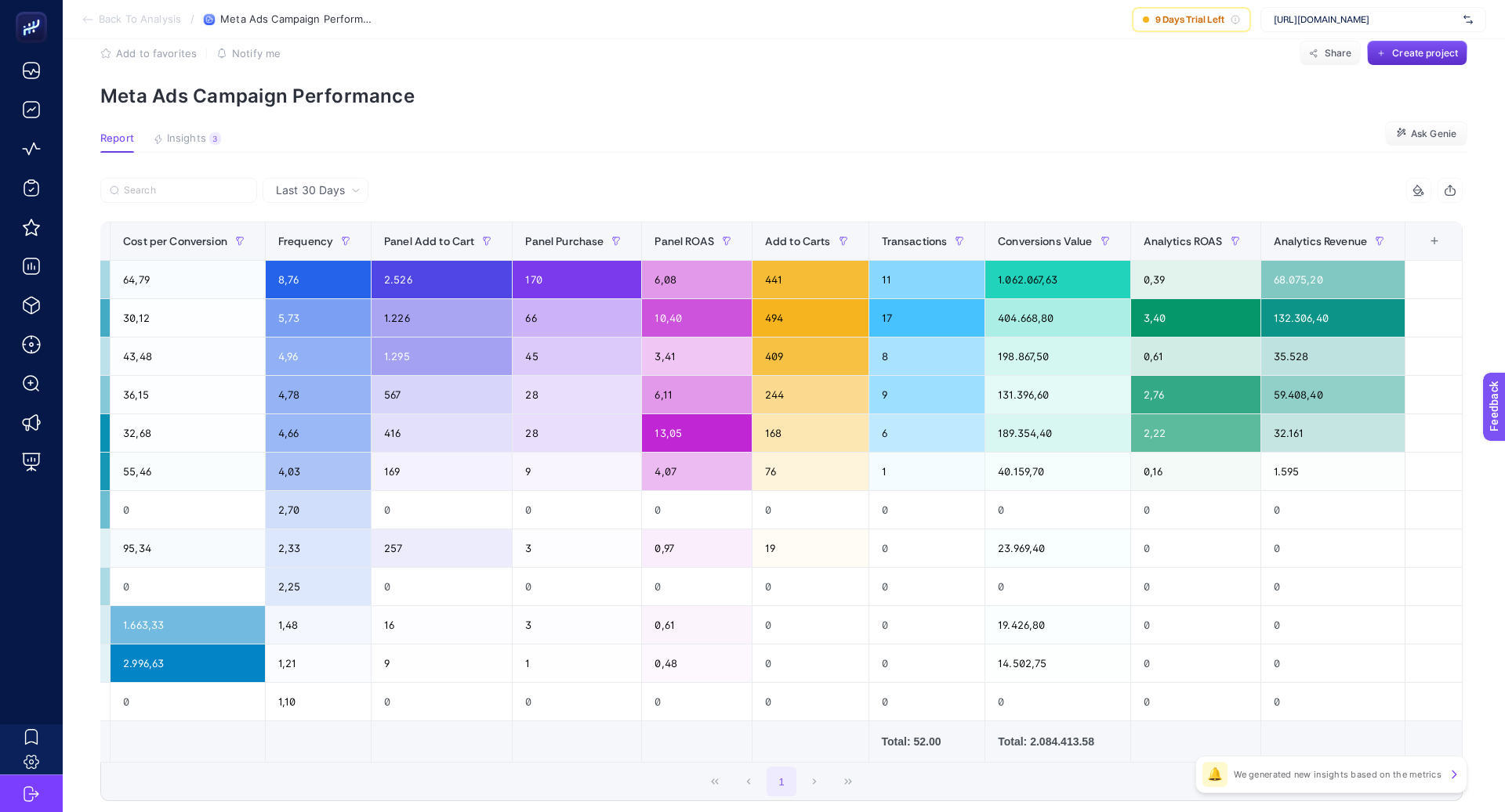
click at [1435, 248] on div "+" at bounding box center [1435, 241] width 30 height 13
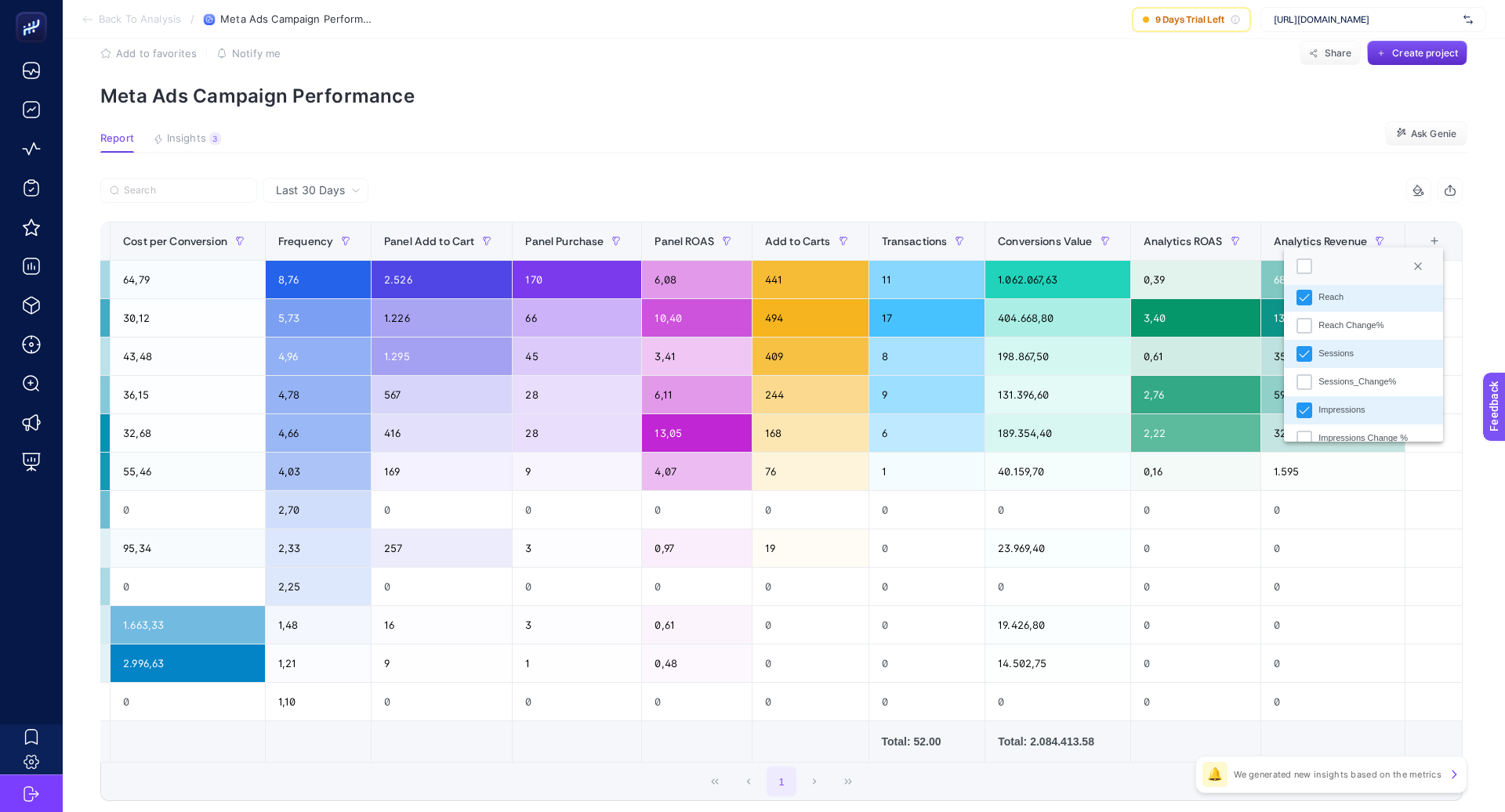
scroll to position [102, 0]
click at [1337, 401] on div "Impressions" at bounding box center [1342, 400] width 47 height 13
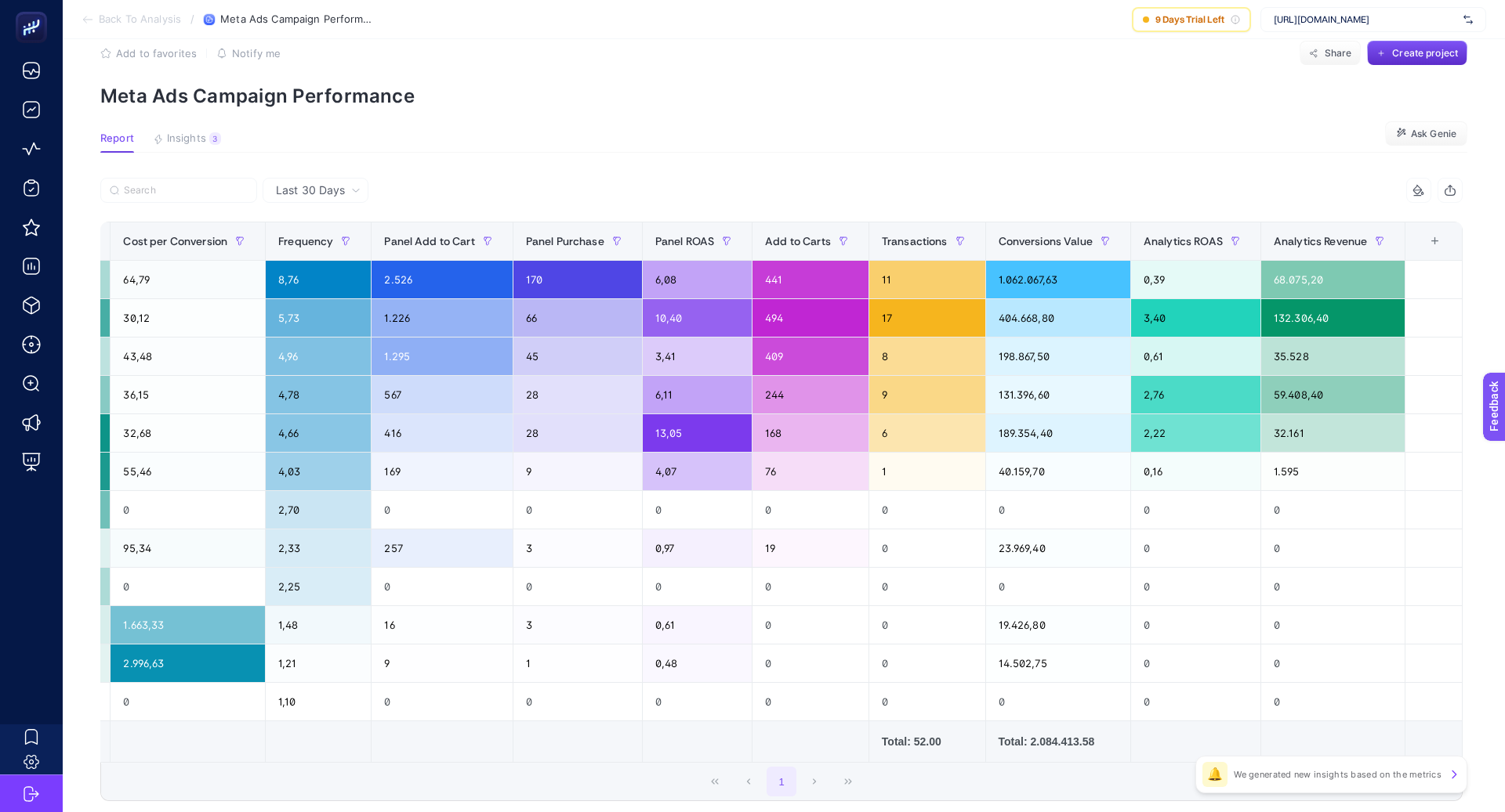
scroll to position [0, 797]
click at [1436, 241] on div "+" at bounding box center [1435, 241] width 30 height 13
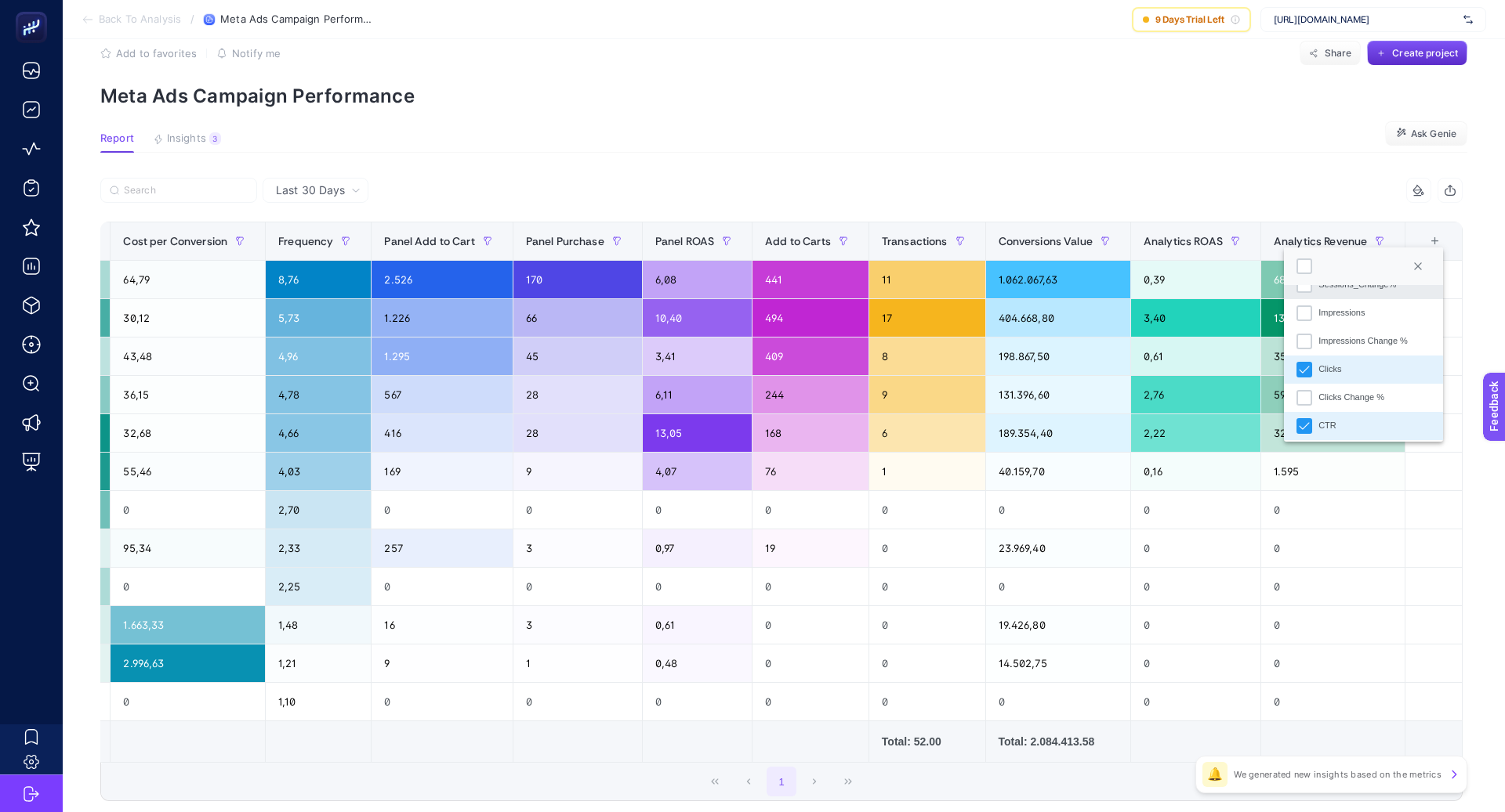
scroll to position [194, 0]
click at [1338, 361] on div "Clicks" at bounding box center [1330, 364] width 23 height 13
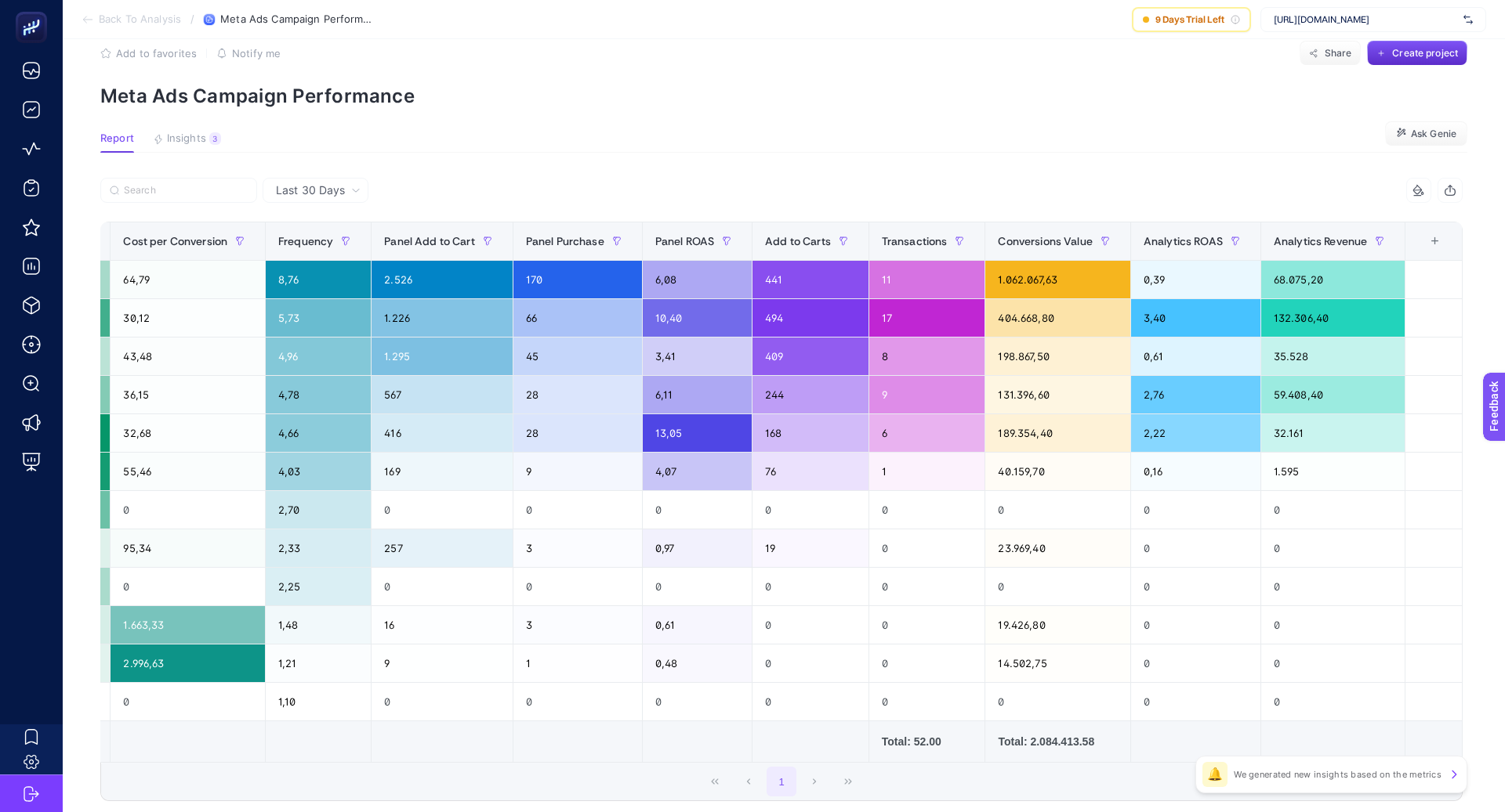
scroll to position [0, 681]
click at [1432, 245] on div "+" at bounding box center [1435, 241] width 30 height 13
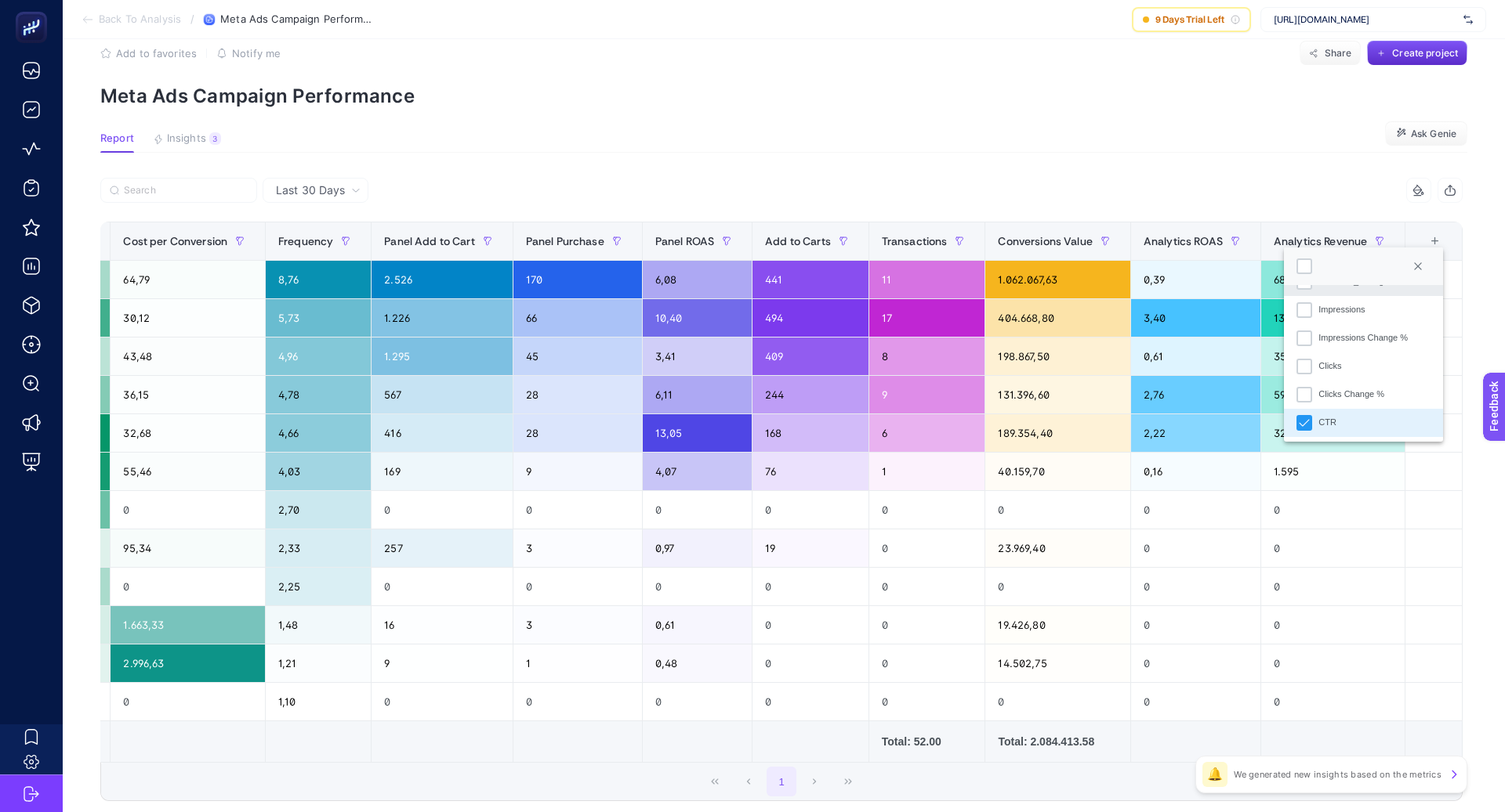
scroll to position [220, 0]
click at [1341, 410] on li "CTR_Change%" at bounding box center [1363, 424] width 160 height 28
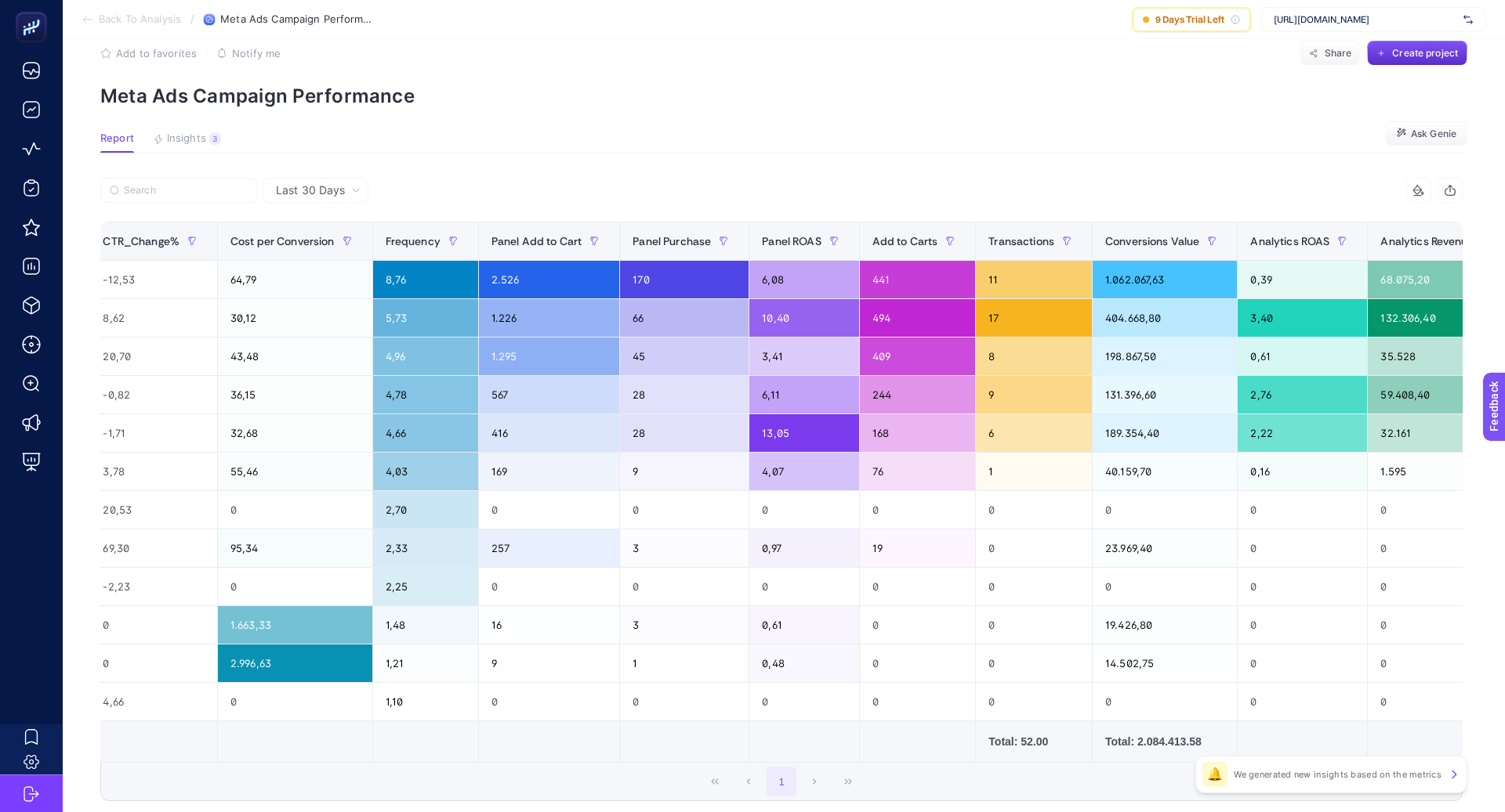
scroll to position [0, 784]
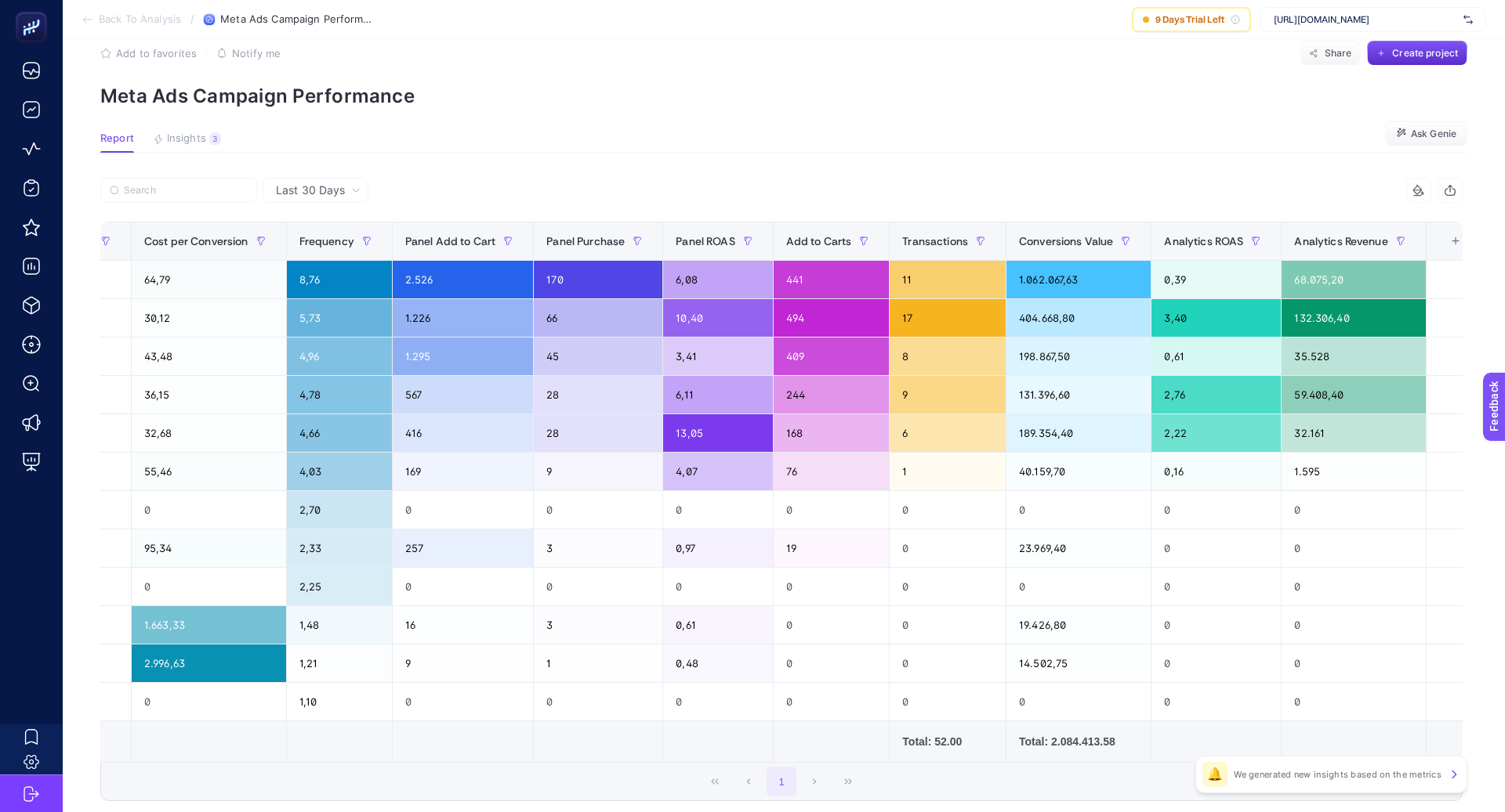
click at [1455, 235] on div "+" at bounding box center [1455, 241] width 30 height 13
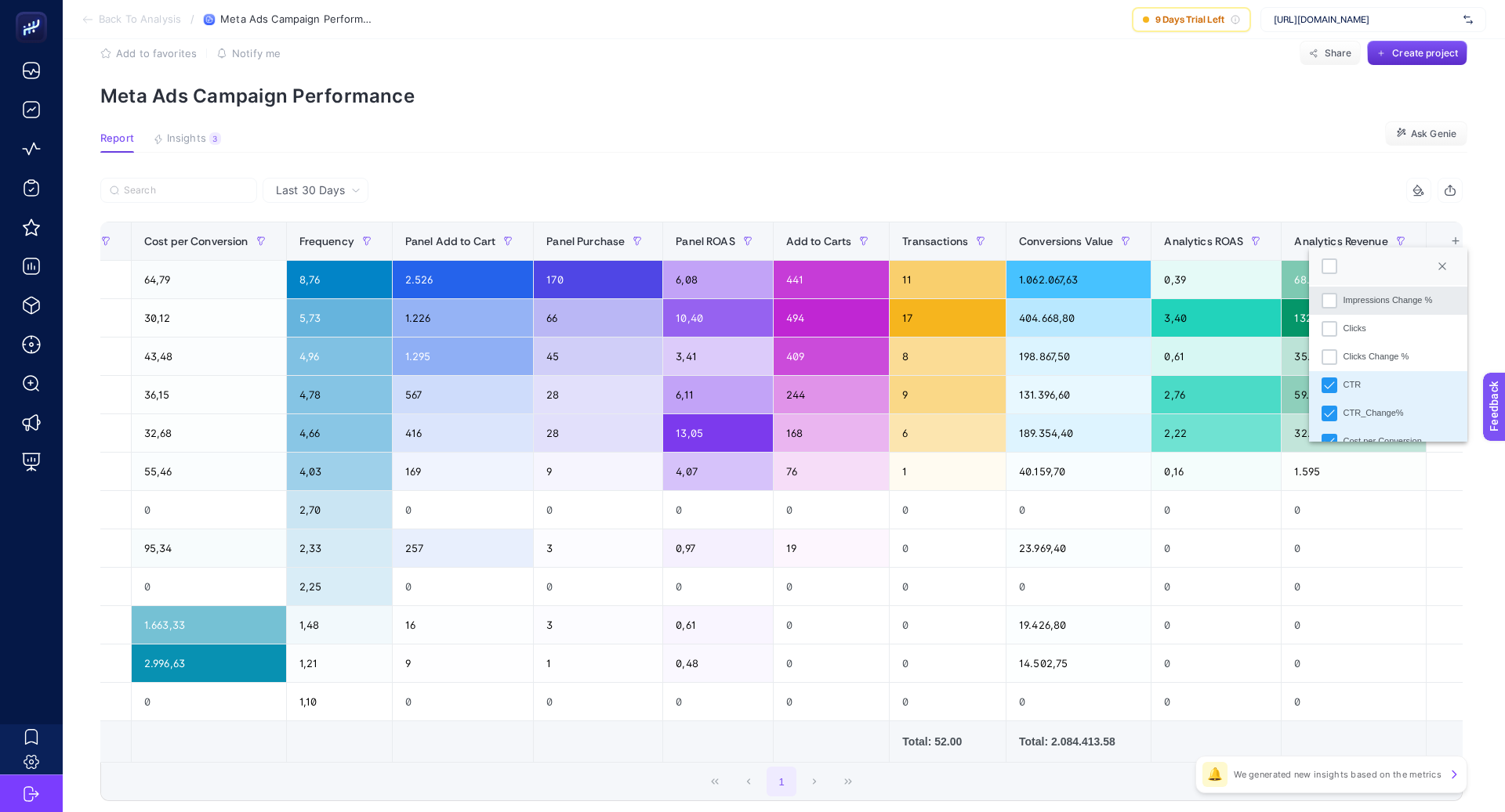
scroll to position [233, 0]
click at [1333, 407] on icon "CTR_Change%" at bounding box center [1329, 410] width 10 height 7
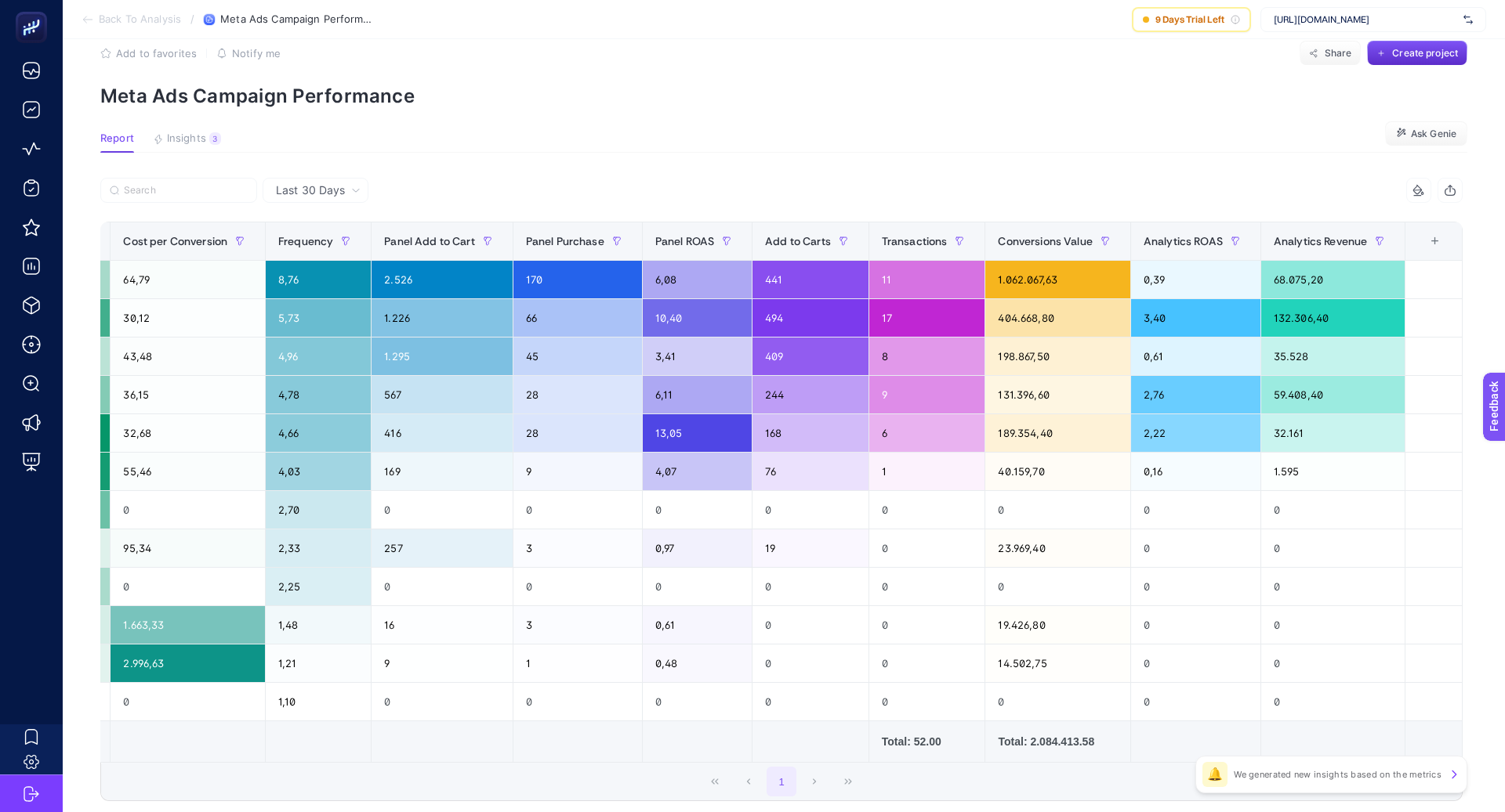
scroll to position [0, 681]
click at [1439, 238] on div "+" at bounding box center [1435, 241] width 30 height 13
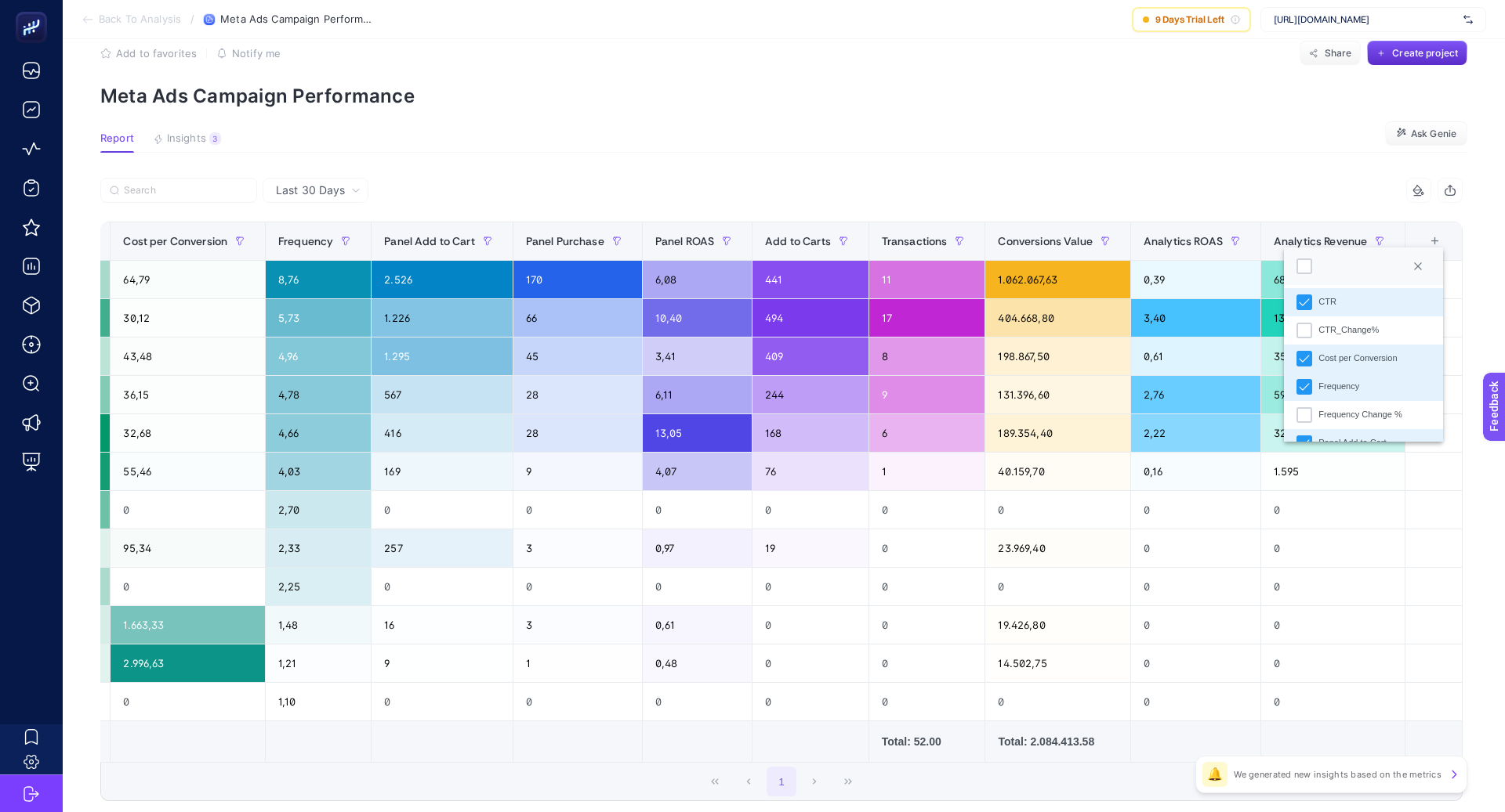
scroll to position [312, 0]
click at [1313, 361] on li "Cost per Conversion" at bounding box center [1363, 360] width 160 height 28
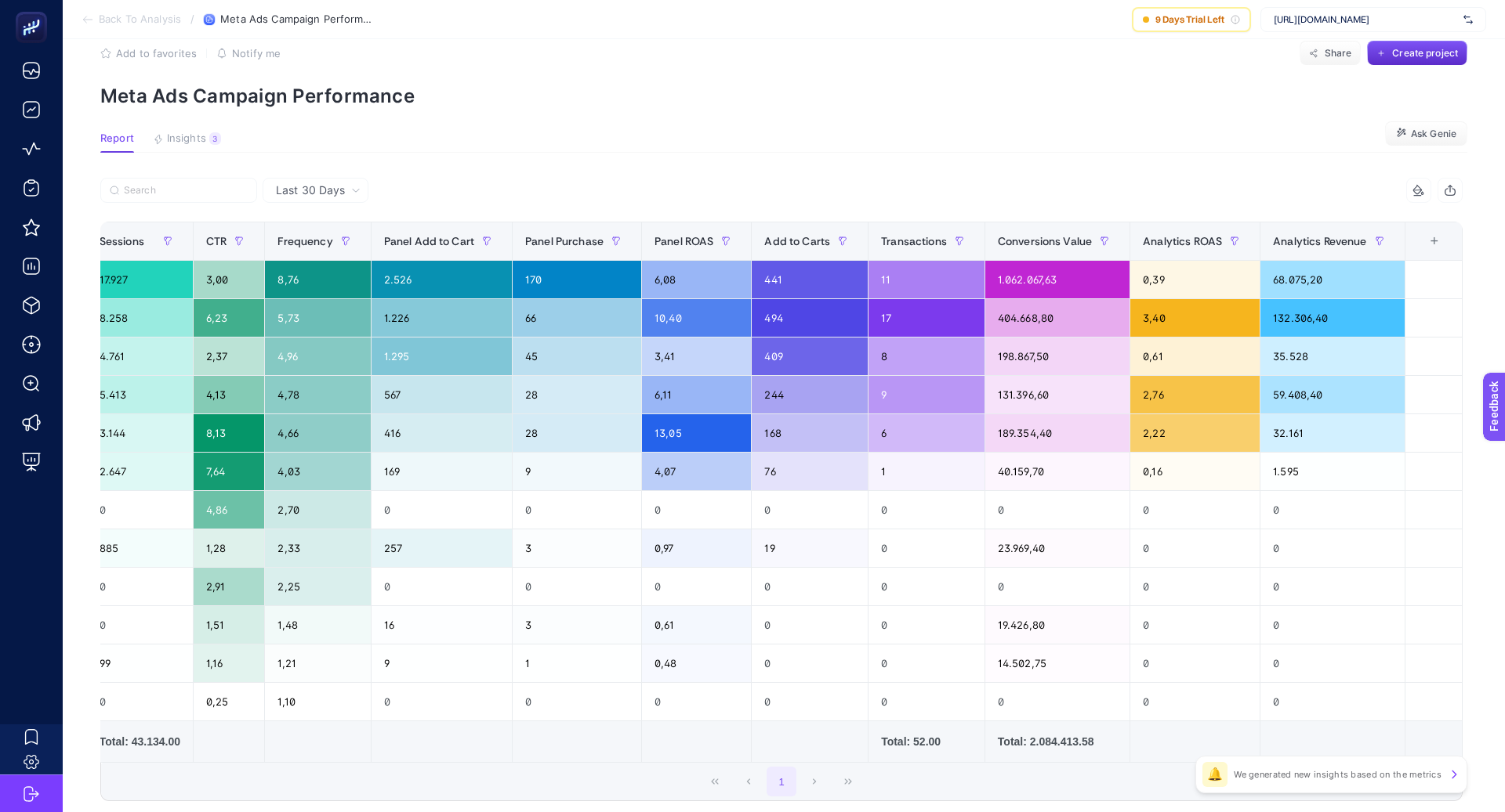
scroll to position [0, 525]
click at [1441, 243] on div "+" at bounding box center [1435, 241] width 30 height 13
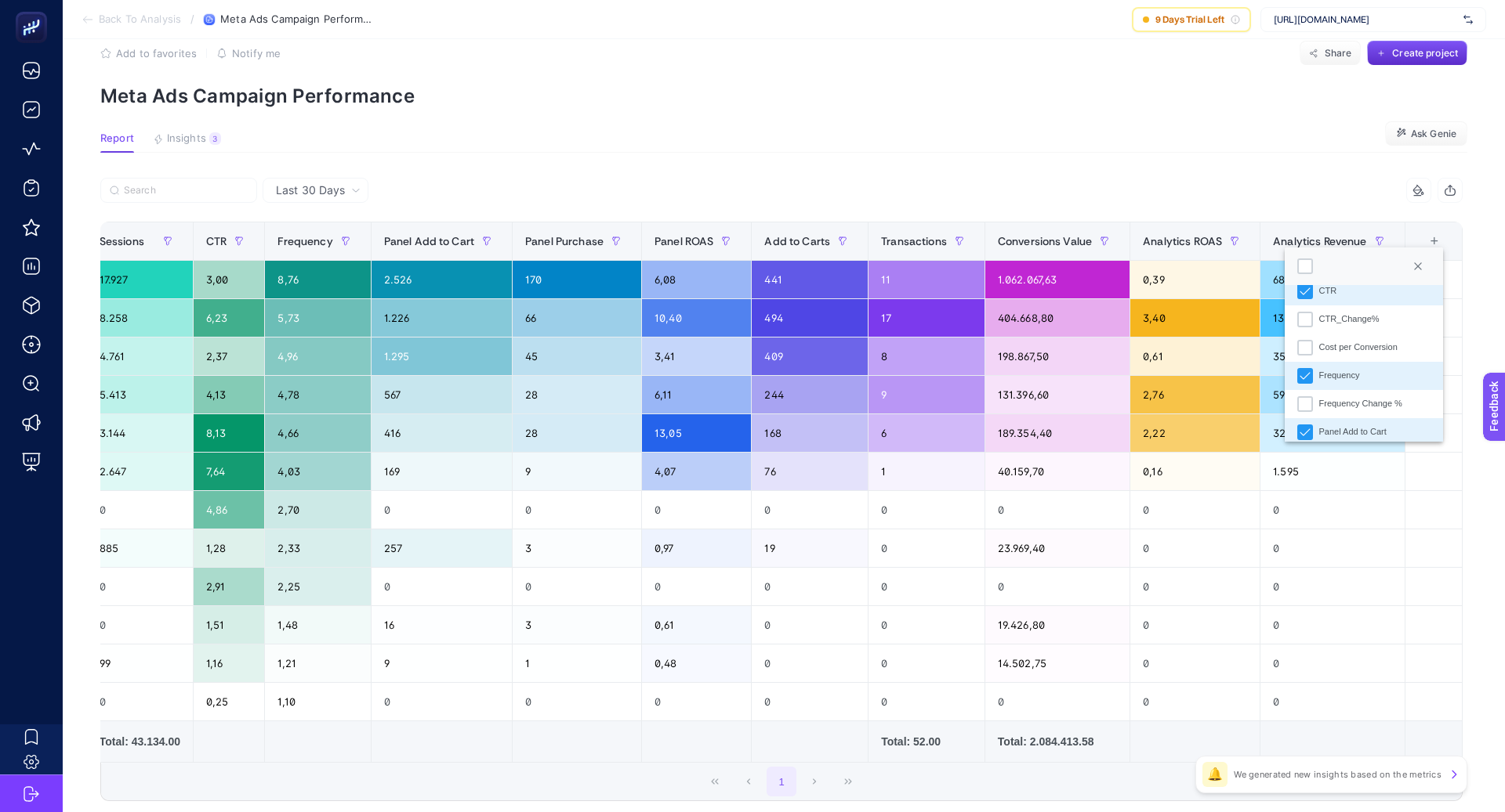
scroll to position [353, 0]
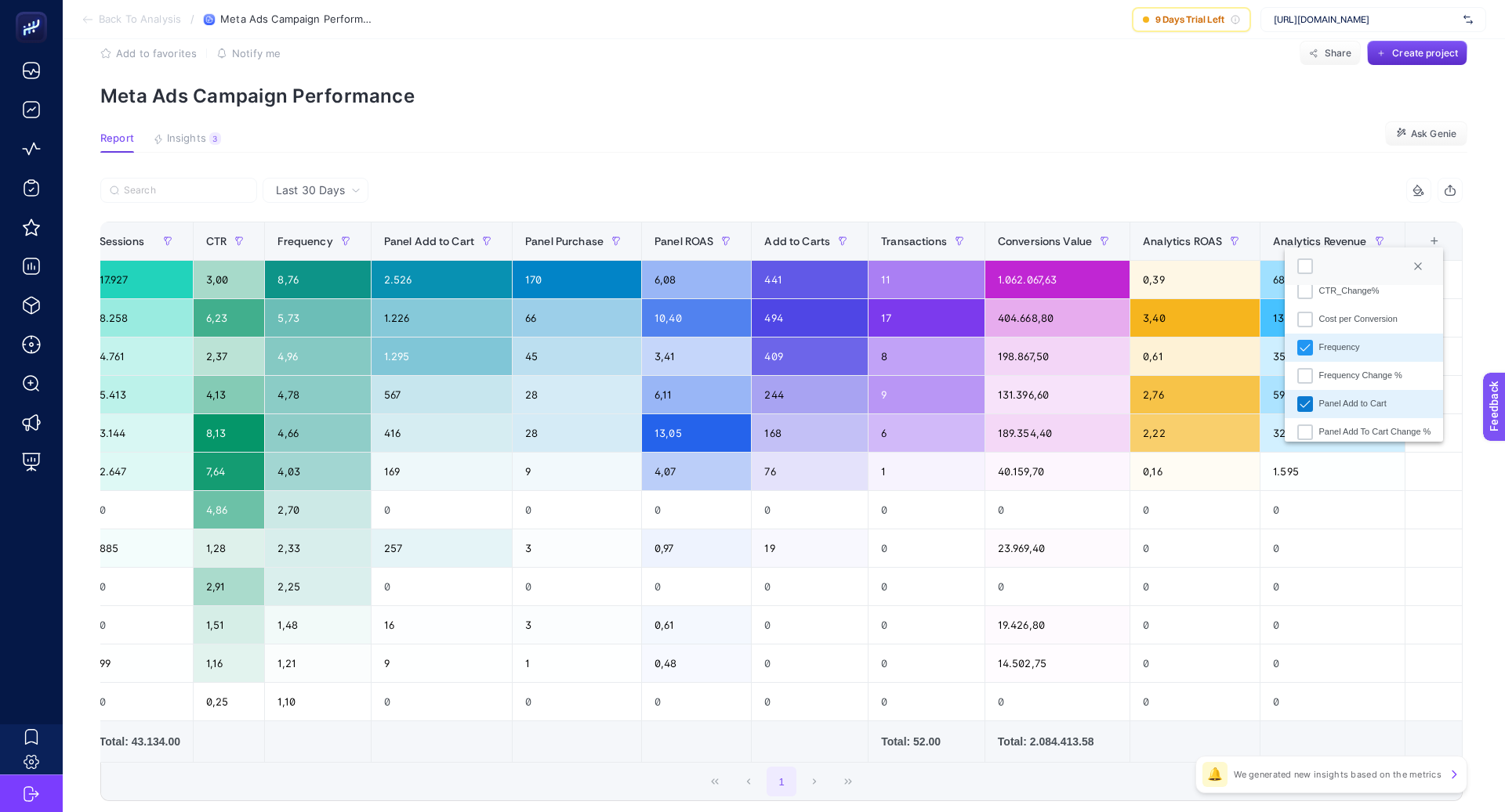
click at [1310, 403] on icon "Panel Add to Cart" at bounding box center [1305, 404] width 11 height 11
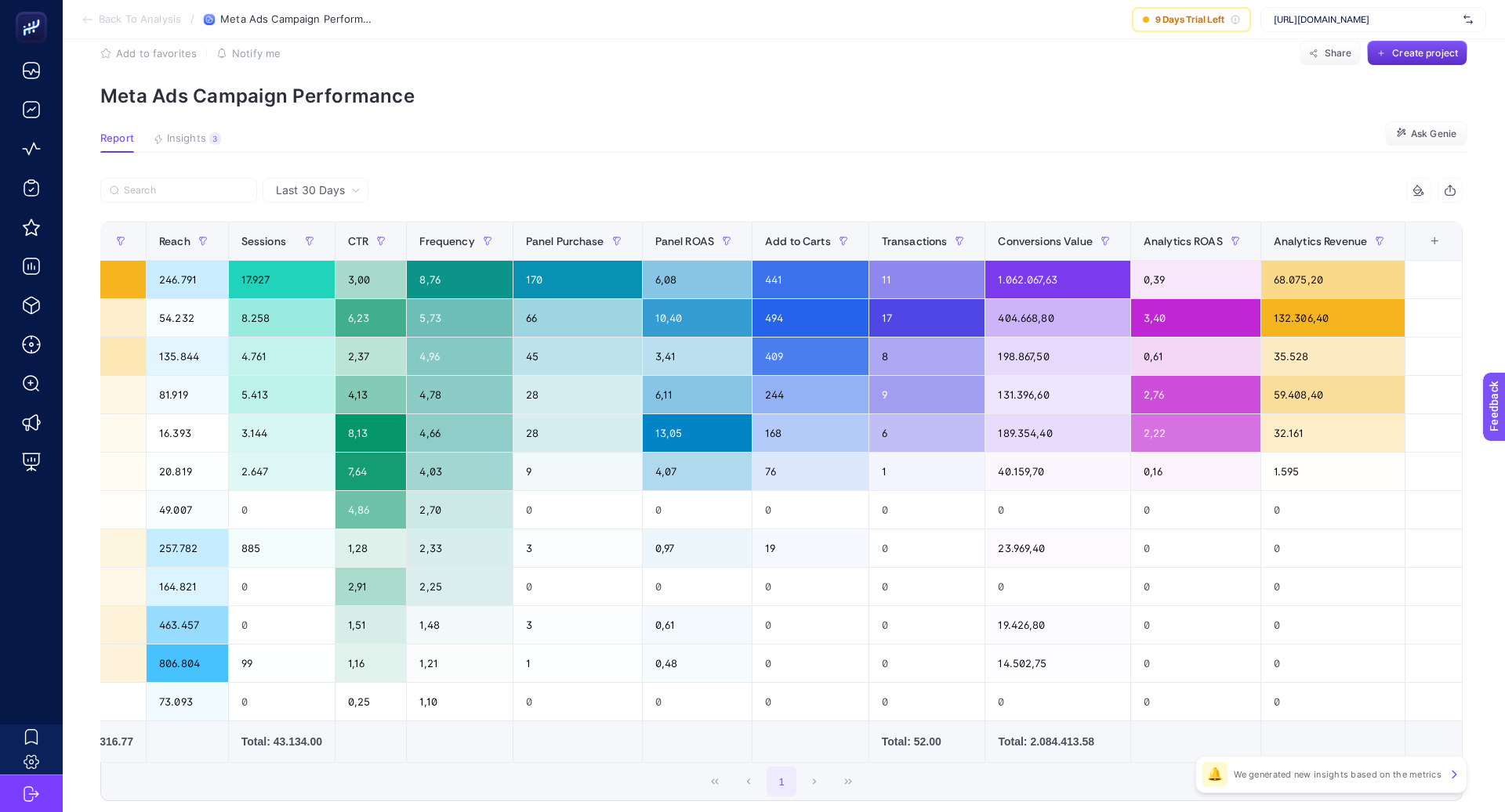
click at [1441, 241] on div "+" at bounding box center [1435, 241] width 30 height 13
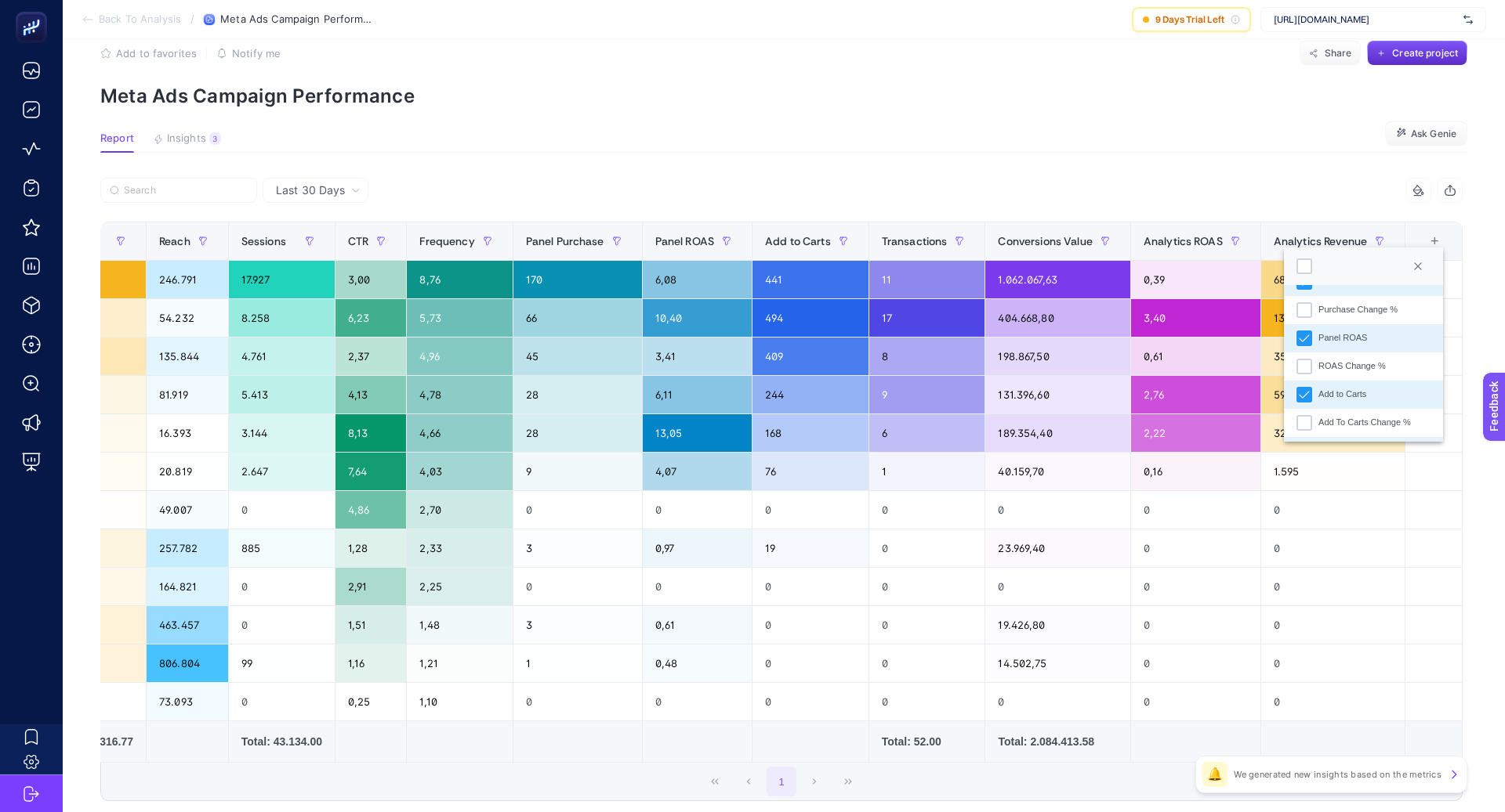
scroll to position [489, 0]
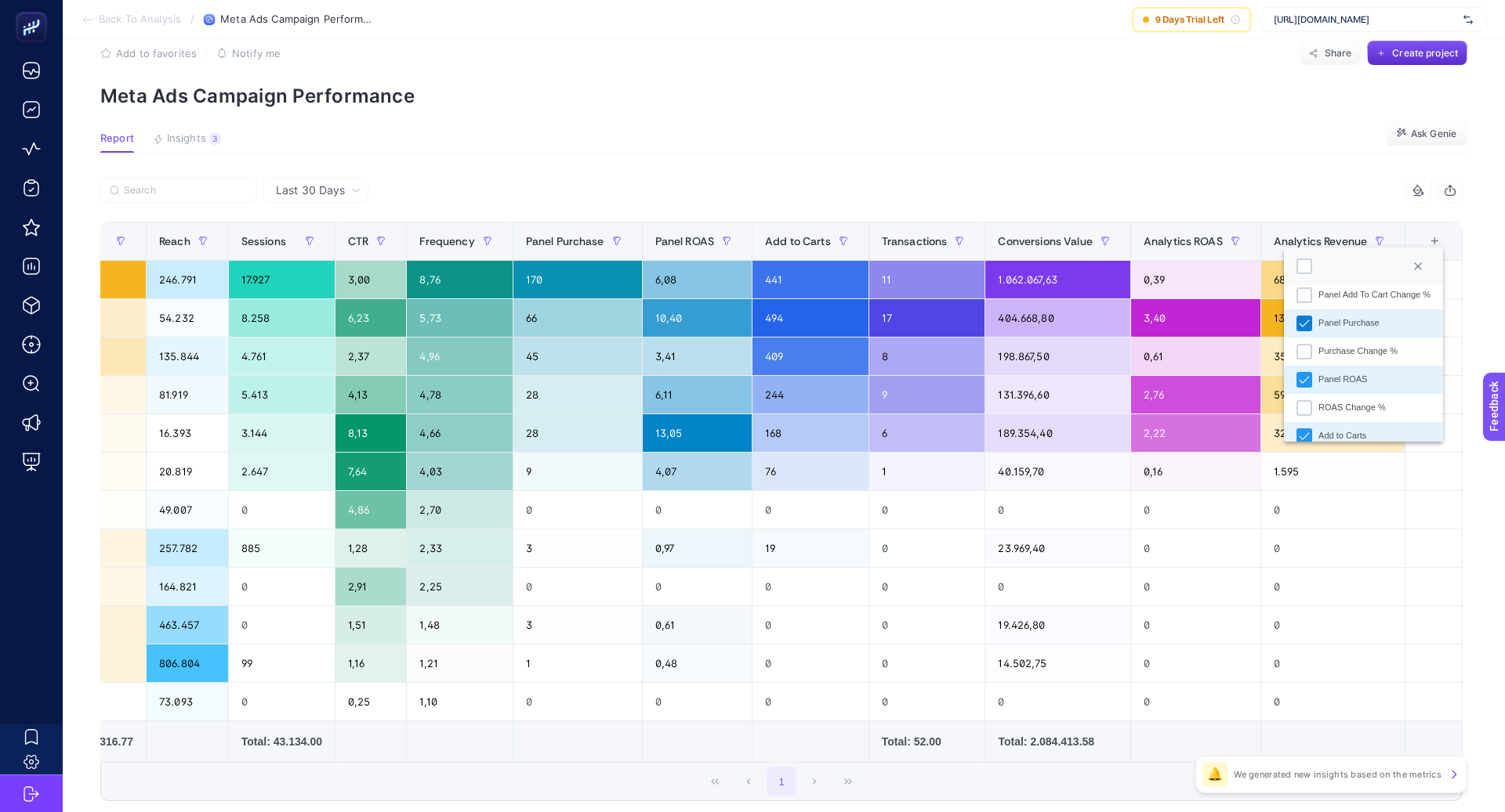
click at [1304, 321] on icon "Panel Purchase" at bounding box center [1304, 323] width 11 height 11
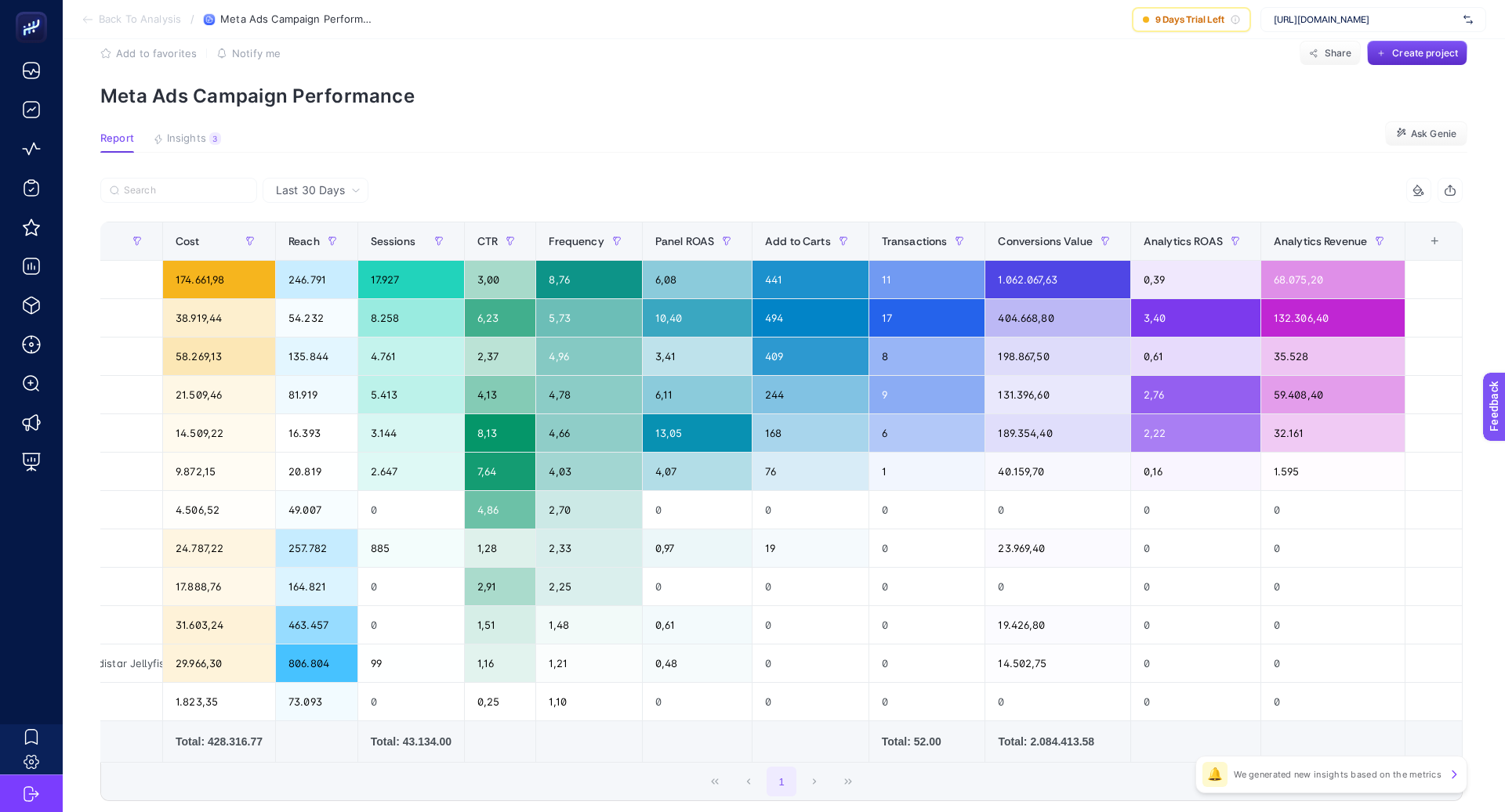
scroll to position [0, 257]
click at [1436, 245] on div "+" at bounding box center [1435, 241] width 30 height 13
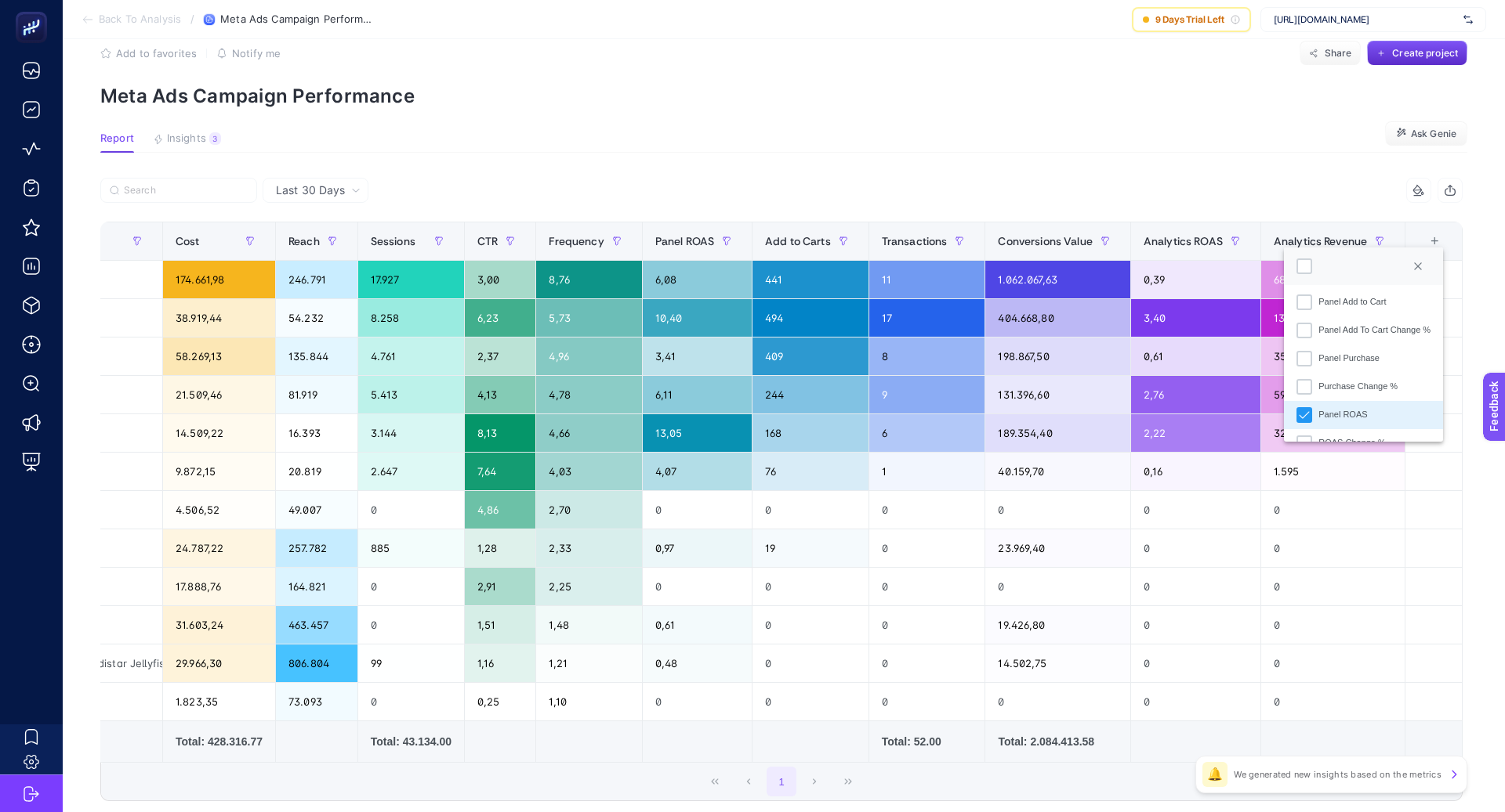
scroll to position [492, 0]
click at [1308, 377] on icon "Panel ROAS" at bounding box center [1304, 377] width 11 height 11
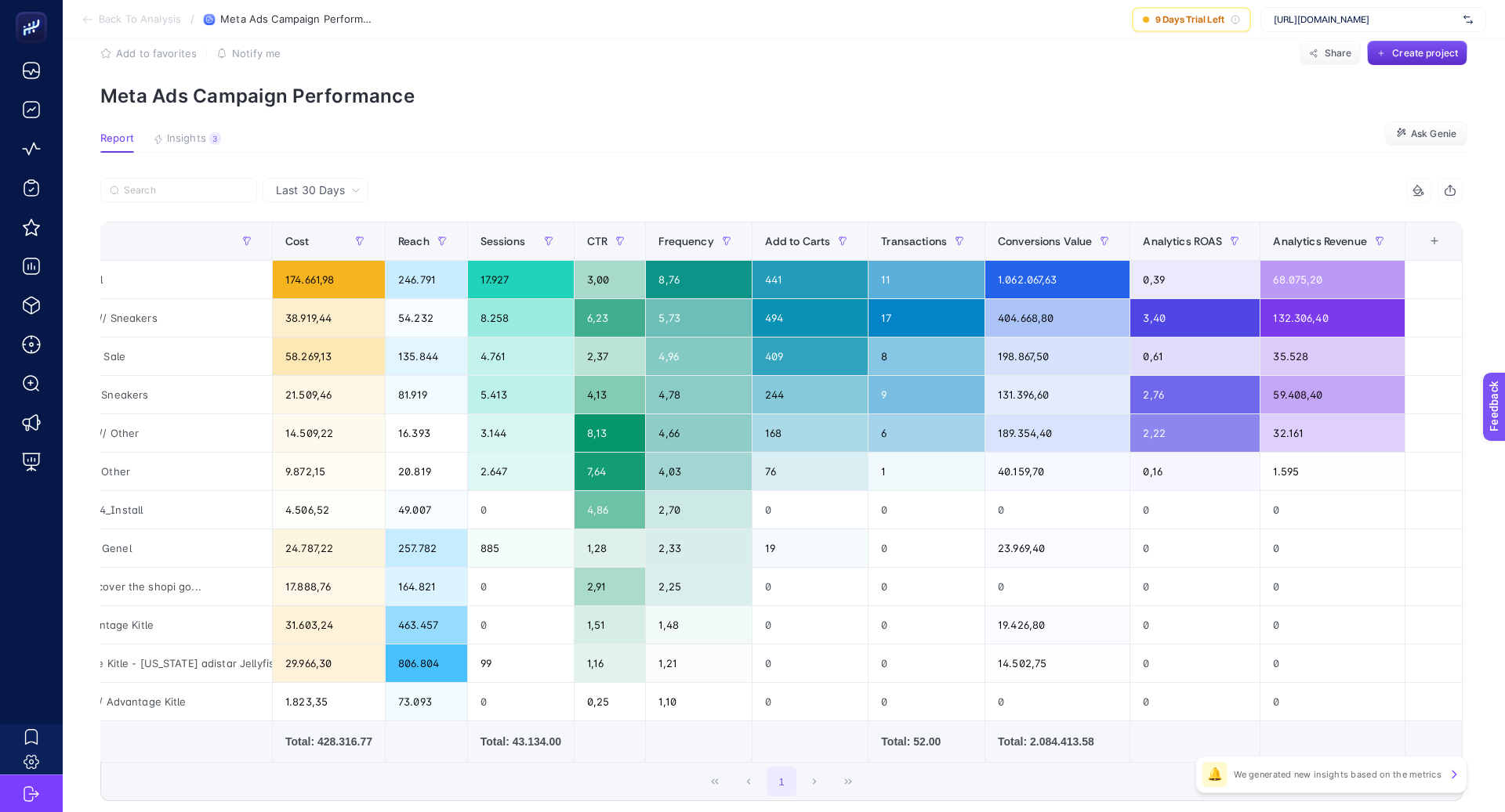
scroll to position [0, 146]
click at [1439, 244] on div "+" at bounding box center [1435, 241] width 30 height 13
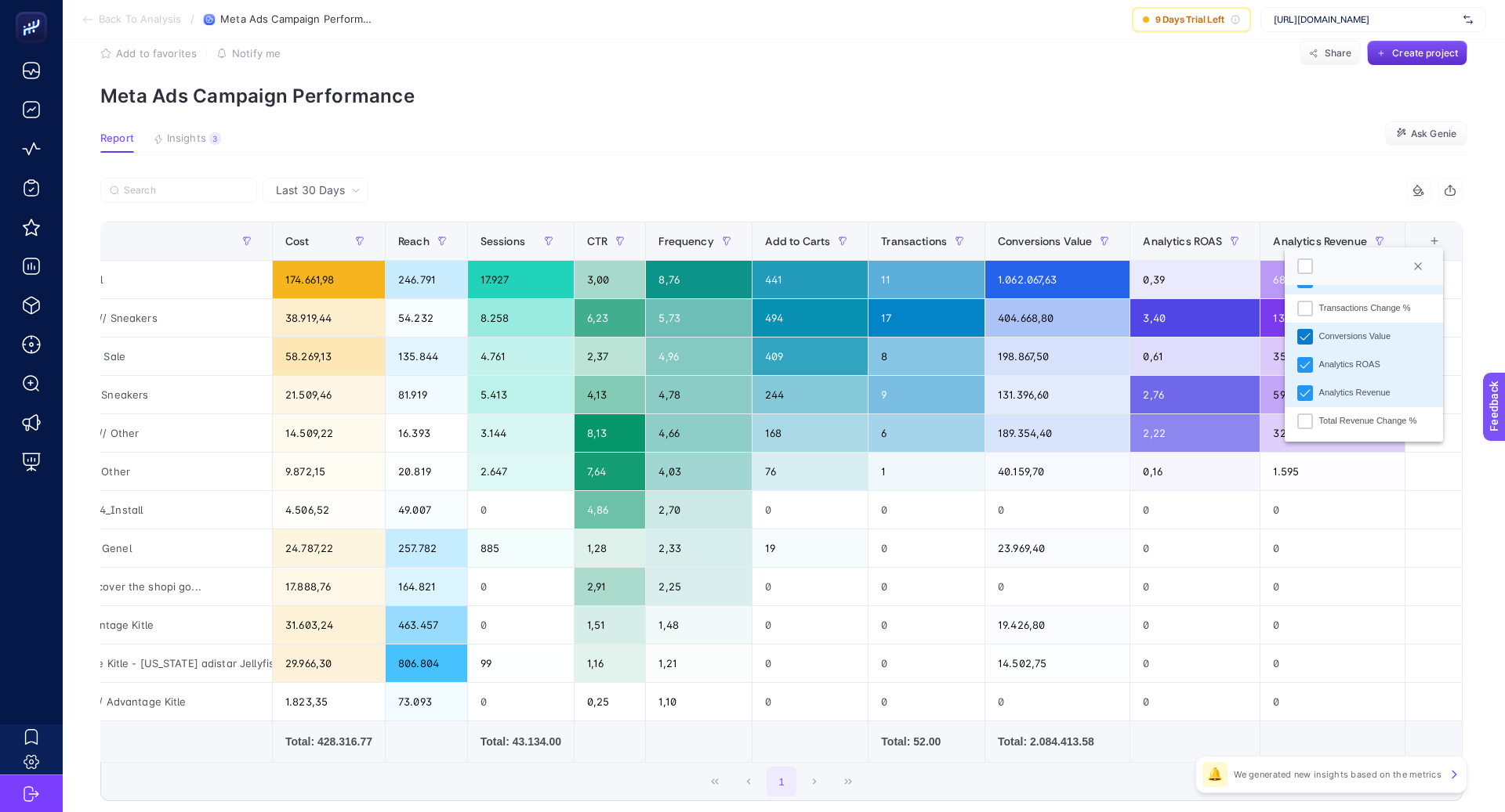
click at [1311, 336] on div "Conversions Value" at bounding box center [1305, 337] width 16 height 16
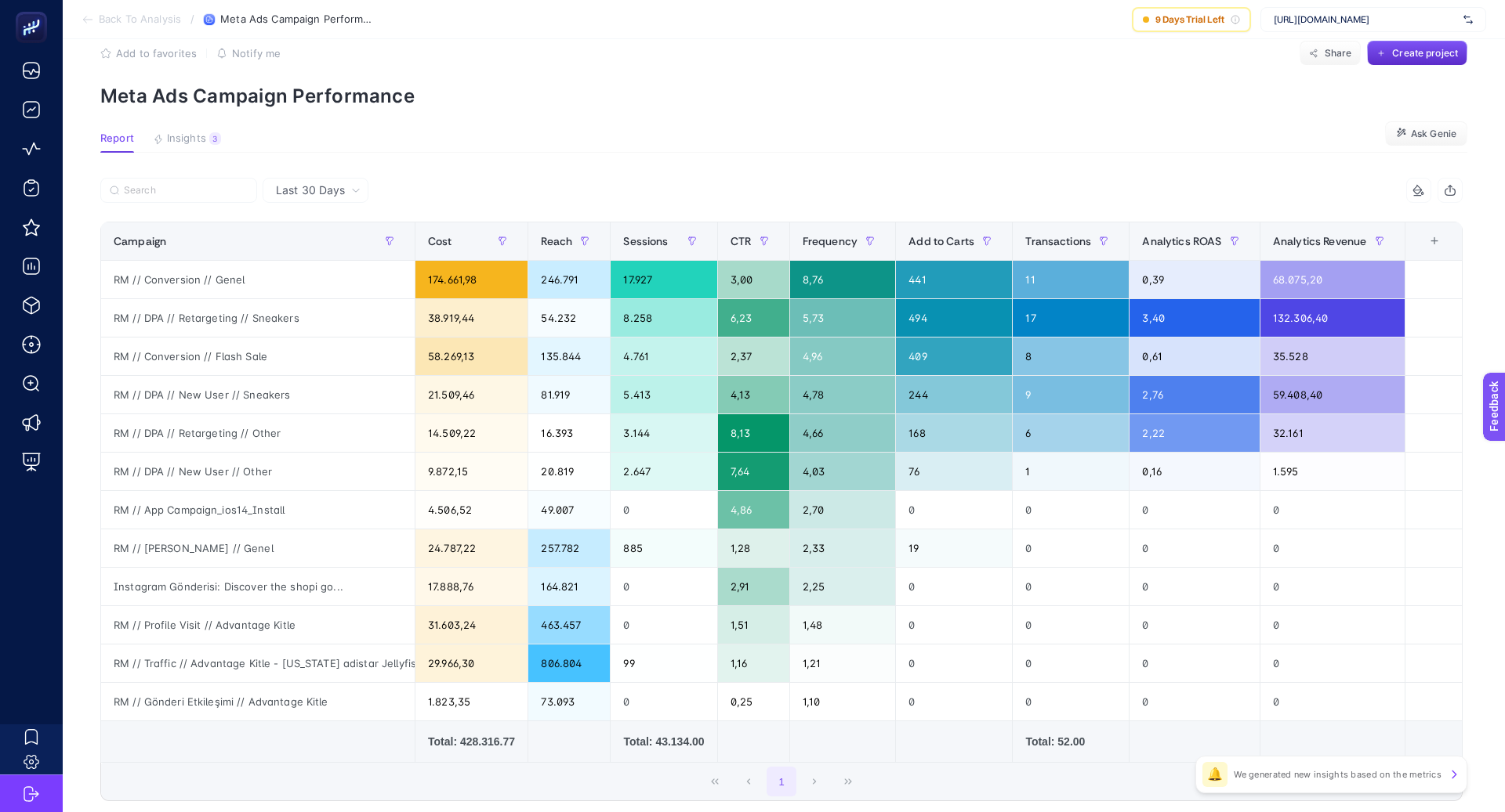
click at [1438, 247] on div "+" at bounding box center [1435, 241] width 30 height 13
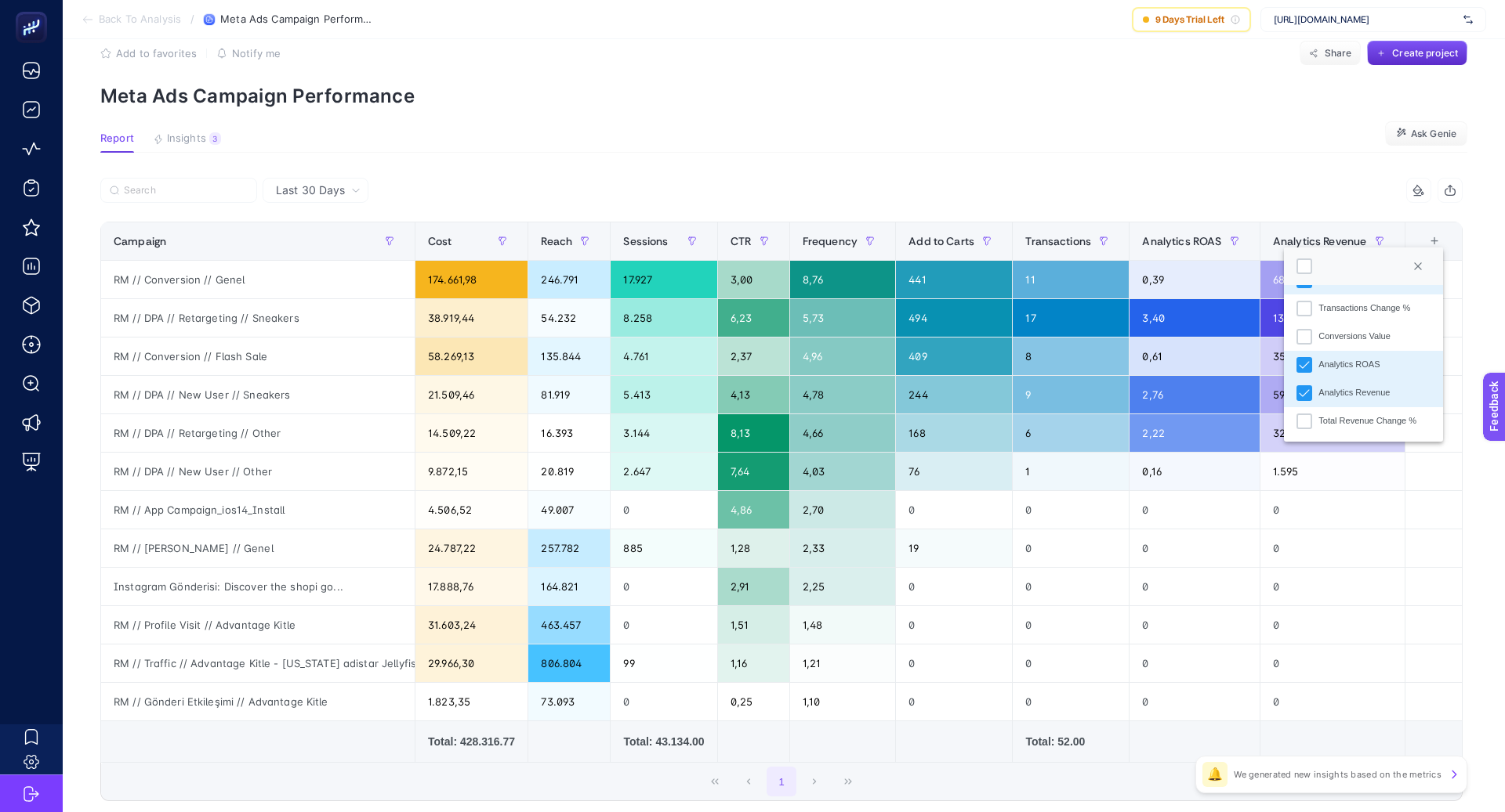
click at [1021, 723] on td "Total: 52.00" at bounding box center [1071, 743] width 117 height 42
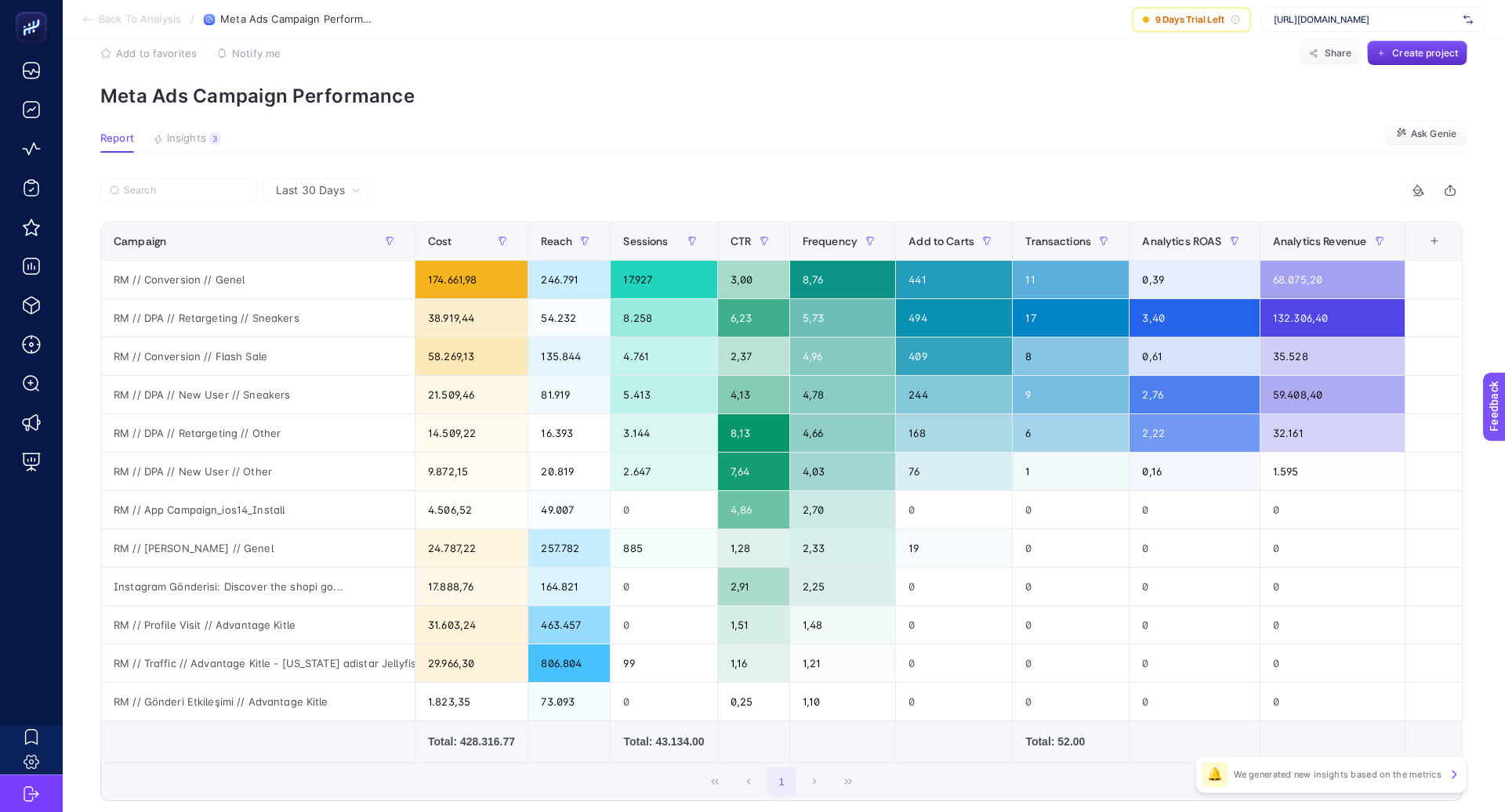
click at [971, 197] on div "16 items selected" at bounding box center [1122, 190] width 681 height 25
drag, startPoint x: 794, startPoint y: 239, endPoint x: 806, endPoint y: 239, distance: 12.0
click at [806, 239] on div "16 items selected Campaign Cost Reach Sessions CTR Frequency Add to Carts Trans…" at bounding box center [781, 490] width 1362 height 624
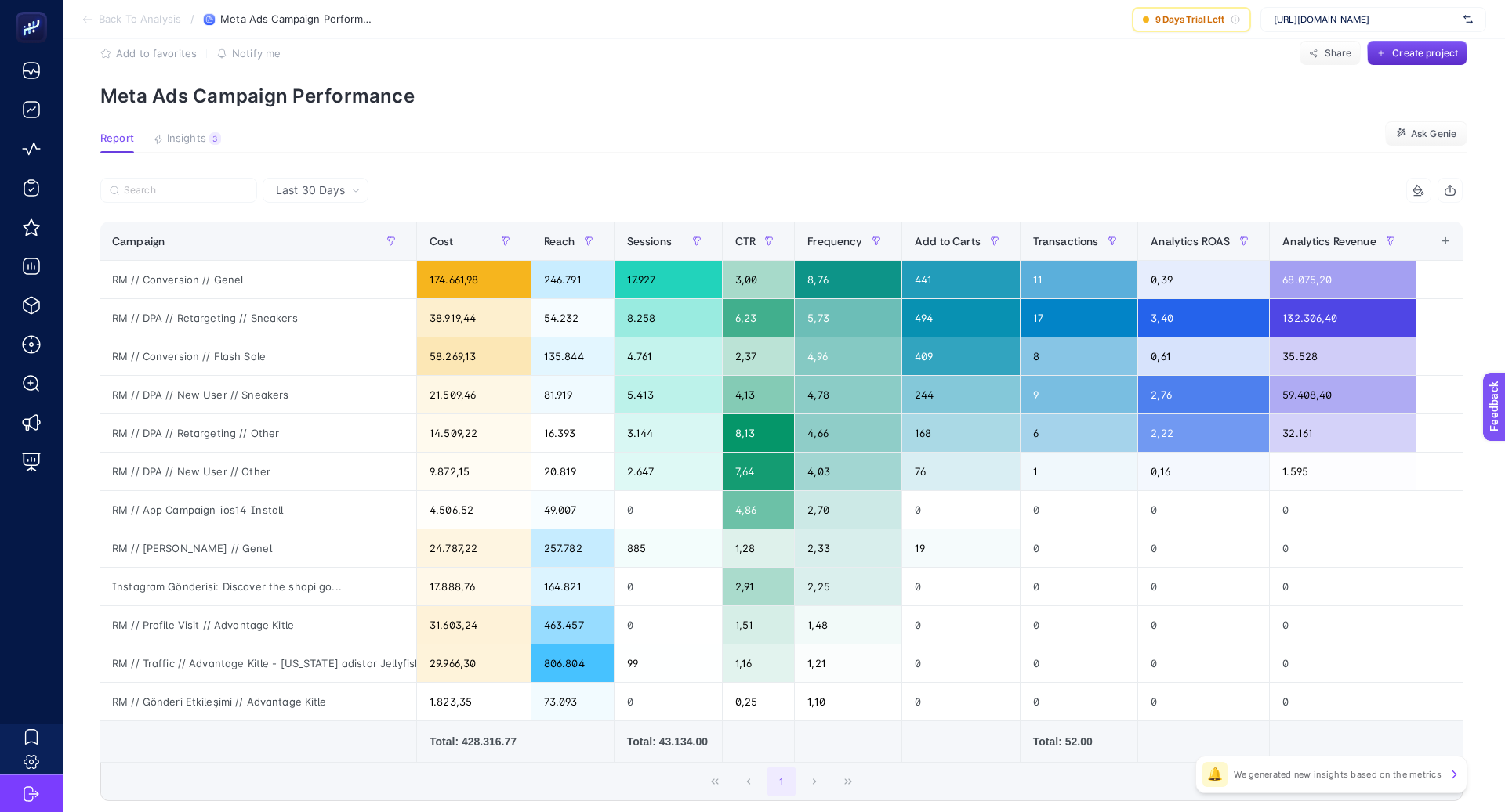
click at [951, 163] on article "Add to favorites false Notify me Share Create project Meta Ads Campaign Perform…" at bounding box center [784, 467] width 1443 height 917
click at [1447, 241] on div "+" at bounding box center [1446, 241] width 30 height 13
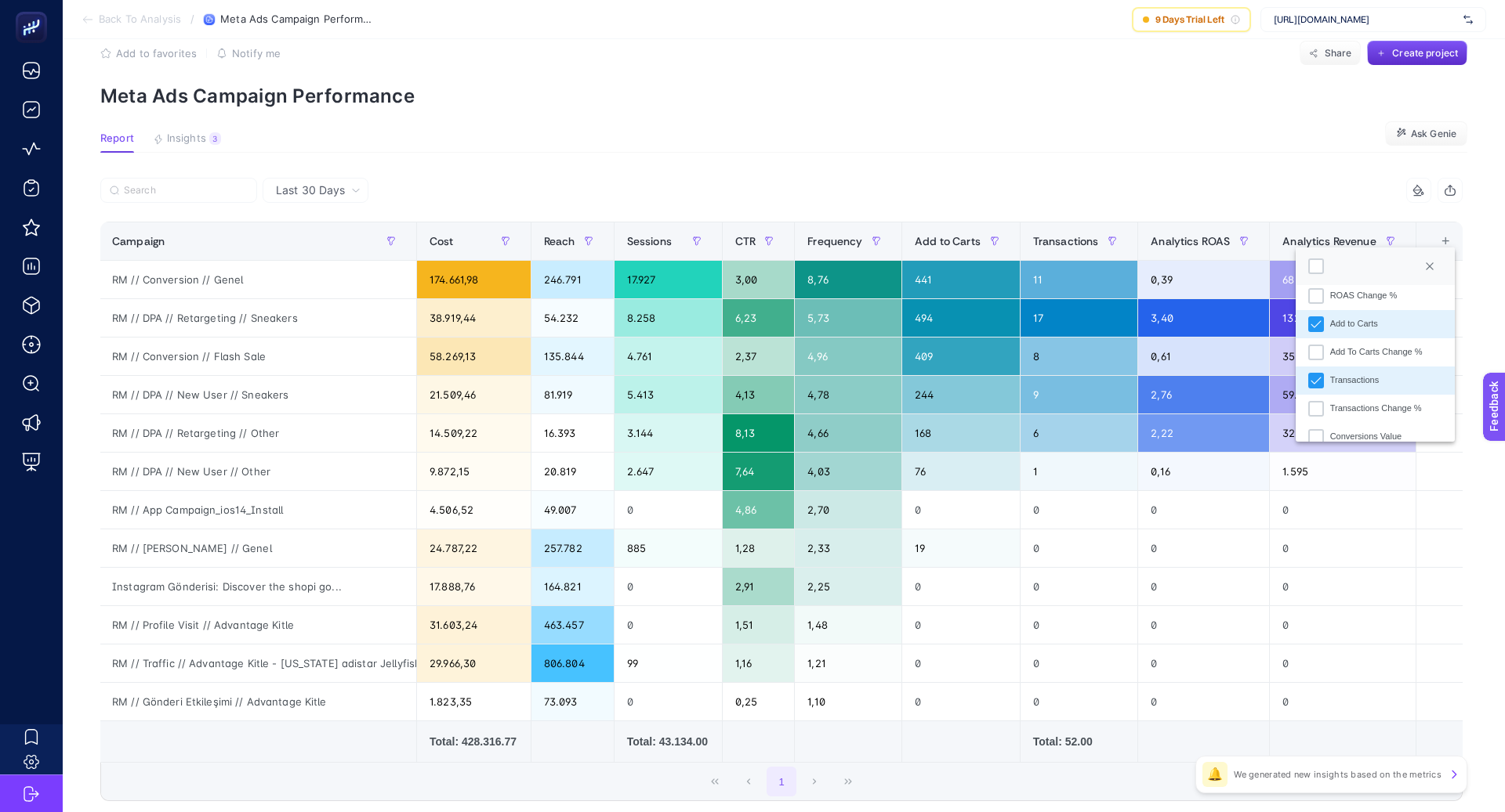
scroll to position [580, 0]
click at [1319, 345] on icon "Add to Carts" at bounding box center [1316, 345] width 11 height 11
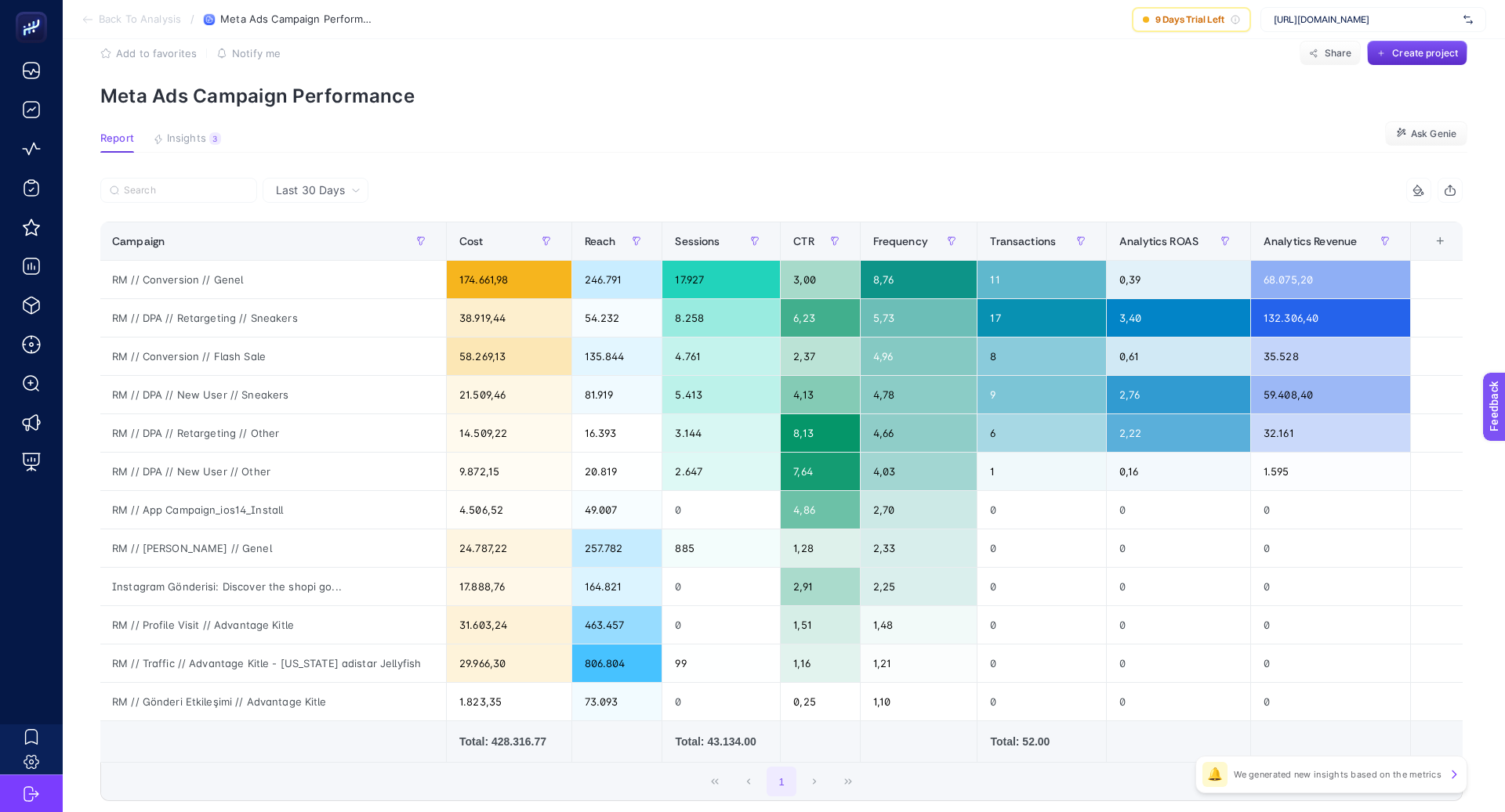
click at [1171, 171] on article "Add to favorites false Notify me Share Create project Meta Ads Campaign Perform…" at bounding box center [784, 467] width 1443 height 917
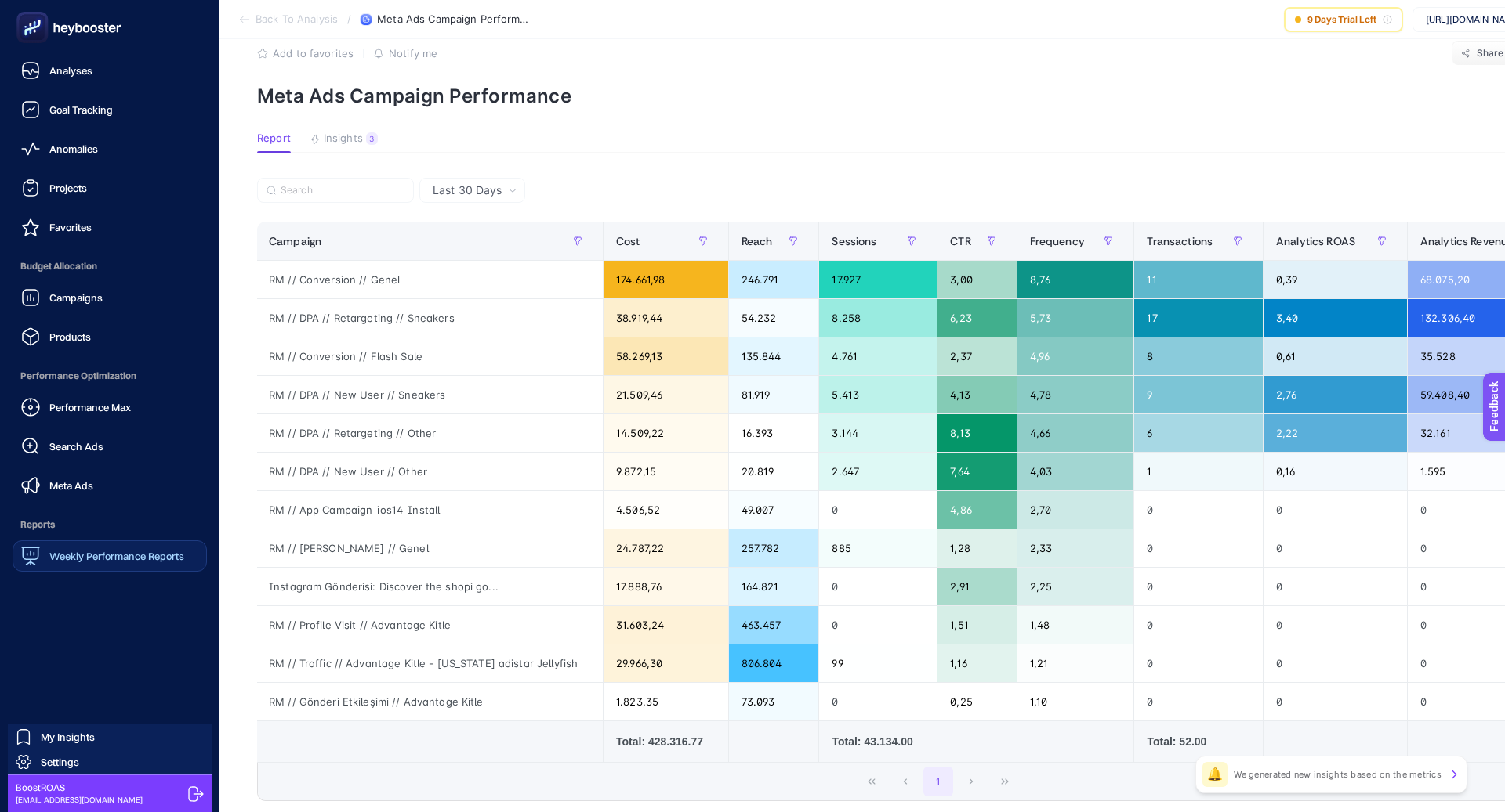
click at [102, 568] on link "Weekly Performance Reports" at bounding box center [110, 557] width 194 height 32
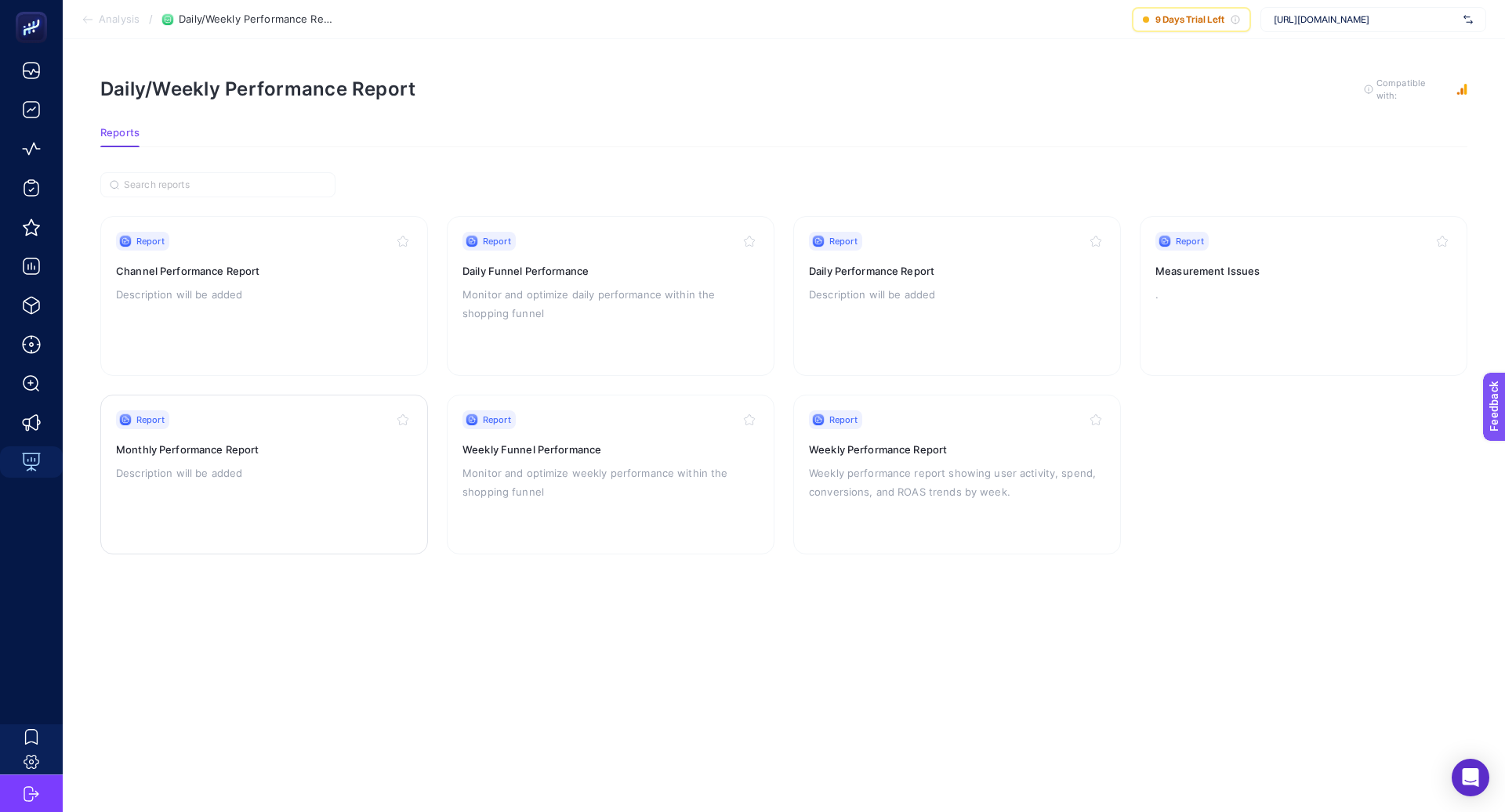
click at [315, 474] on p "Description will be added" at bounding box center [264, 472] width 296 height 19
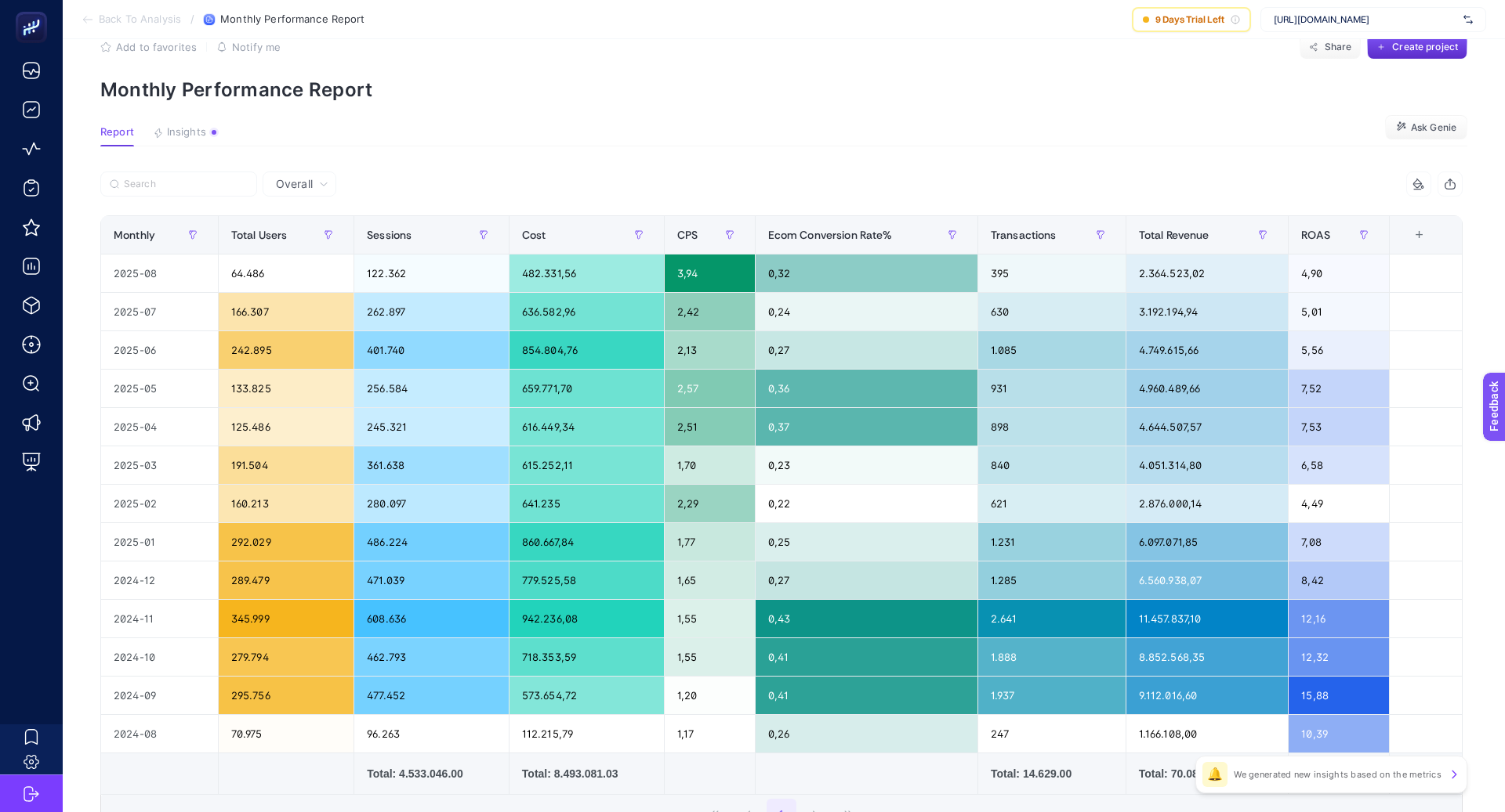
scroll to position [33, 0]
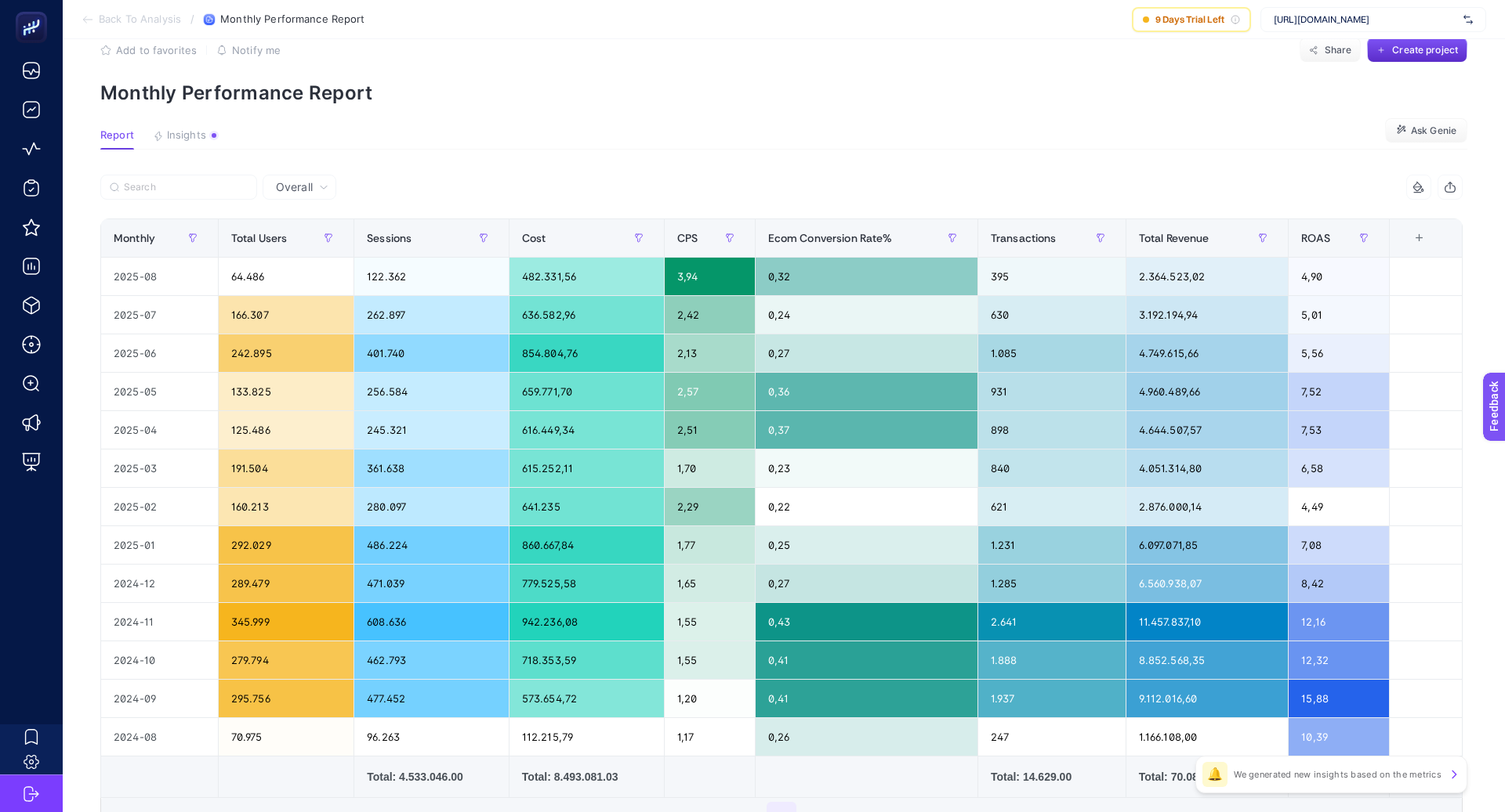
click at [499, 113] on article "Add to favorites false Notify me Share Create project Monthly Performance Repor…" at bounding box center [784, 483] width 1443 height 956
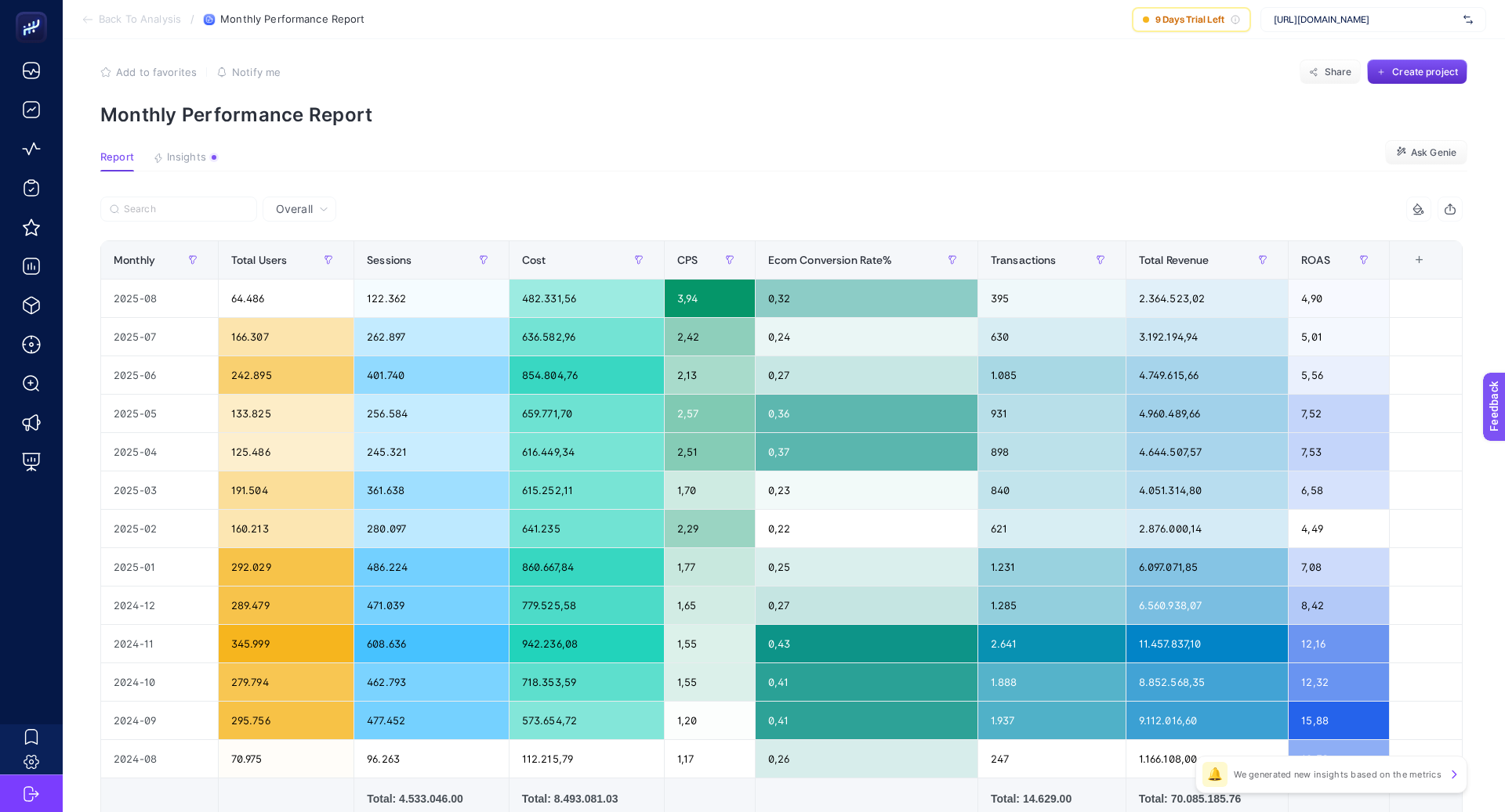
scroll to position [9, 0]
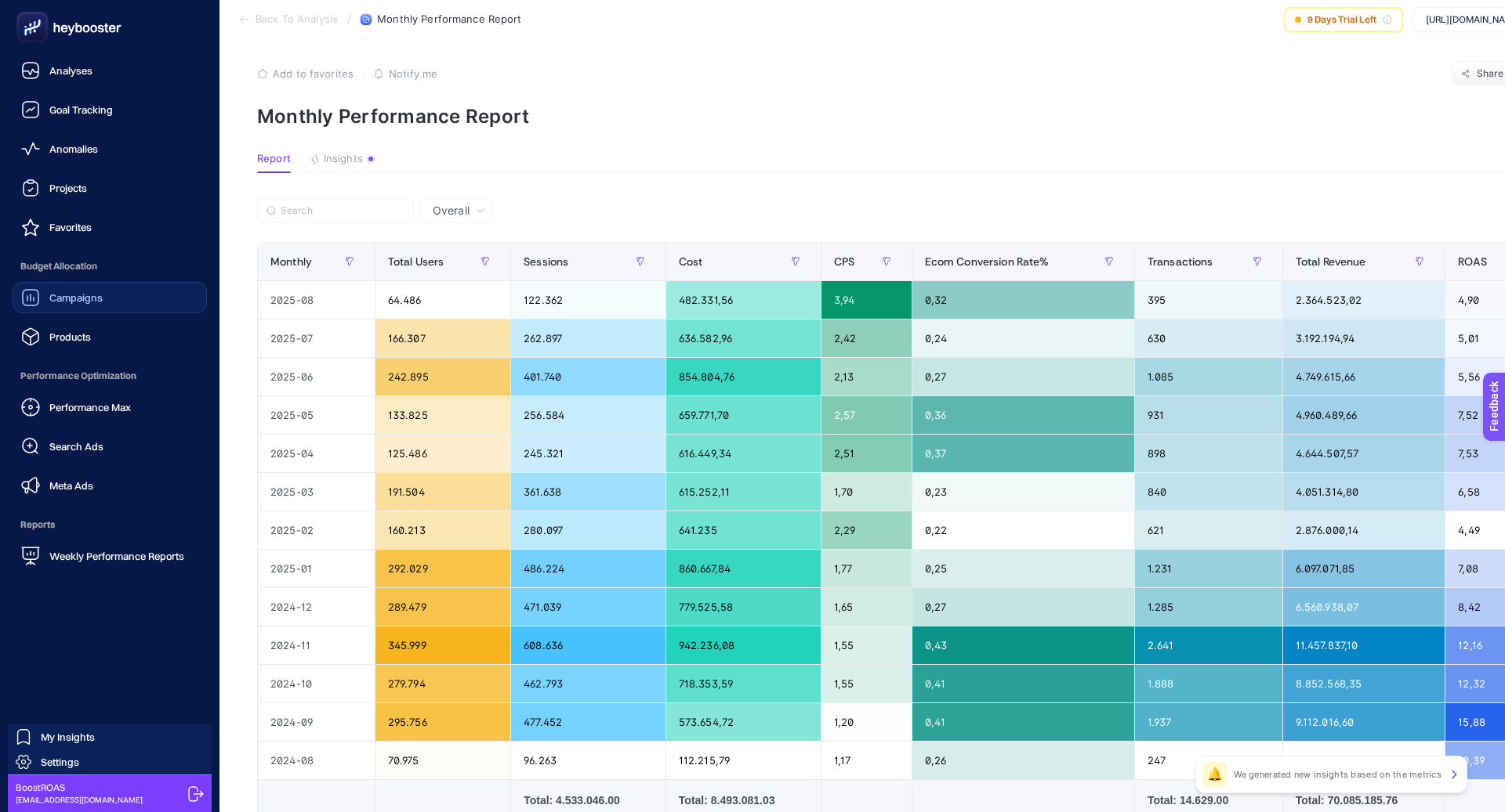
click at [104, 296] on link "Campaigns" at bounding box center [110, 298] width 194 height 32
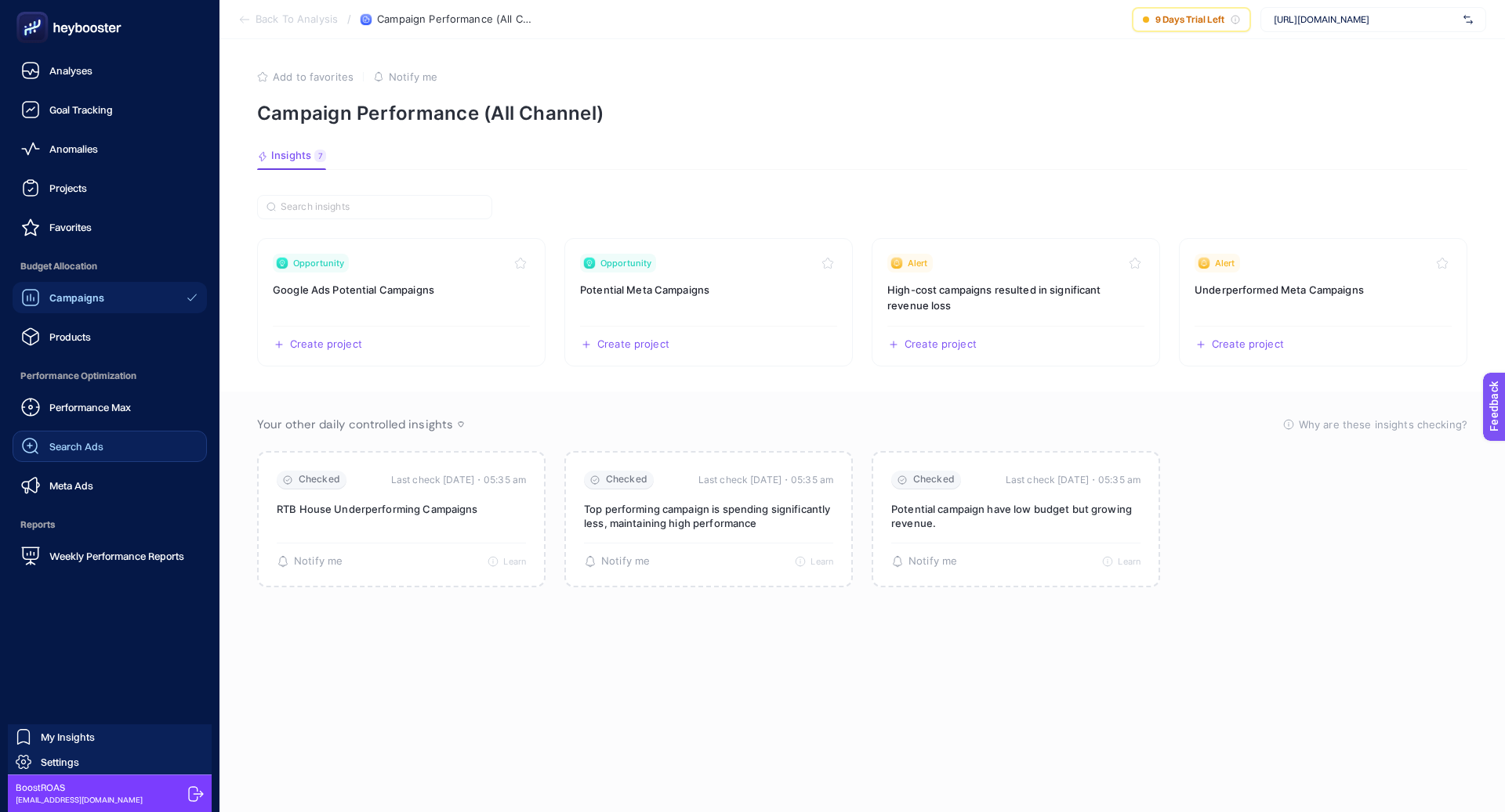
click at [89, 450] on span "Search Ads" at bounding box center [76, 447] width 54 height 13
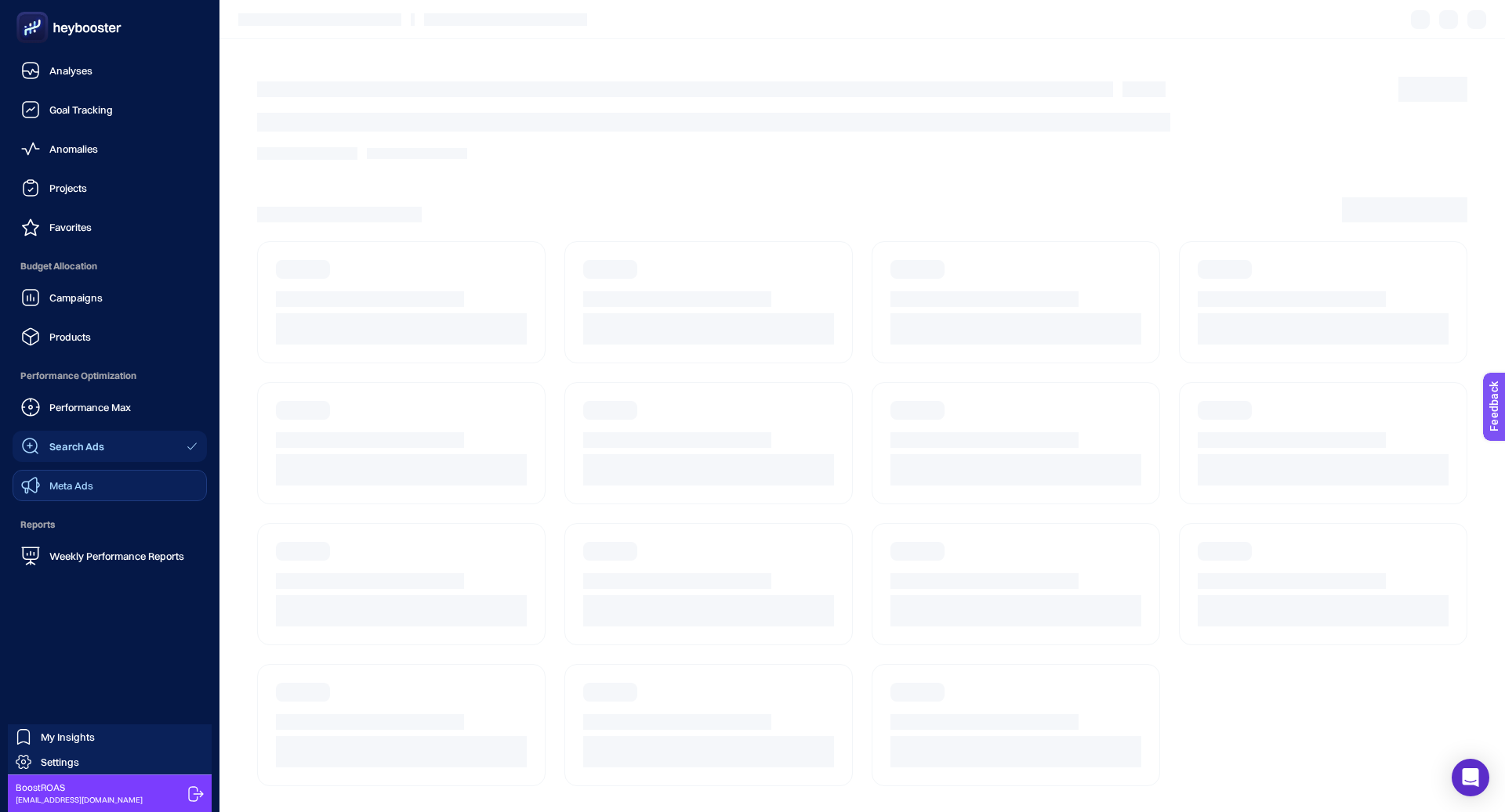
click at [103, 483] on link "Meta Ads" at bounding box center [110, 486] width 194 height 32
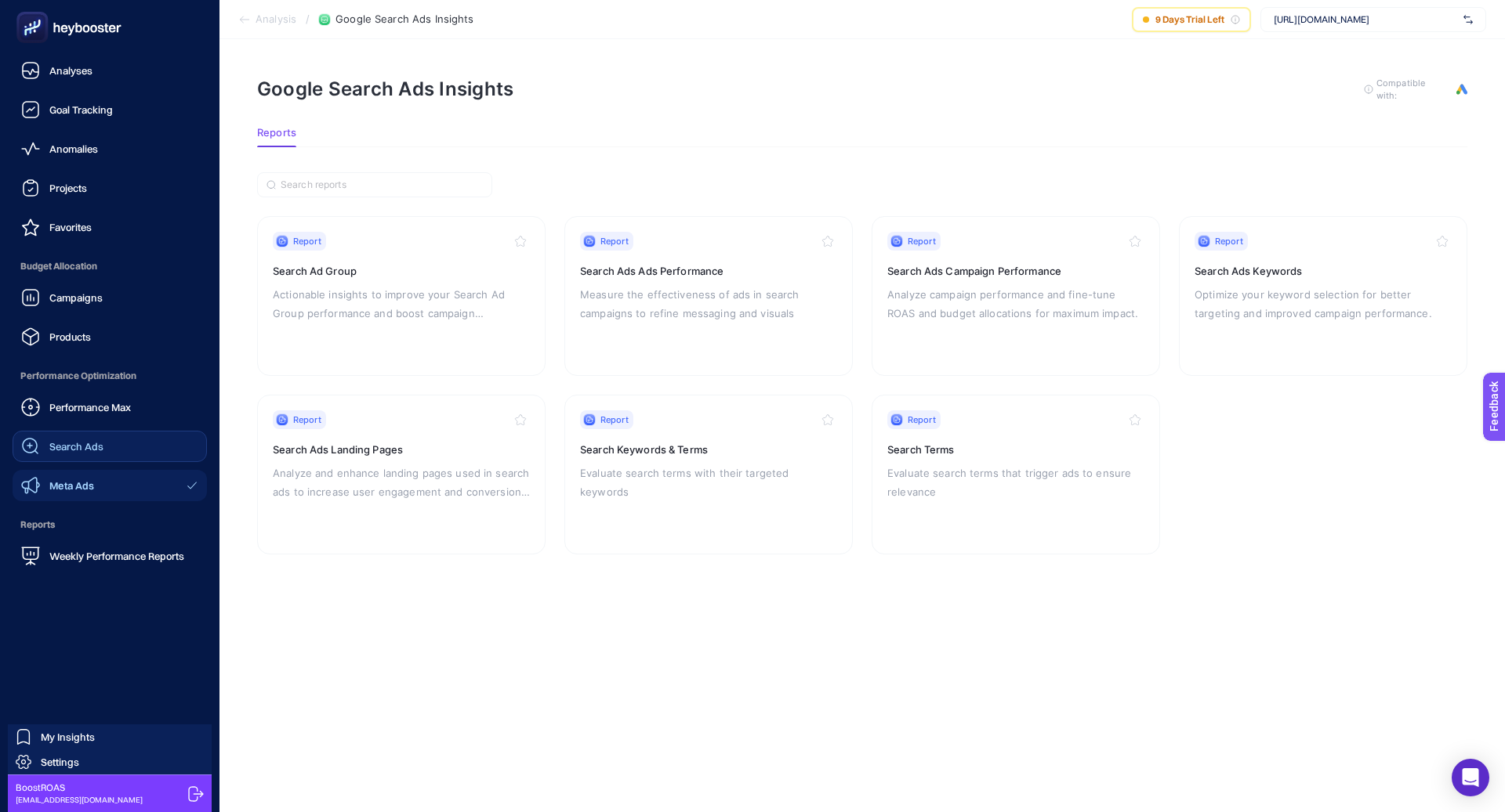
click at [102, 441] on link "Search Ads" at bounding box center [110, 447] width 194 height 32
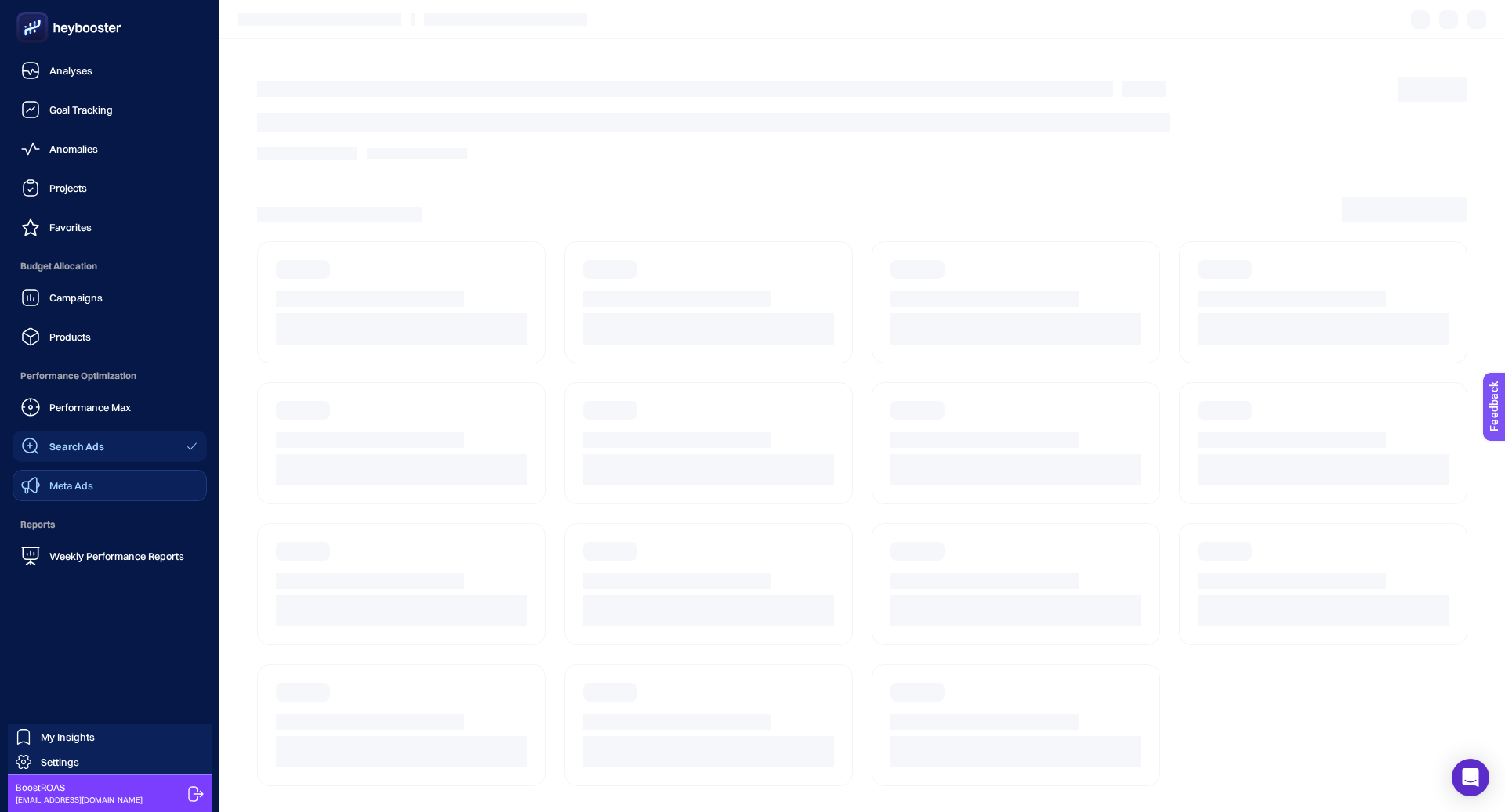
click at [100, 482] on link "Meta Ads" at bounding box center [110, 486] width 194 height 32
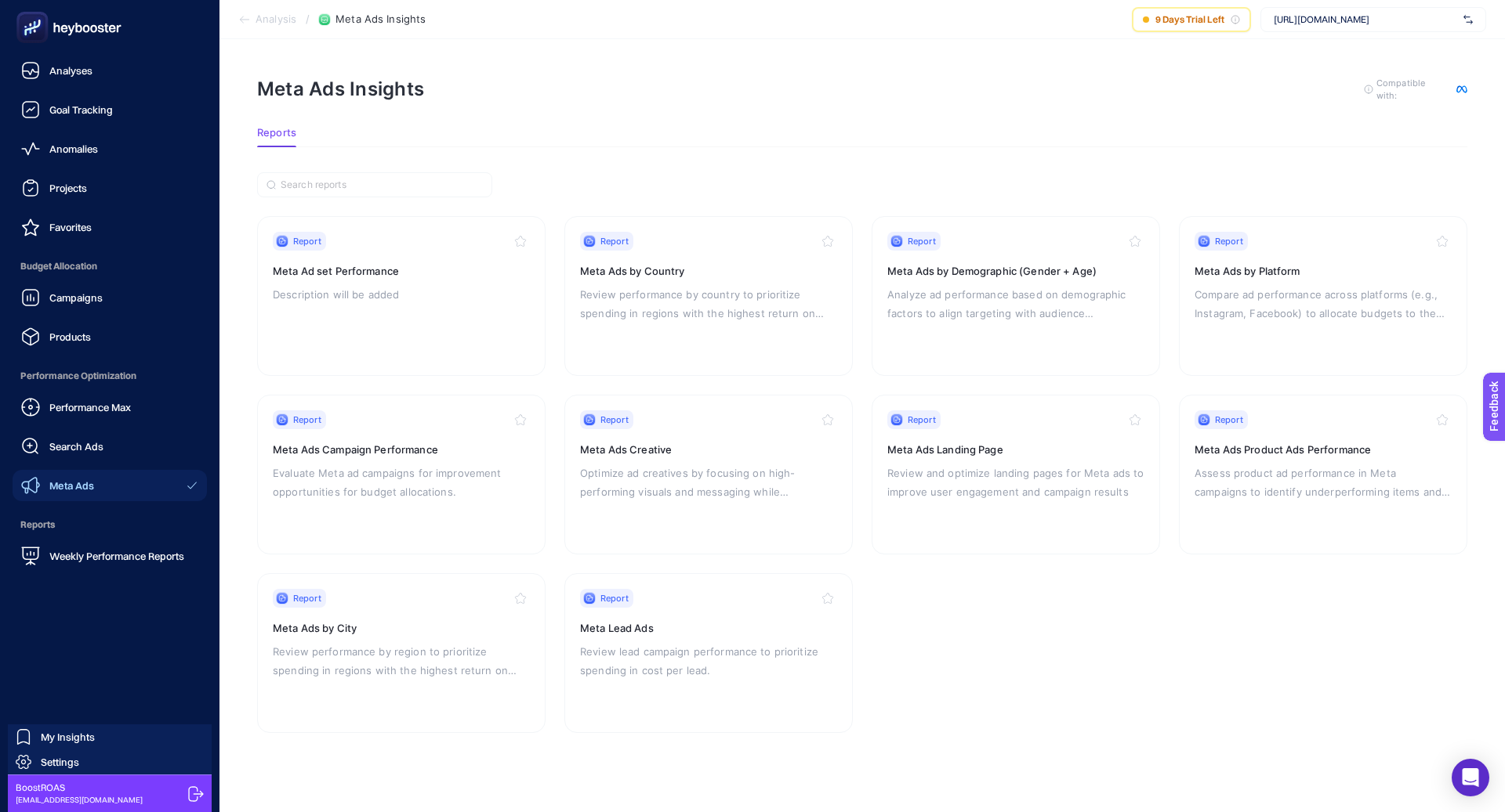
click at [116, 493] on link "Meta Ads" at bounding box center [110, 486] width 194 height 32
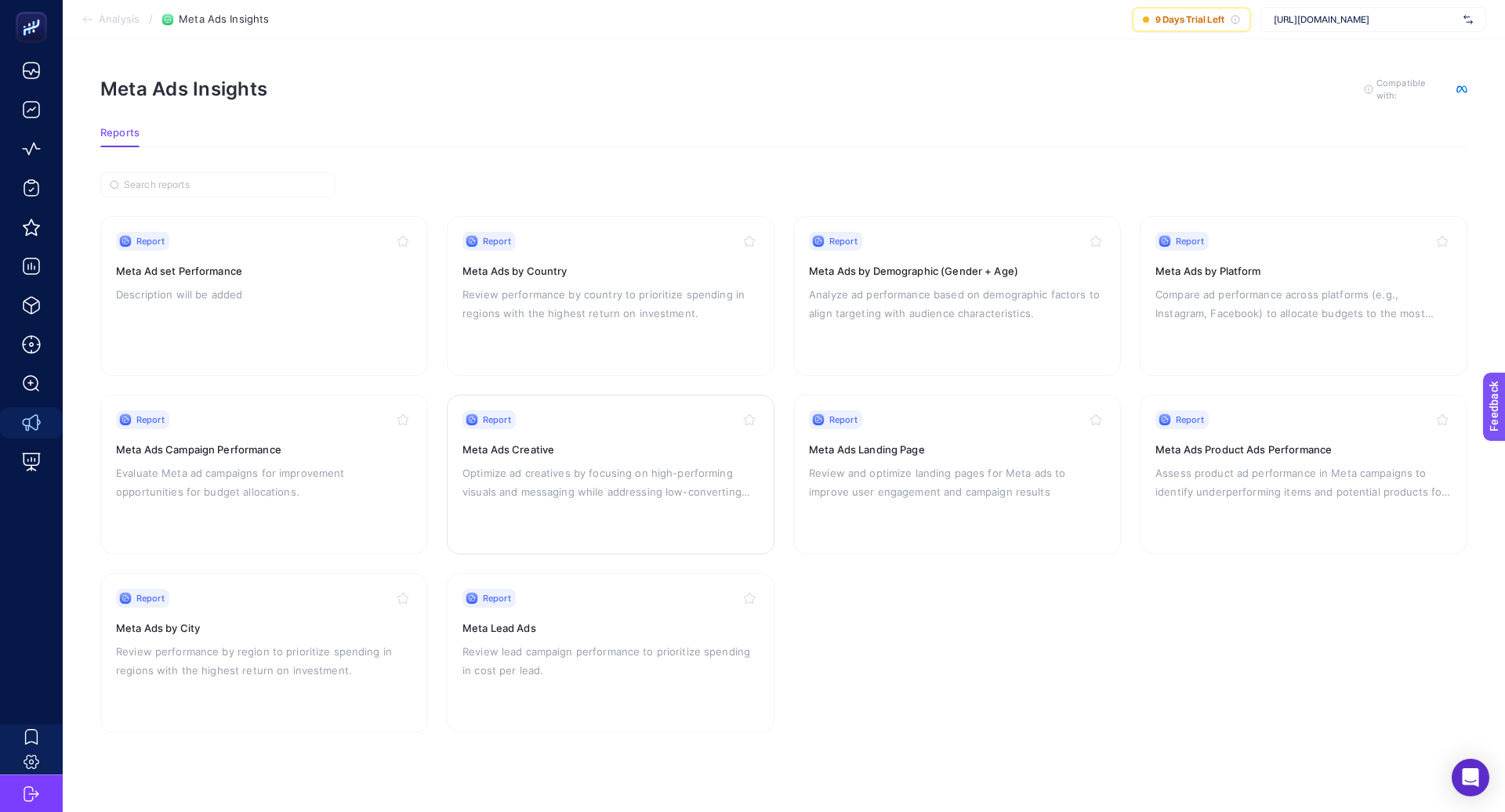
click at [638, 472] on p "Optimize ad creatives by focusing on high-performing visuals and messaging whil…" at bounding box center [610, 482] width 296 height 38
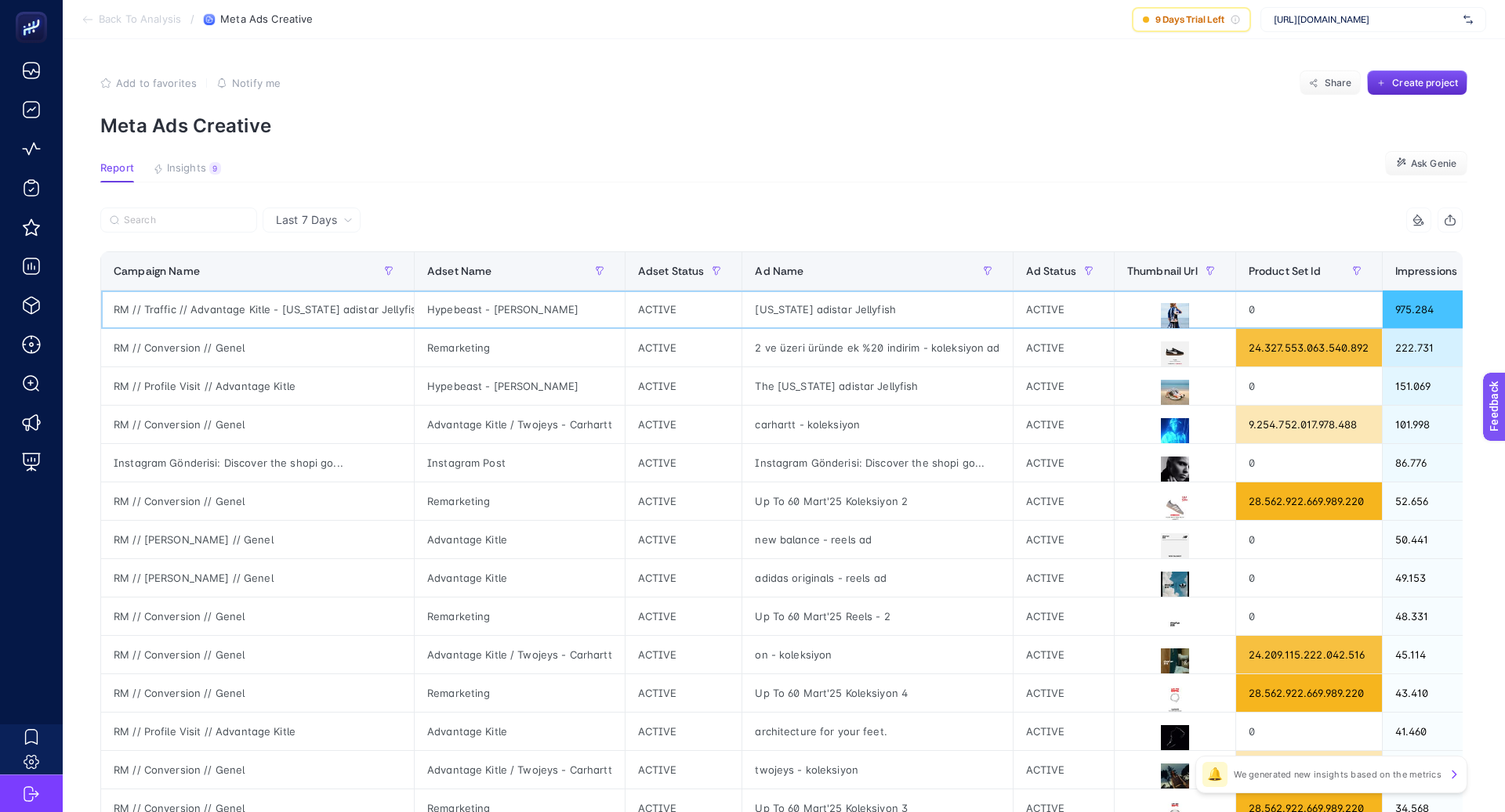
click at [240, 302] on div "RM // Traffic // Advantage Kitle - [US_STATE] adistar Jellyfish" at bounding box center [258, 310] width 313 height 38
click at [241, 302] on div "RM // Traffic // Advantage Kitle - [US_STATE] adistar Jellyfish" at bounding box center [258, 310] width 313 height 38
click at [1165, 311] on icon at bounding box center [1174, 317] width 19 height 15
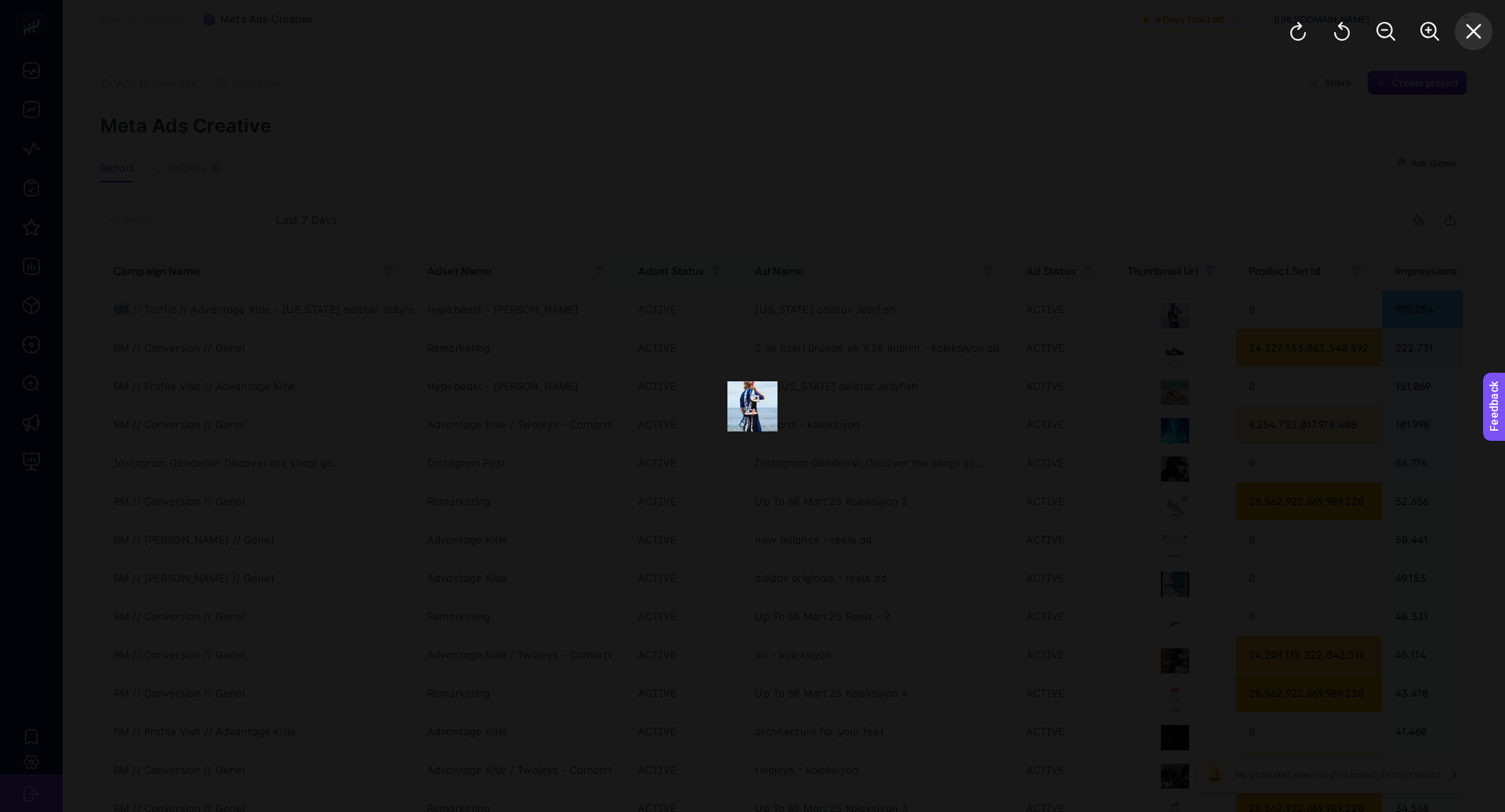
click at [1469, 23] on icon "Close" at bounding box center [1473, 31] width 19 height 19
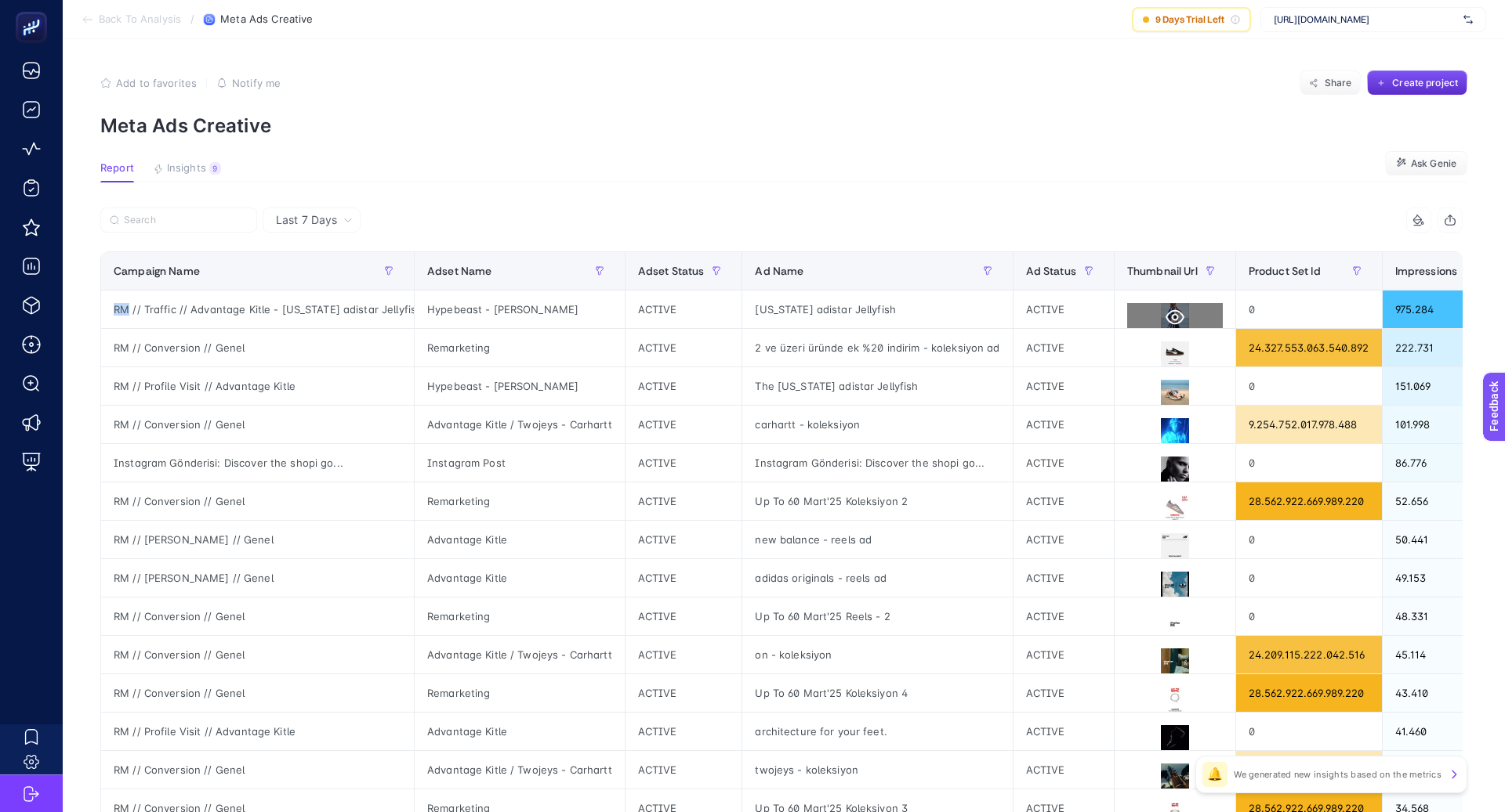
click at [1165, 318] on icon at bounding box center [1174, 317] width 19 height 19
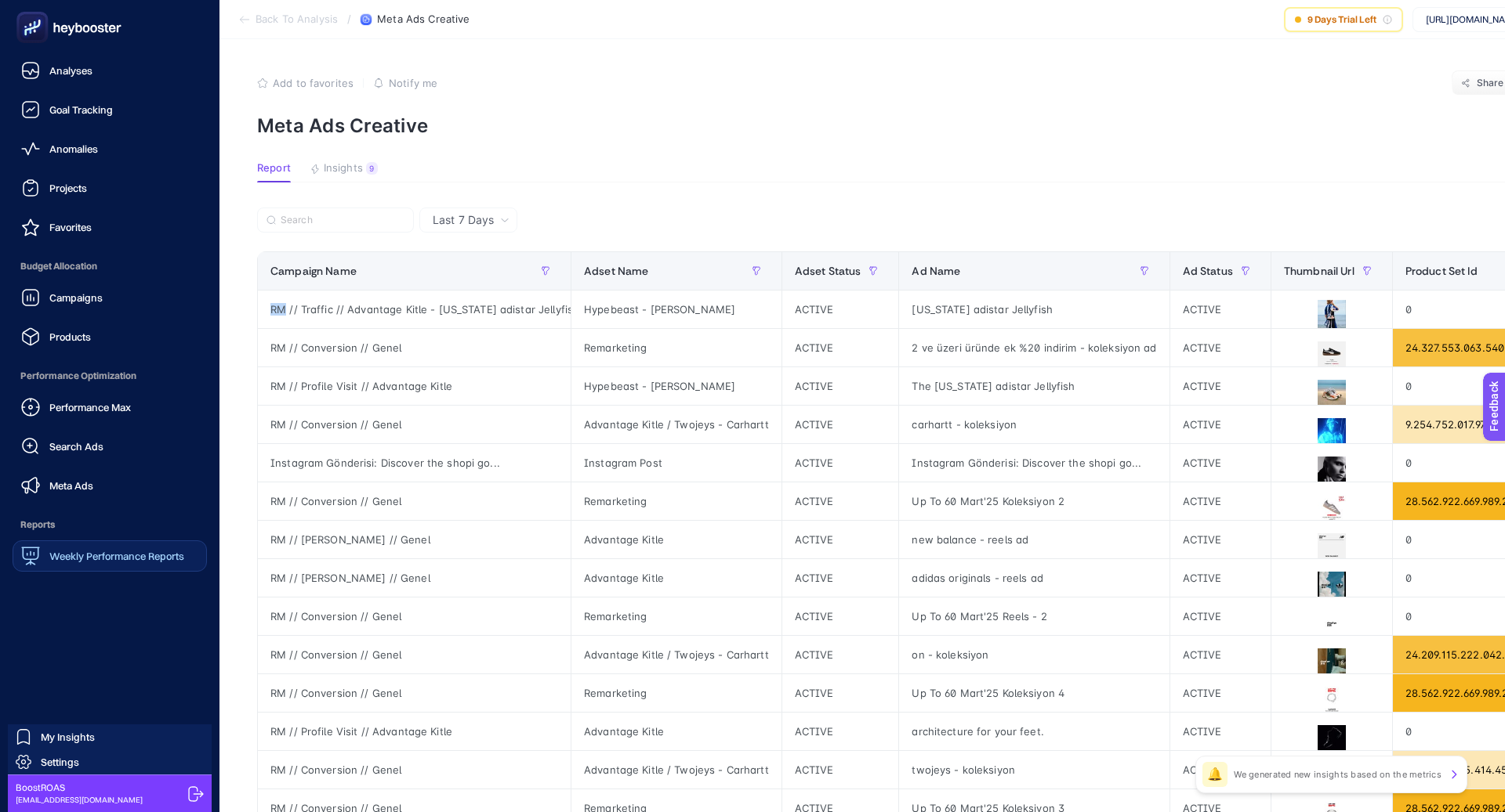
click at [113, 558] on span "Weekly Performance Reports" at bounding box center [117, 556] width 135 height 13
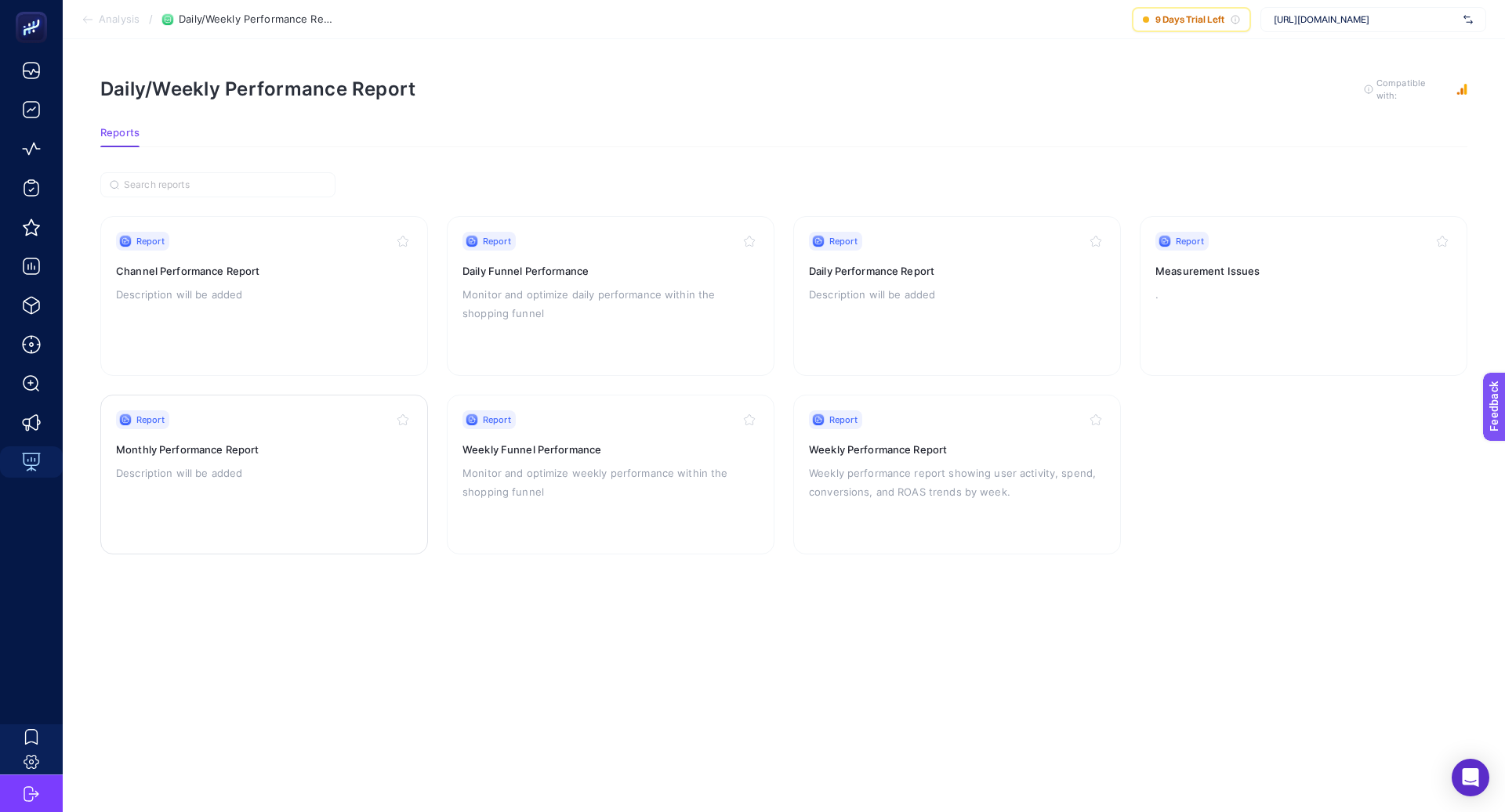
click at [260, 457] on div "Report Monthly Performance Report Description will be added" at bounding box center [264, 475] width 296 height 129
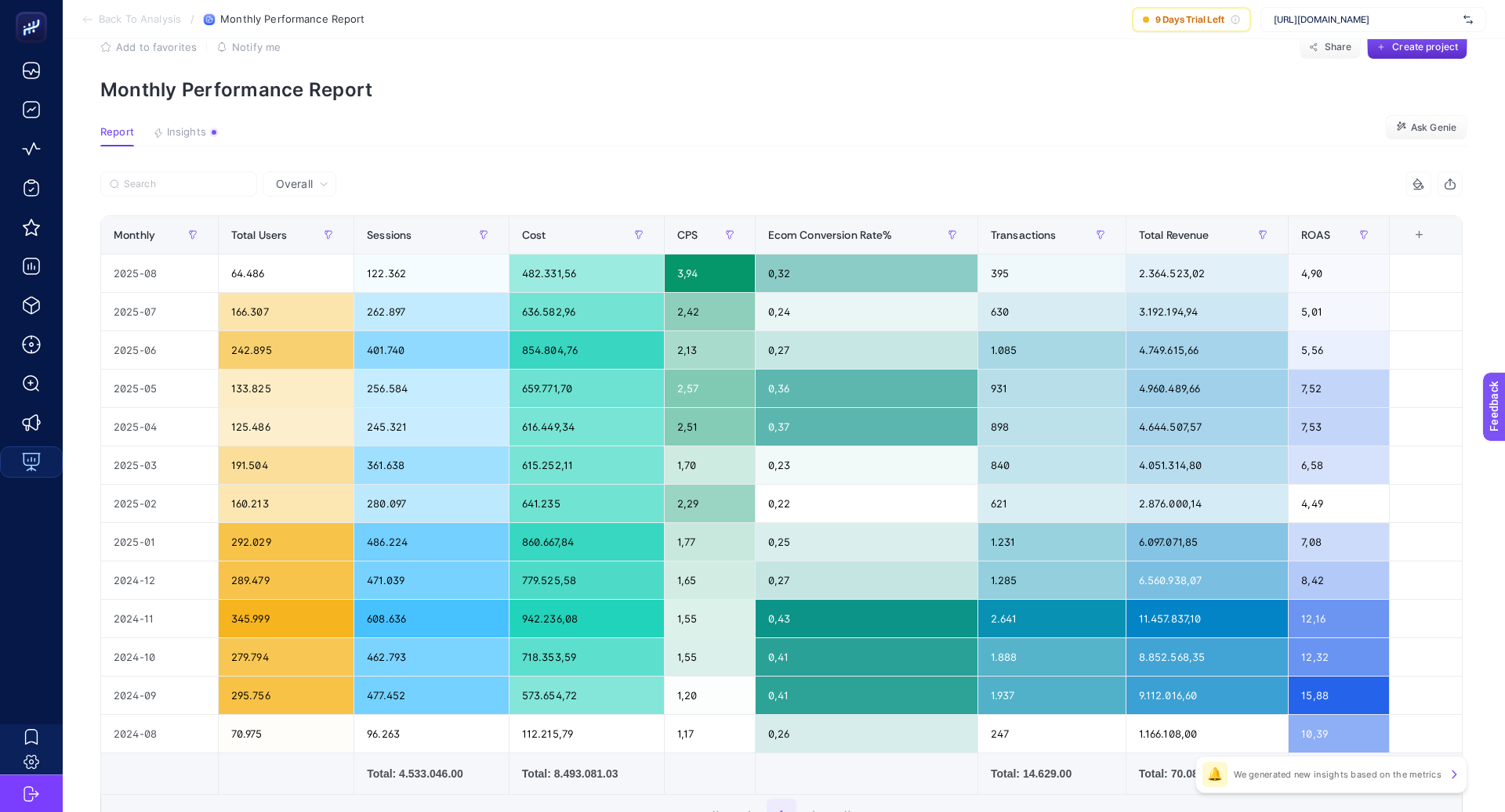
scroll to position [48, 0]
